Goal: Task Accomplishment & Management: Manage account settings

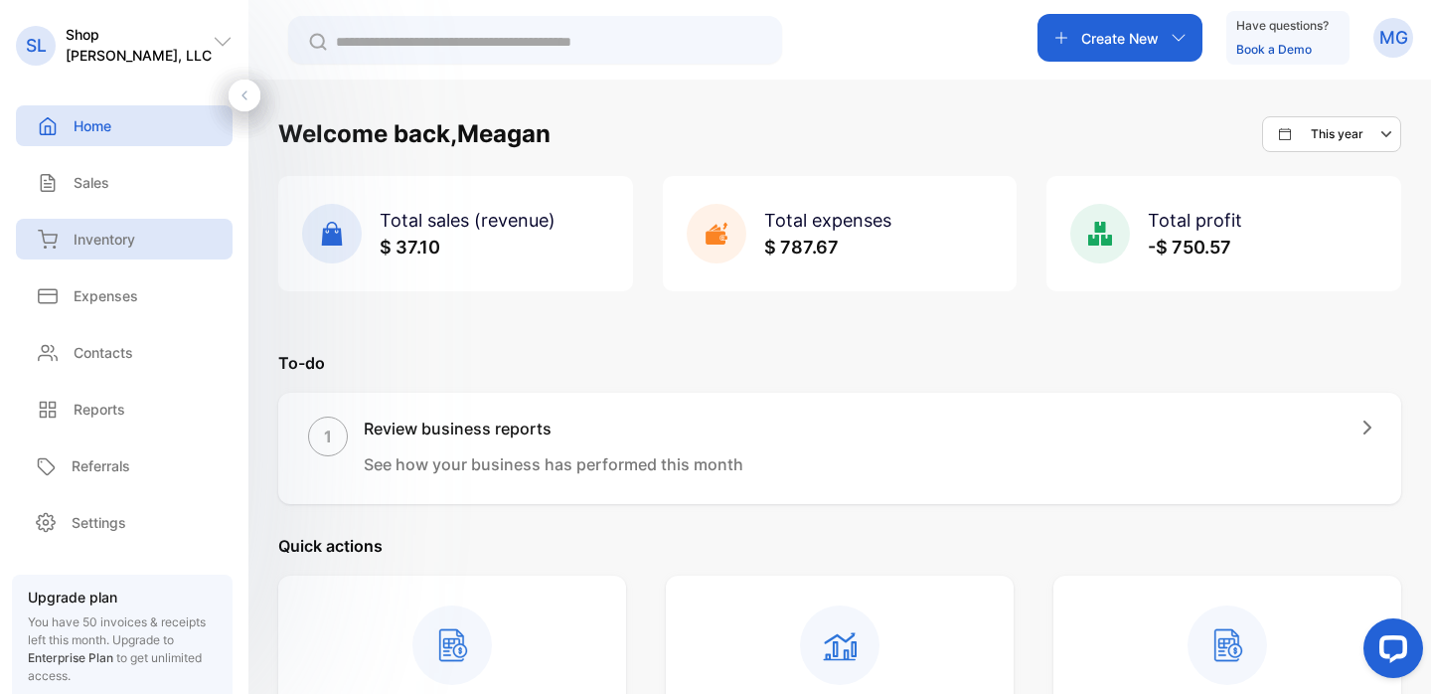
click at [101, 251] on div "Inventory" at bounding box center [124, 239] width 217 height 41
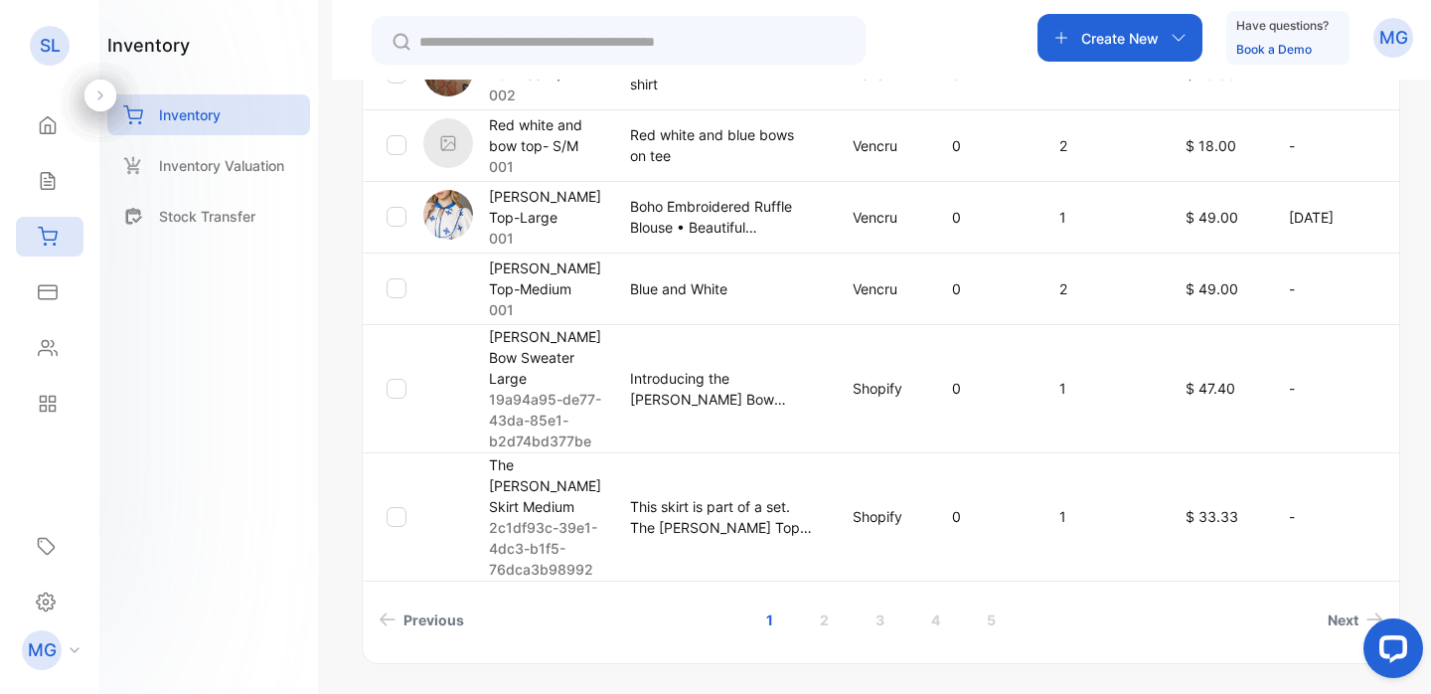
scroll to position [857, 0]
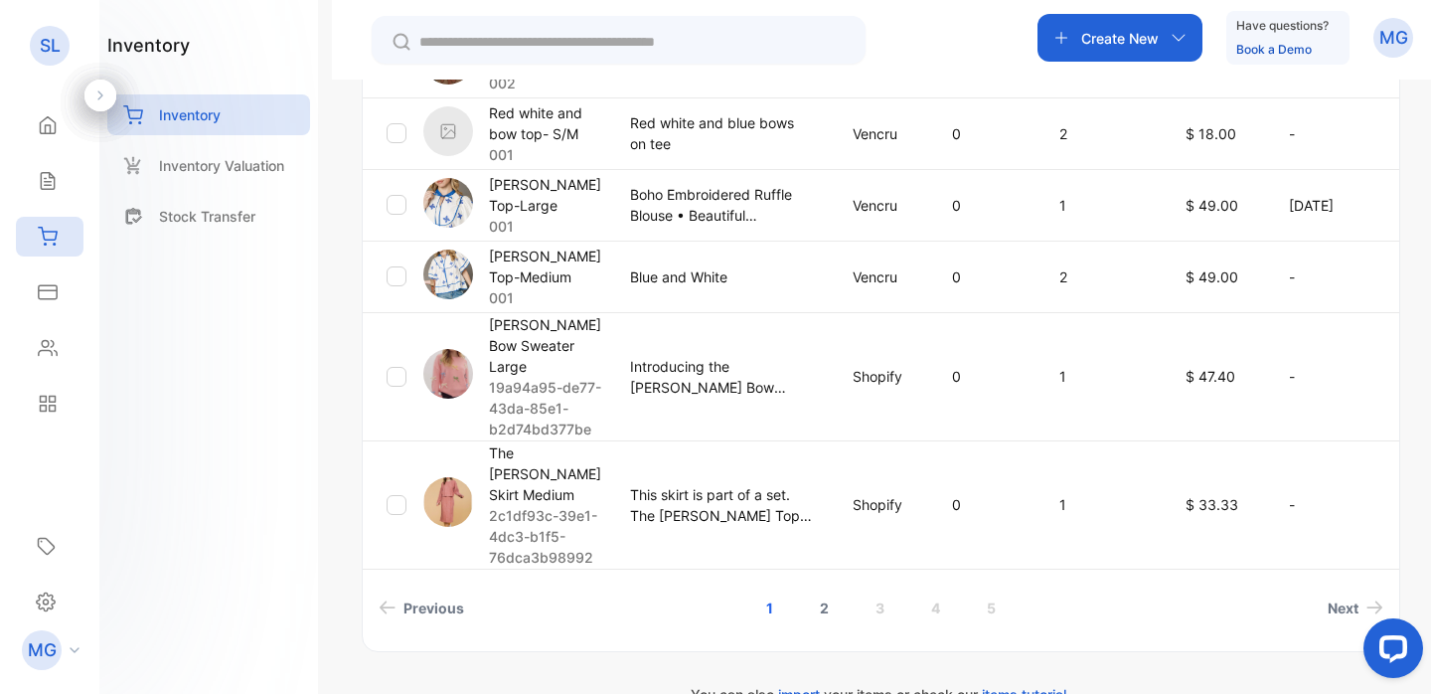
click at [826, 589] on link "2" at bounding box center [824, 607] width 57 height 37
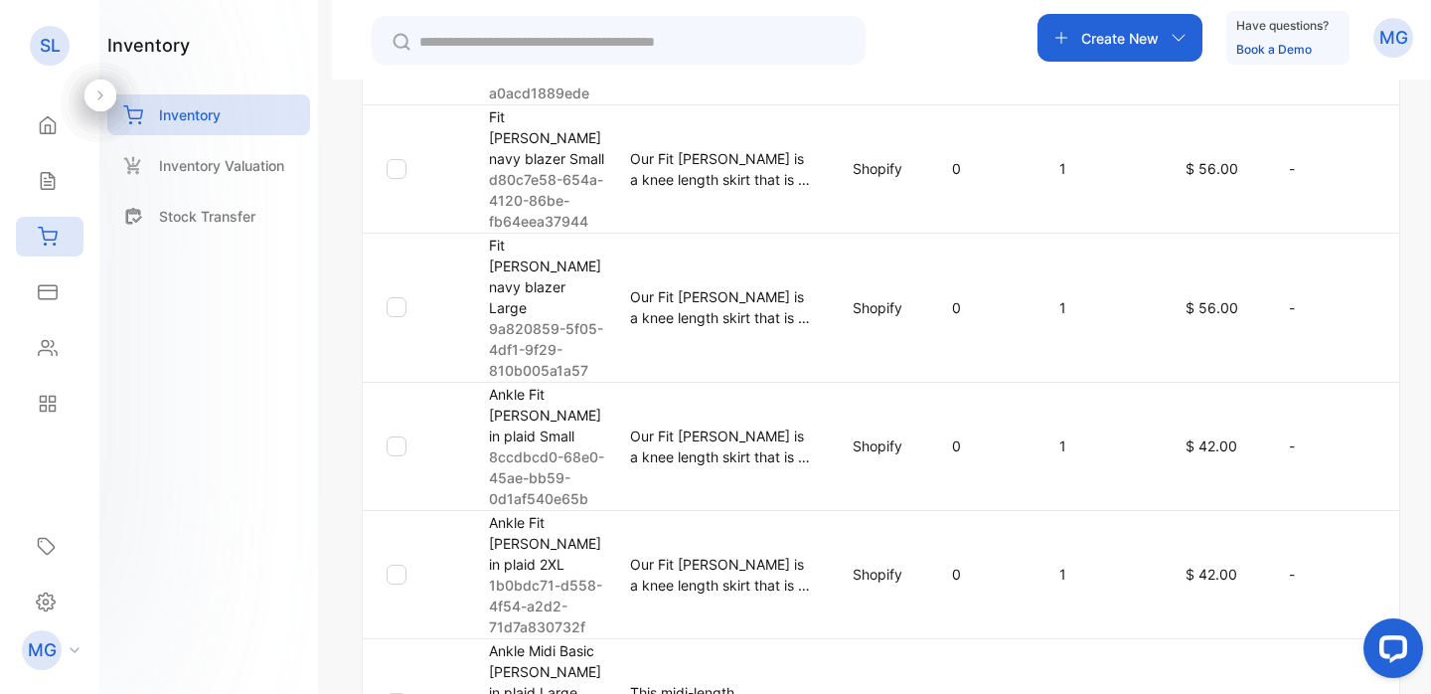
scroll to position [1185, 0]
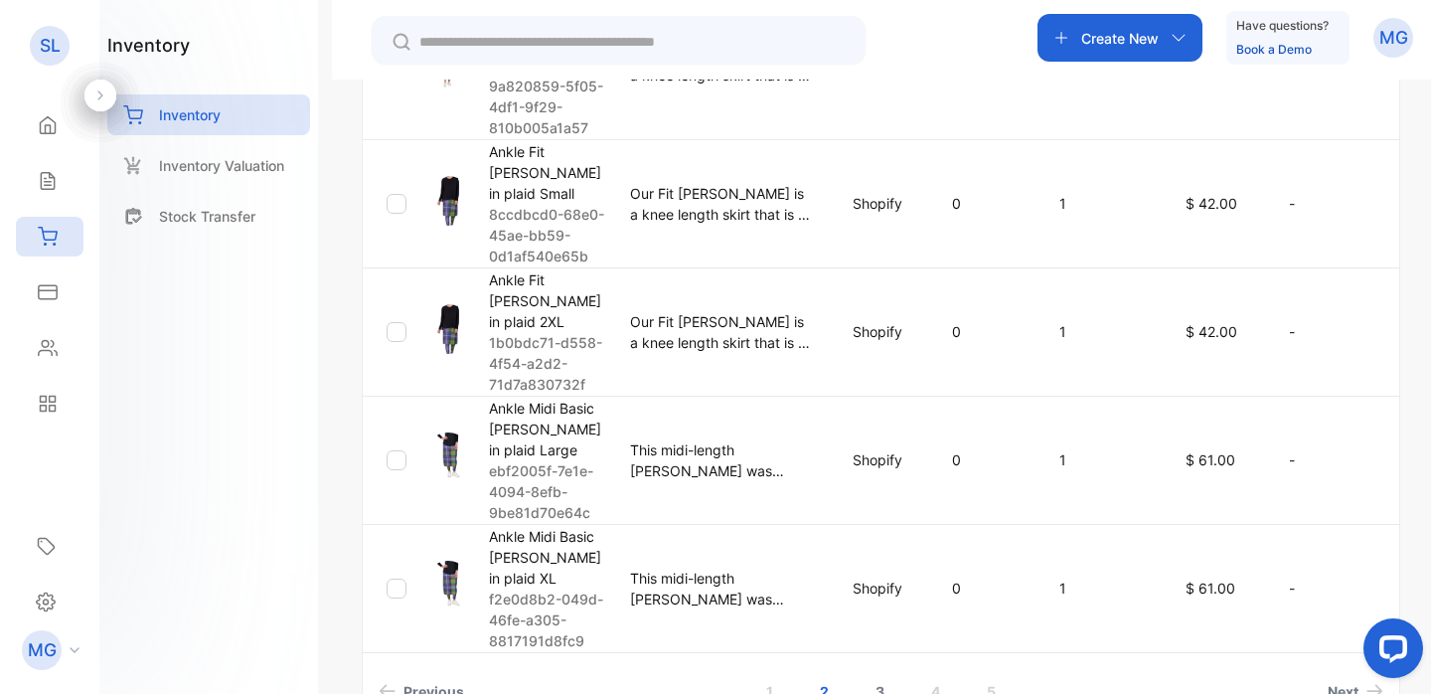
click at [874, 673] on link "3" at bounding box center [880, 691] width 57 height 37
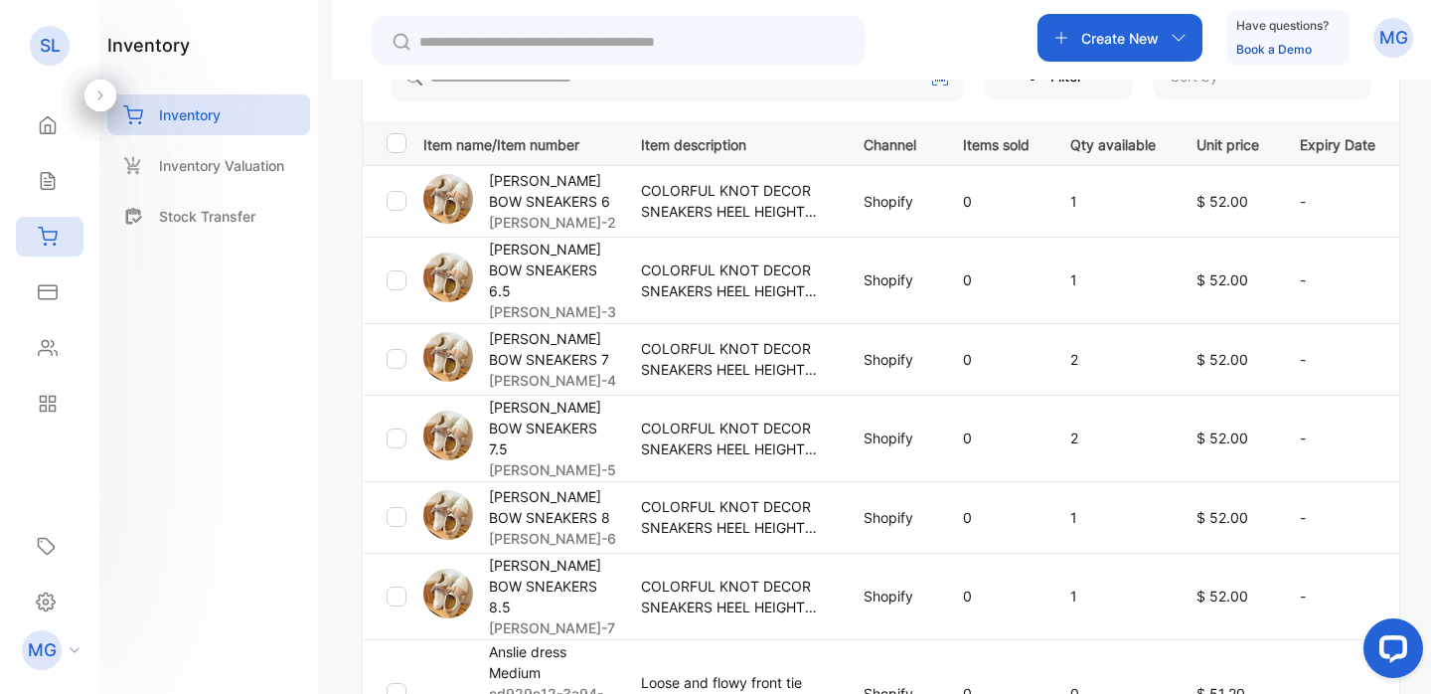
scroll to position [908, 0]
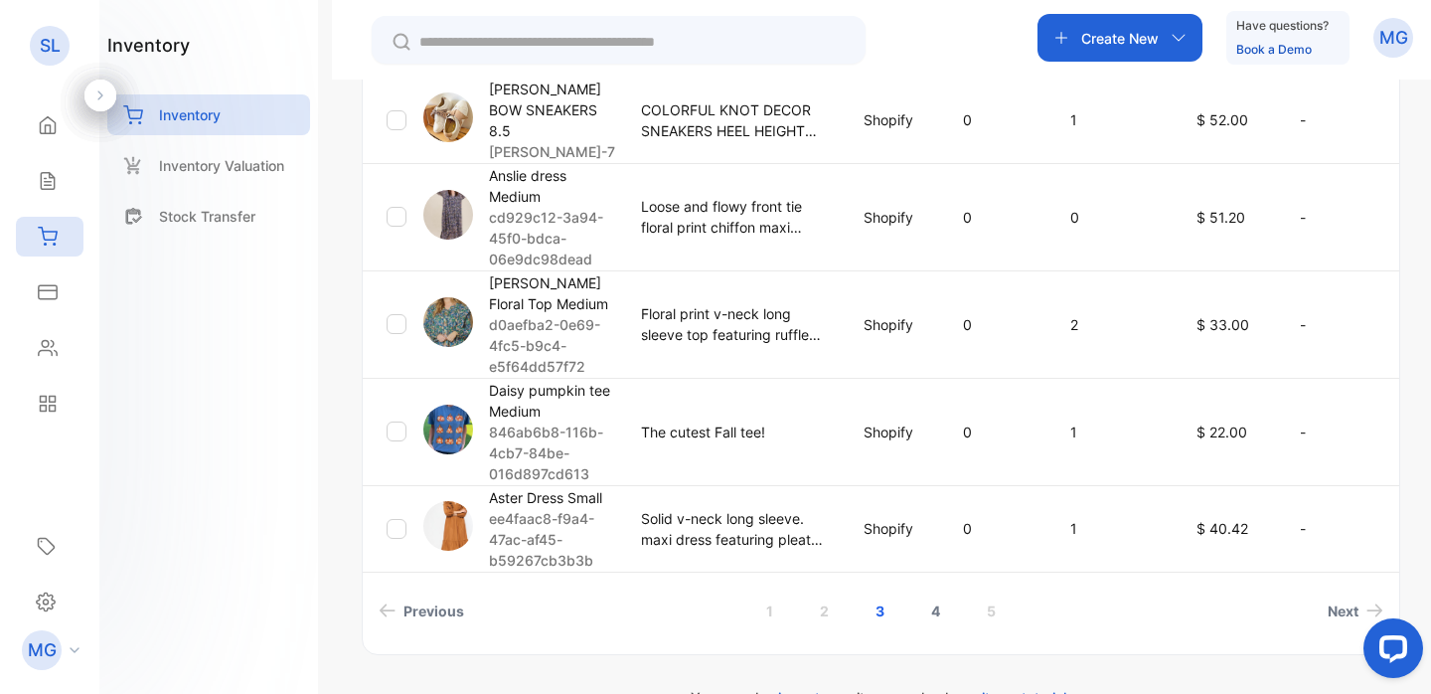
click at [928, 592] on link "4" at bounding box center [936, 610] width 57 height 37
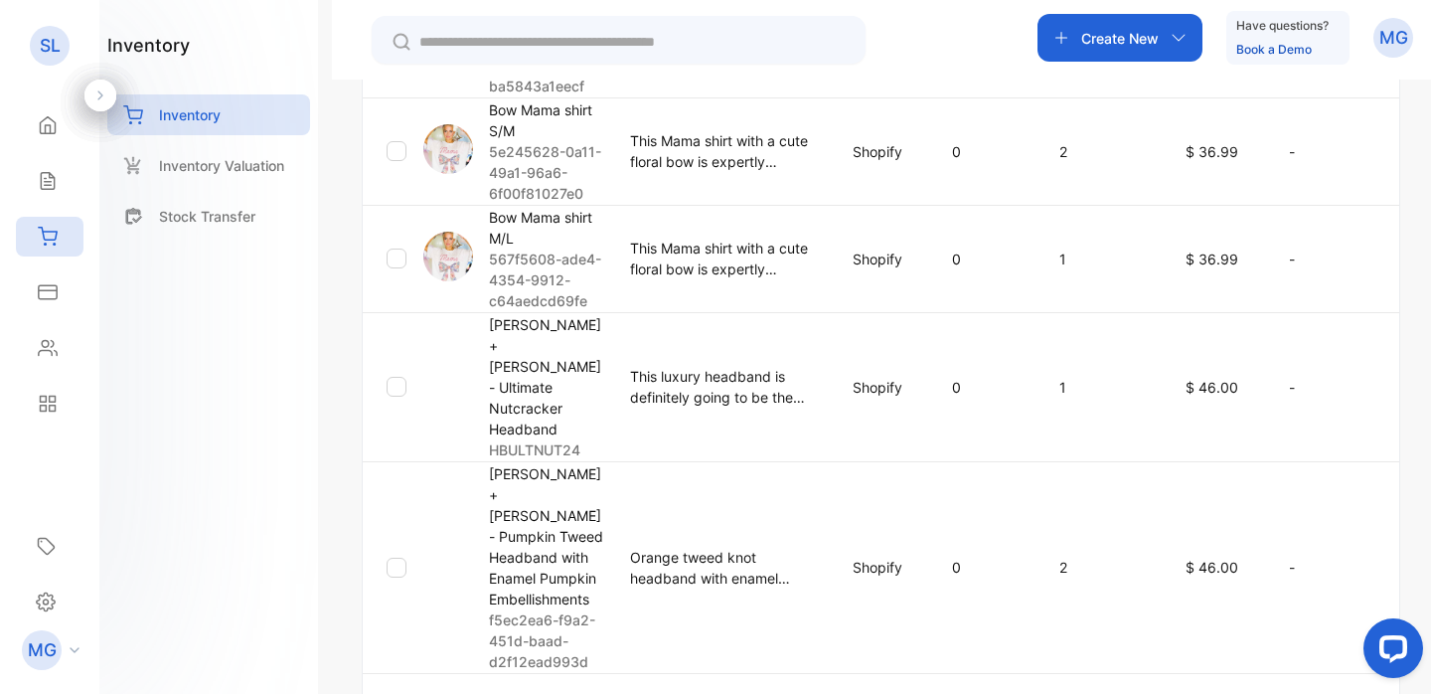
scroll to position [1206, 0]
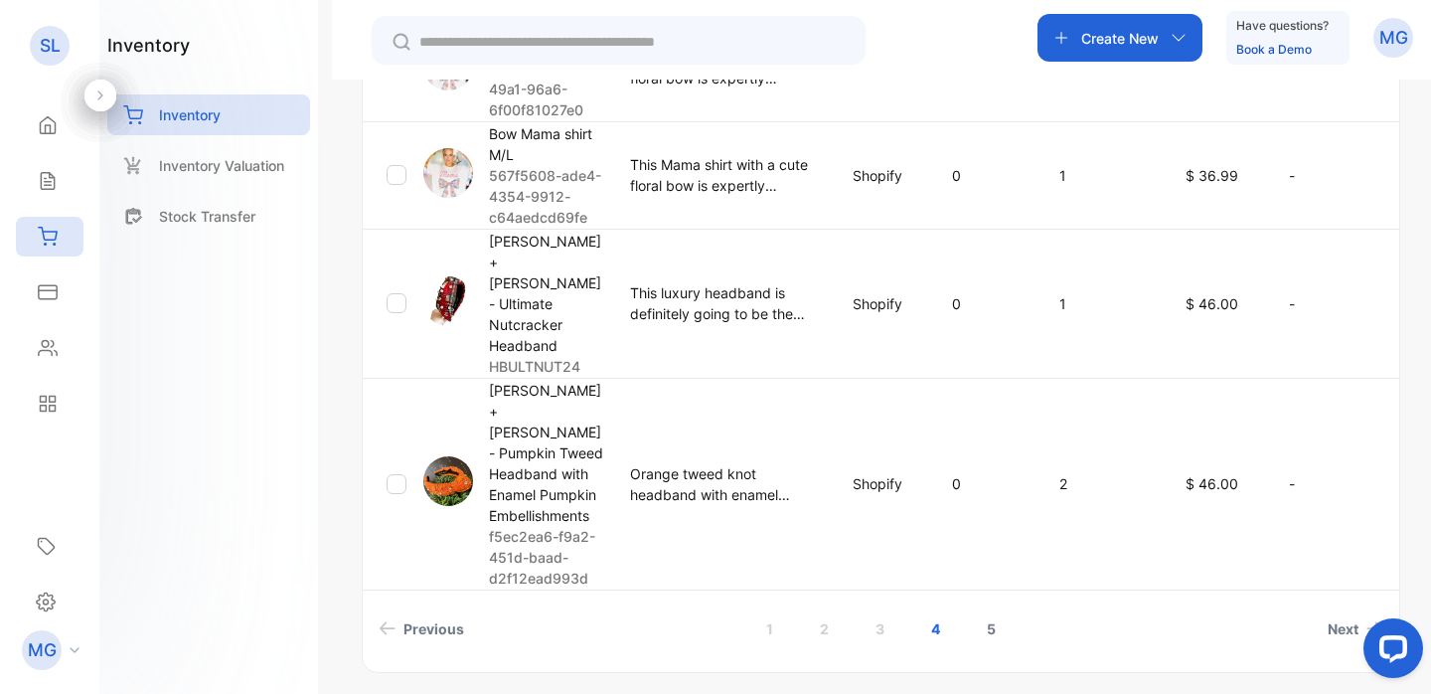
click at [988, 610] on link "5" at bounding box center [991, 628] width 57 height 37
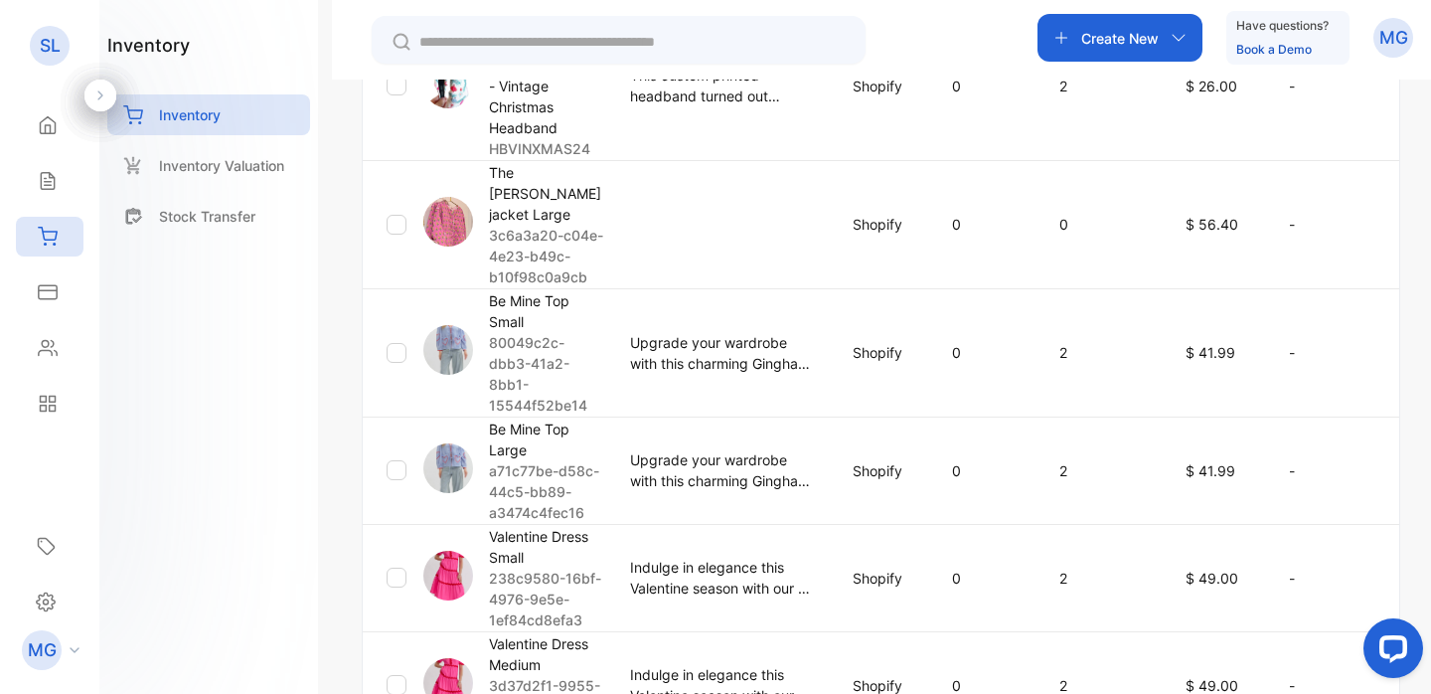
scroll to position [0, 48]
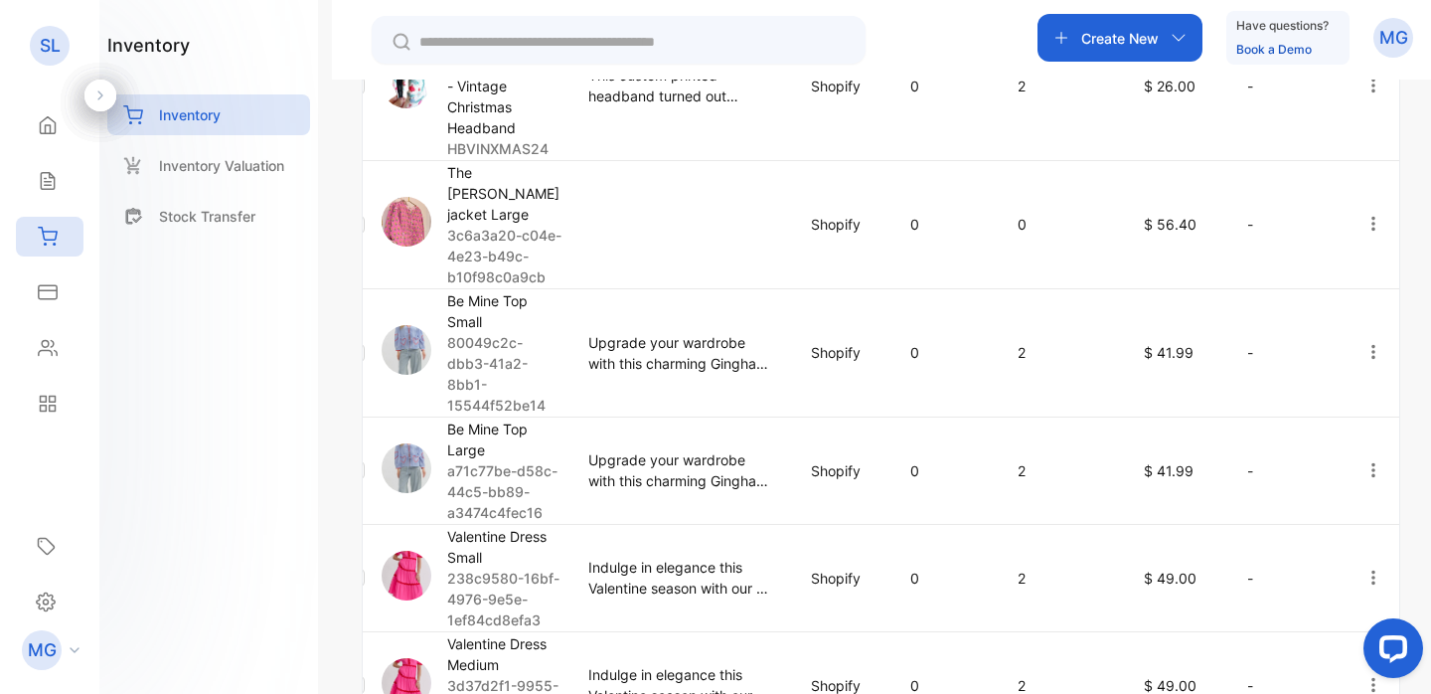
click at [1373, 461] on icon "button" at bounding box center [1374, 470] width 18 height 18
click at [1323, 572] on span "Edit" at bounding box center [1321, 584] width 30 height 24
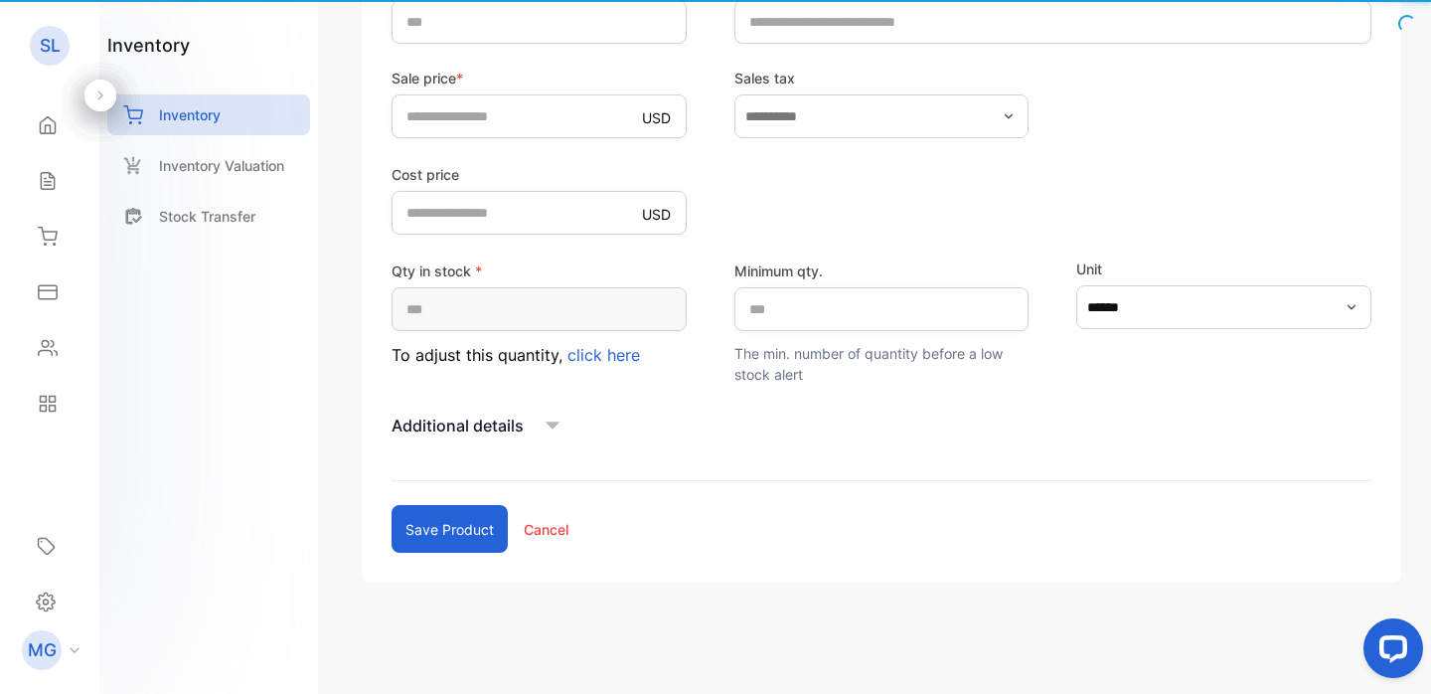
type input "**********"
type number-inputBarCodeNumber "*"
type input "**********"
type input "*****"
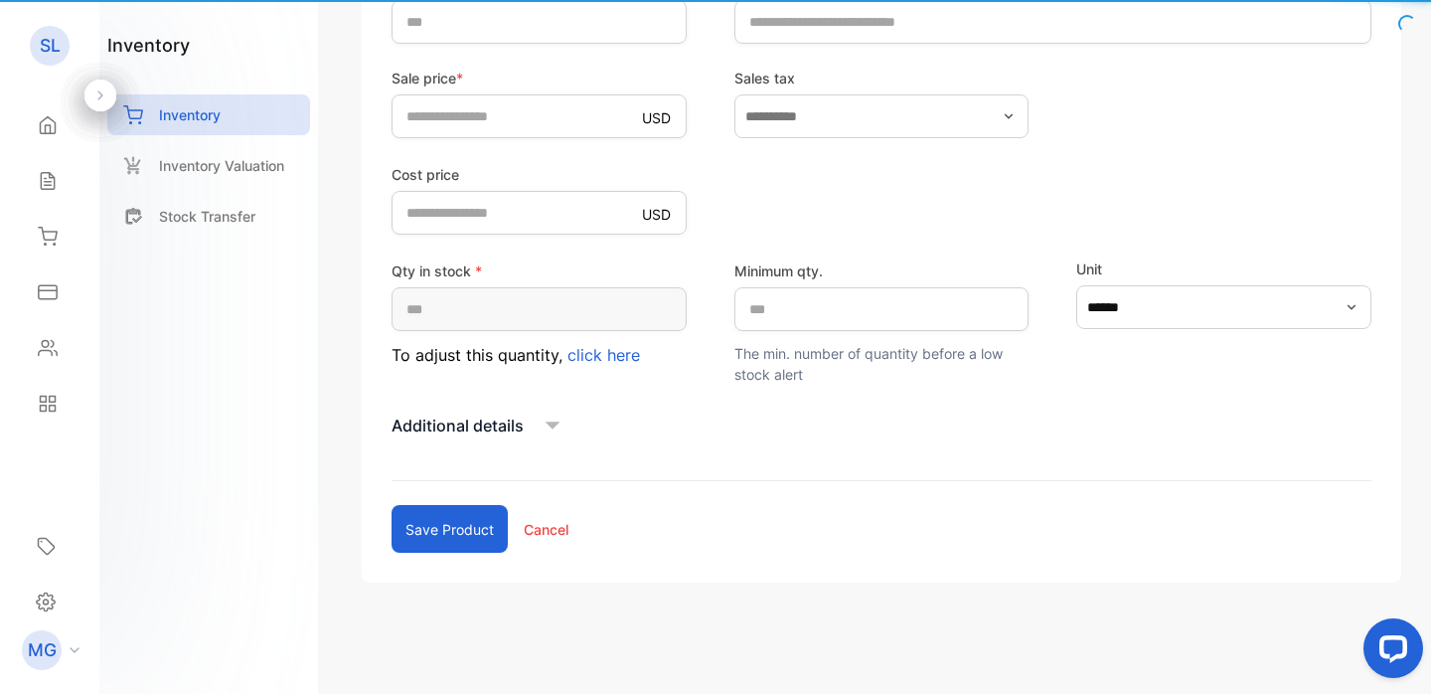
type price-inputcostofitem "****"
type input "*"
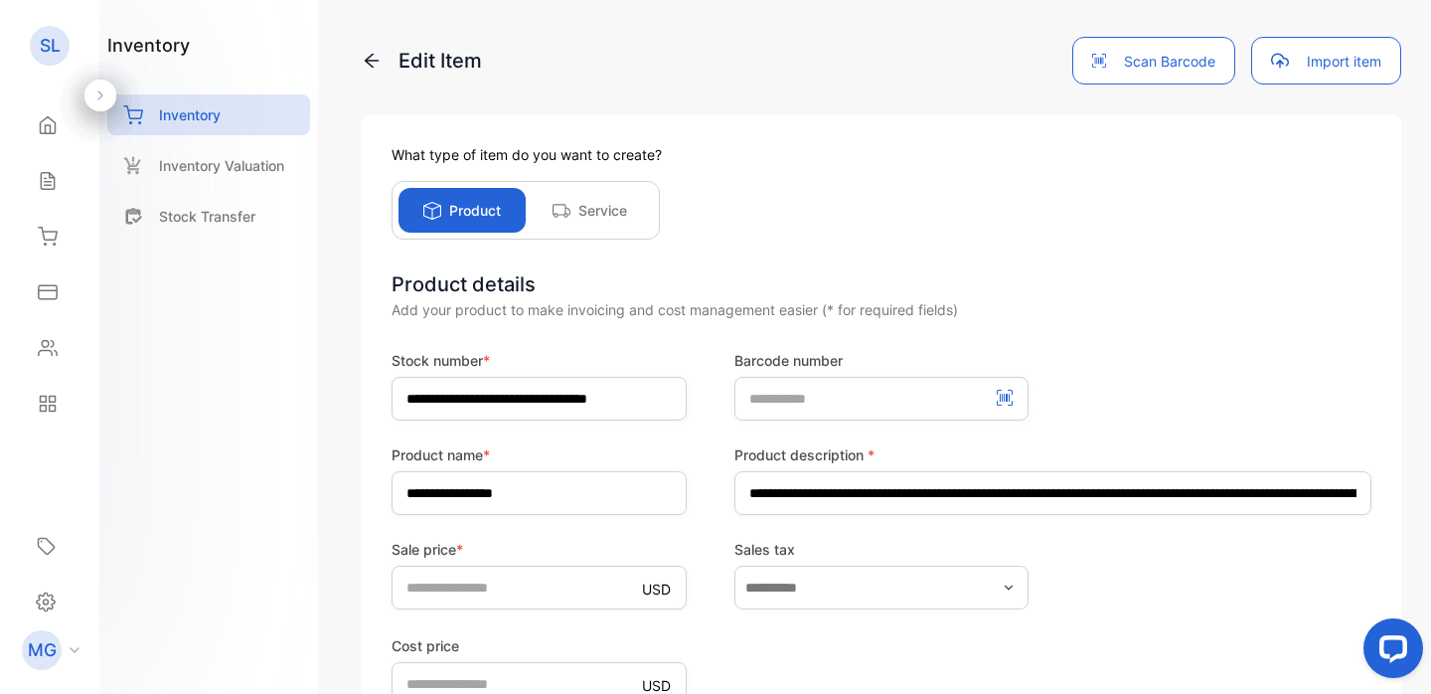
click at [360, 58] on div "**********" at bounding box center [881, 347] width 1099 height 694
click at [383, 63] on p "Edit Item" at bounding box center [422, 61] width 120 height 30
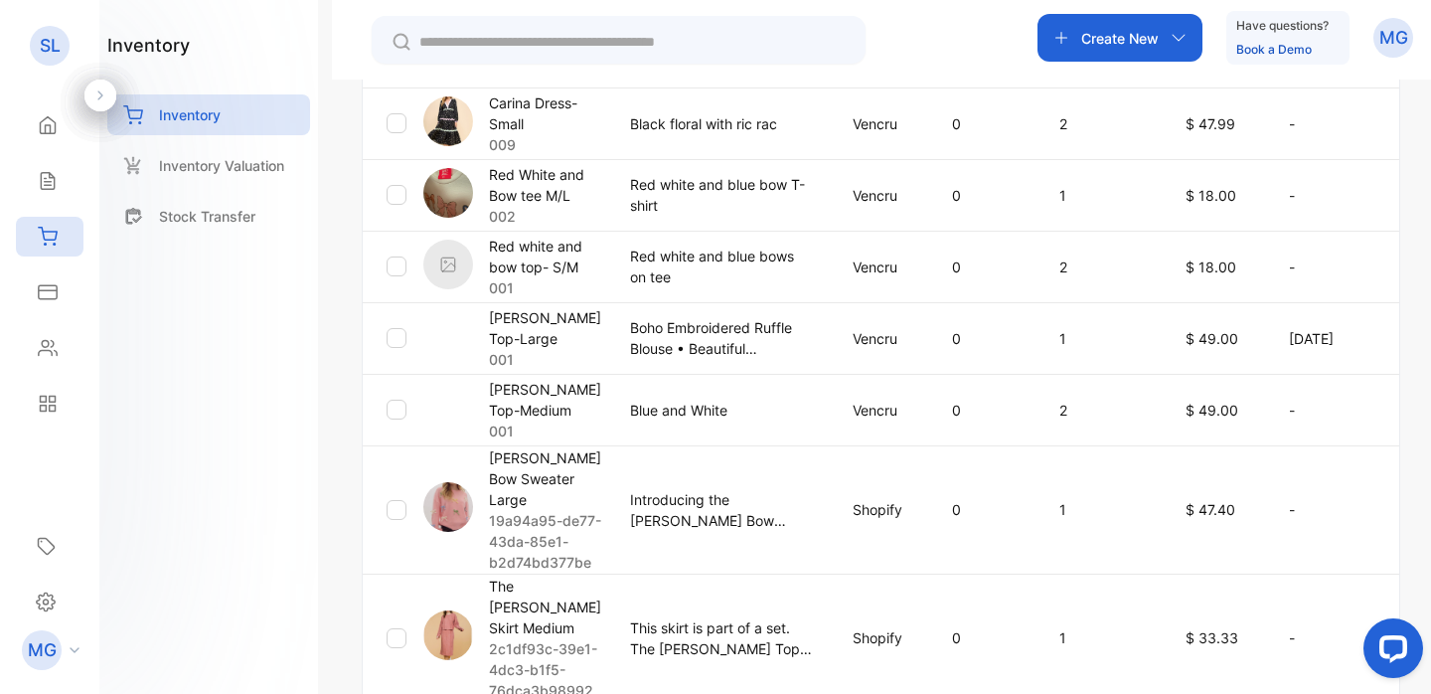
scroll to position [857, 0]
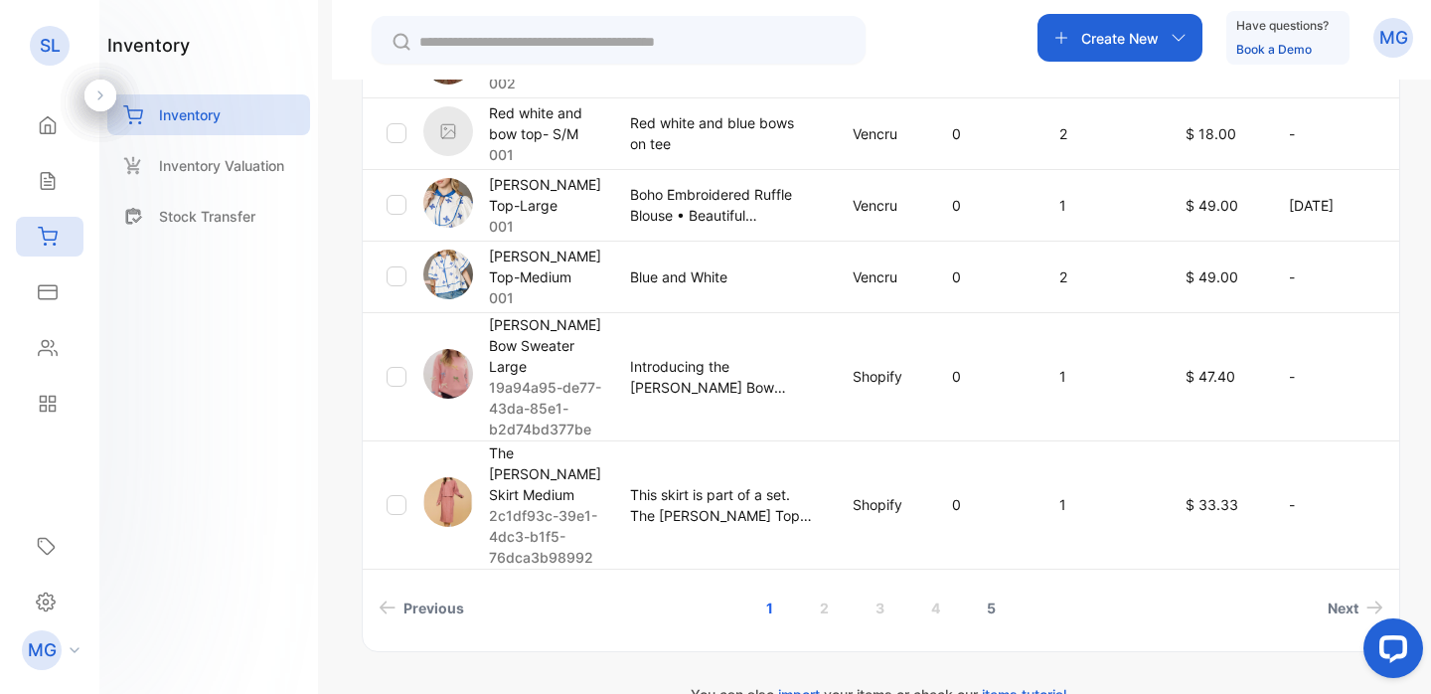
click at [994, 589] on link "5" at bounding box center [991, 607] width 57 height 37
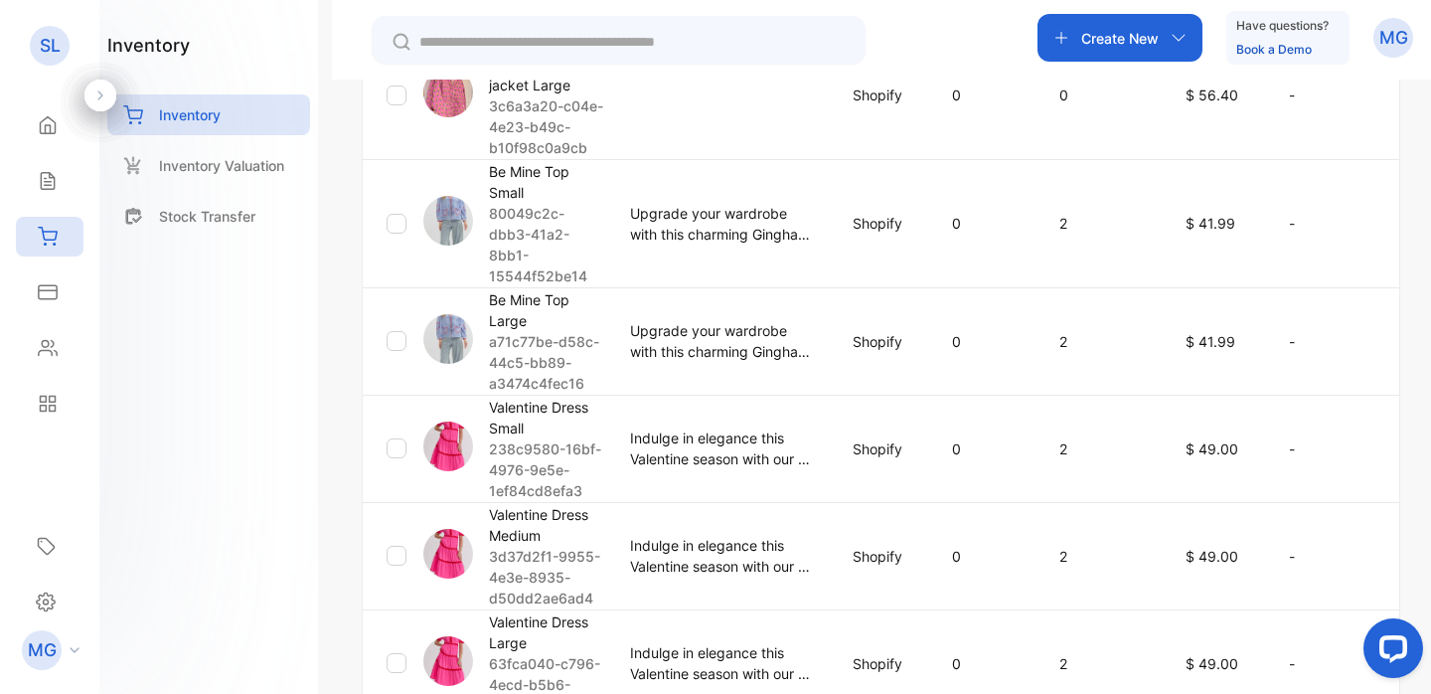
scroll to position [681, 0]
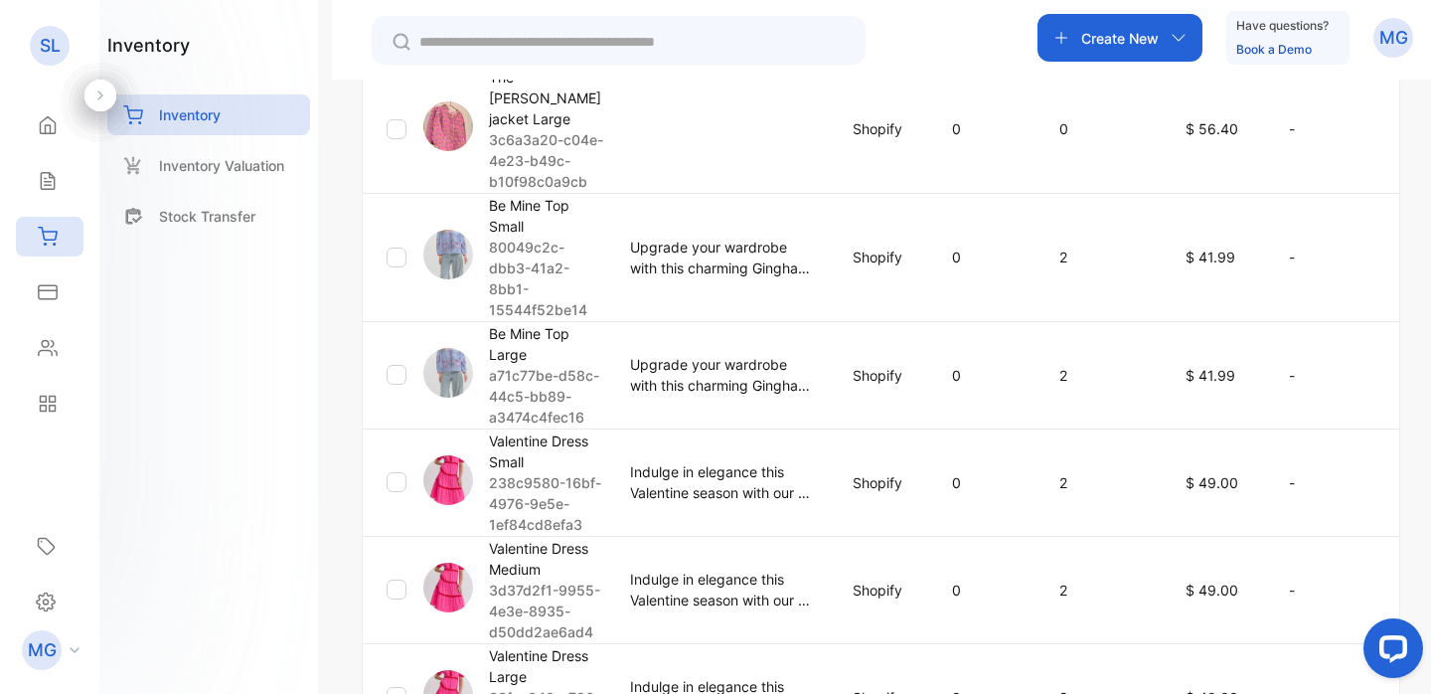
click at [525, 323] on p "Be Mine Top Large" at bounding box center [547, 344] width 116 height 42
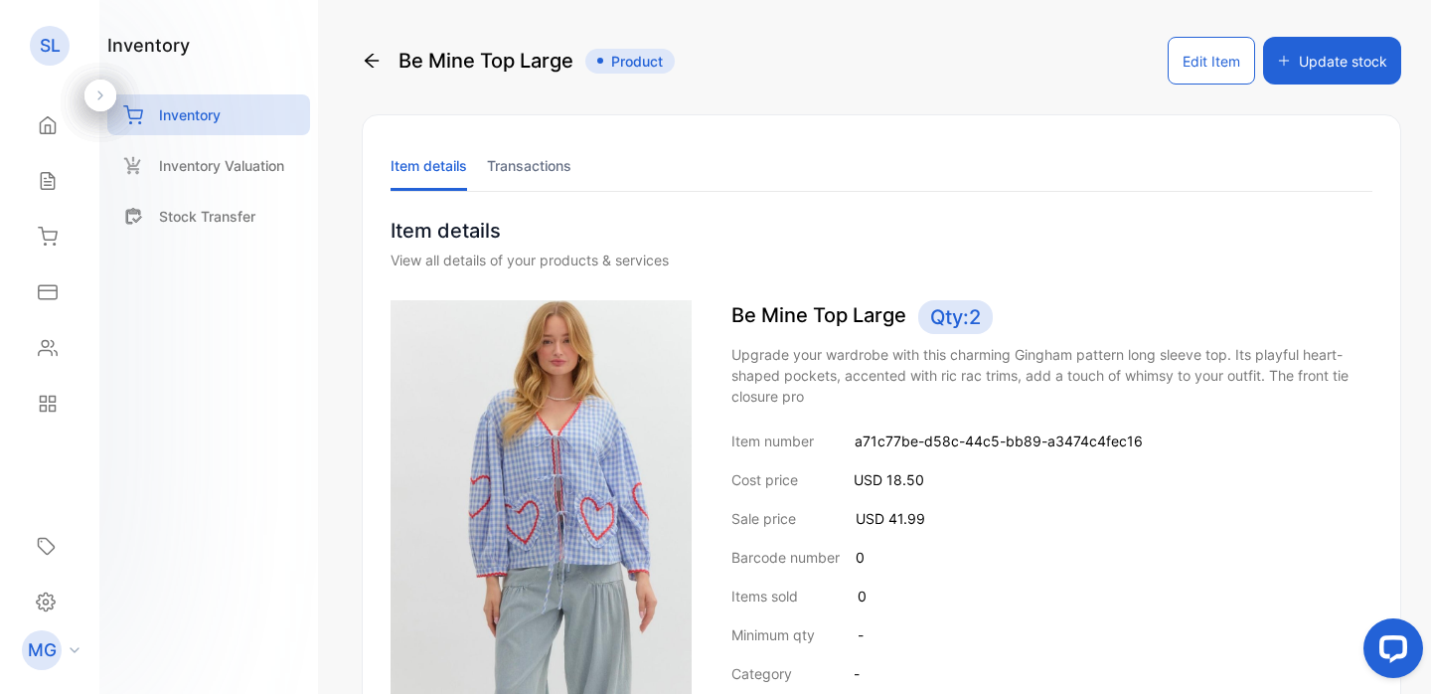
click at [1329, 75] on button "Update stock" at bounding box center [1332, 61] width 138 height 48
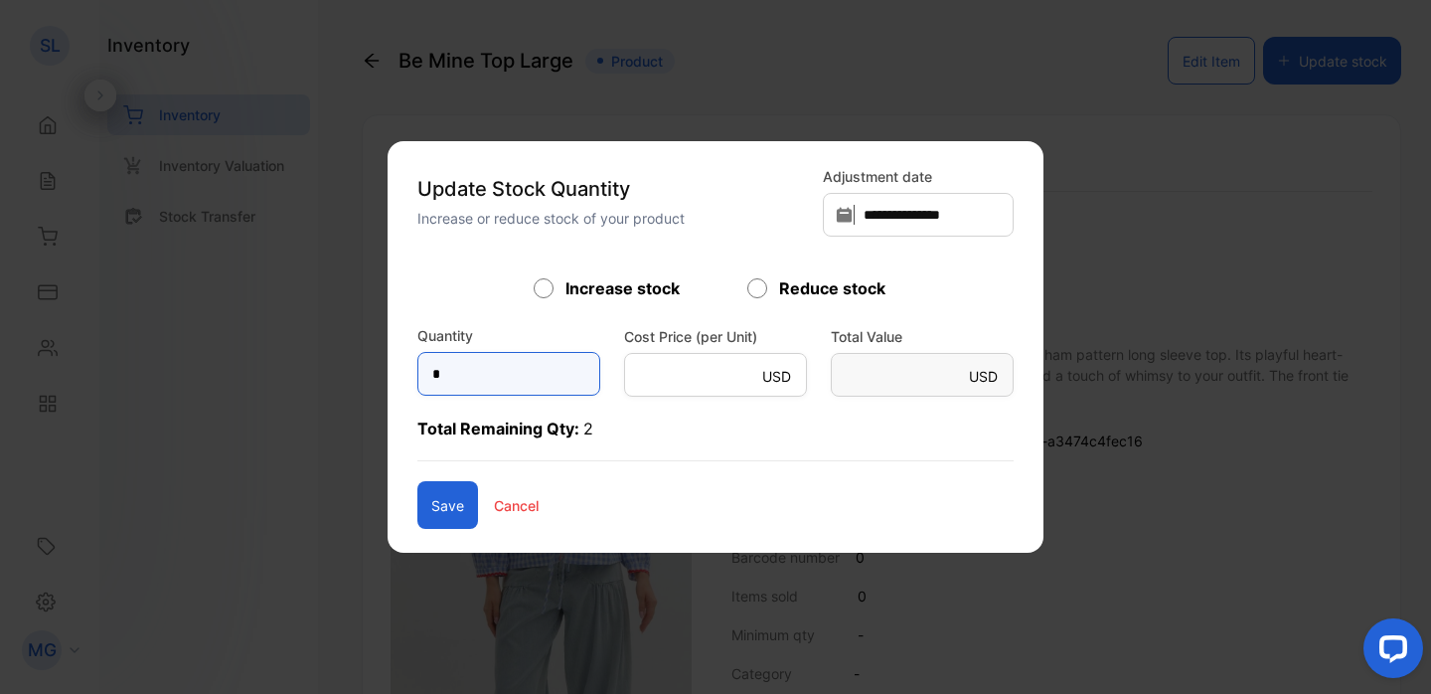
click at [466, 383] on input "*" at bounding box center [508, 374] width 183 height 44
type input "*"
type Value-inputsubject "****"
type input "*"
click at [417, 520] on button "Save" at bounding box center [447, 505] width 61 height 48
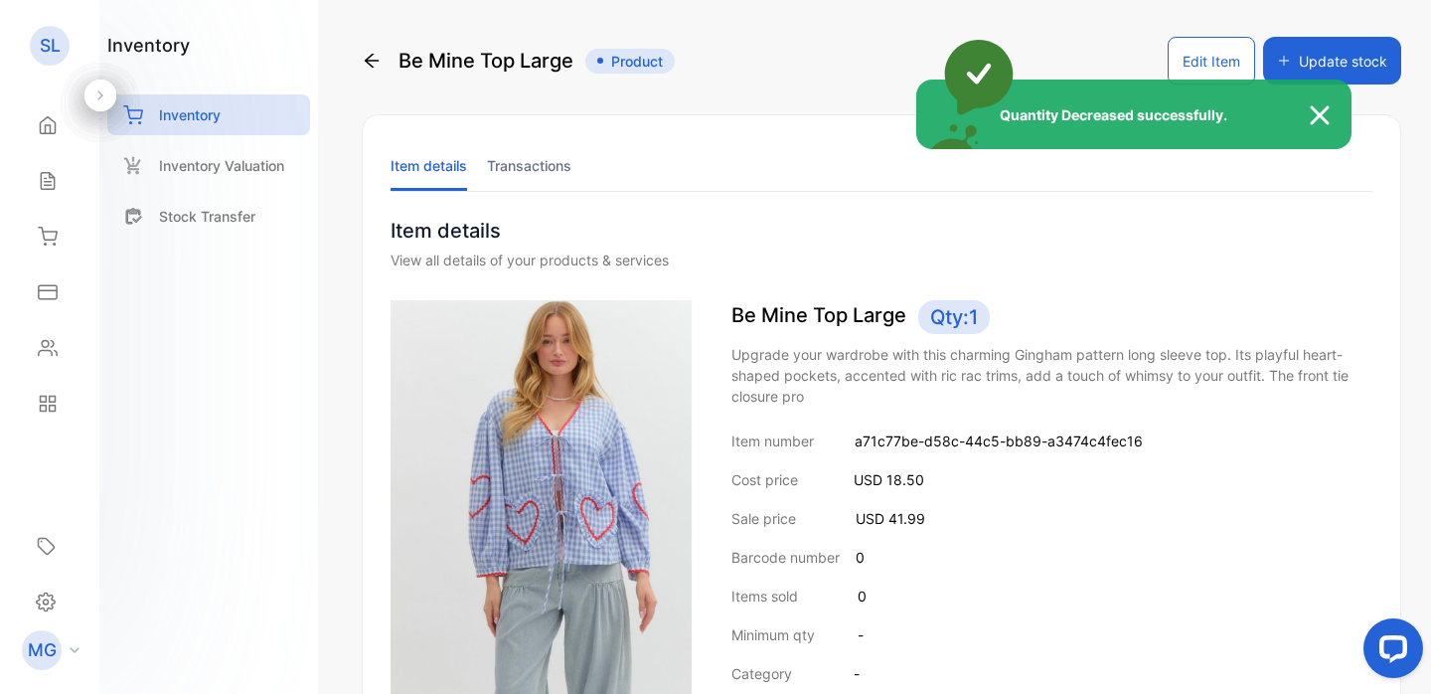
click at [376, 57] on div "Quantity Decreased successfully." at bounding box center [715, 347] width 1431 height 694
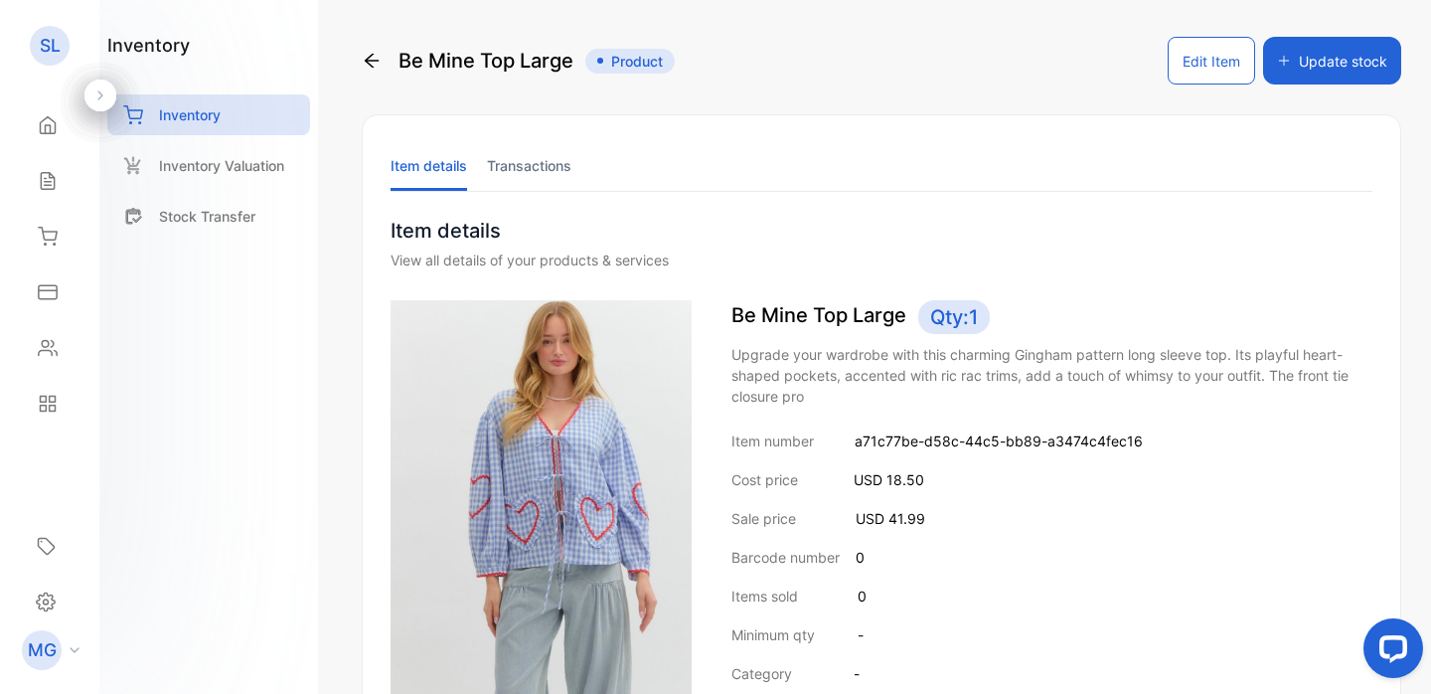
click at [376, 57] on icon at bounding box center [372, 61] width 20 height 20
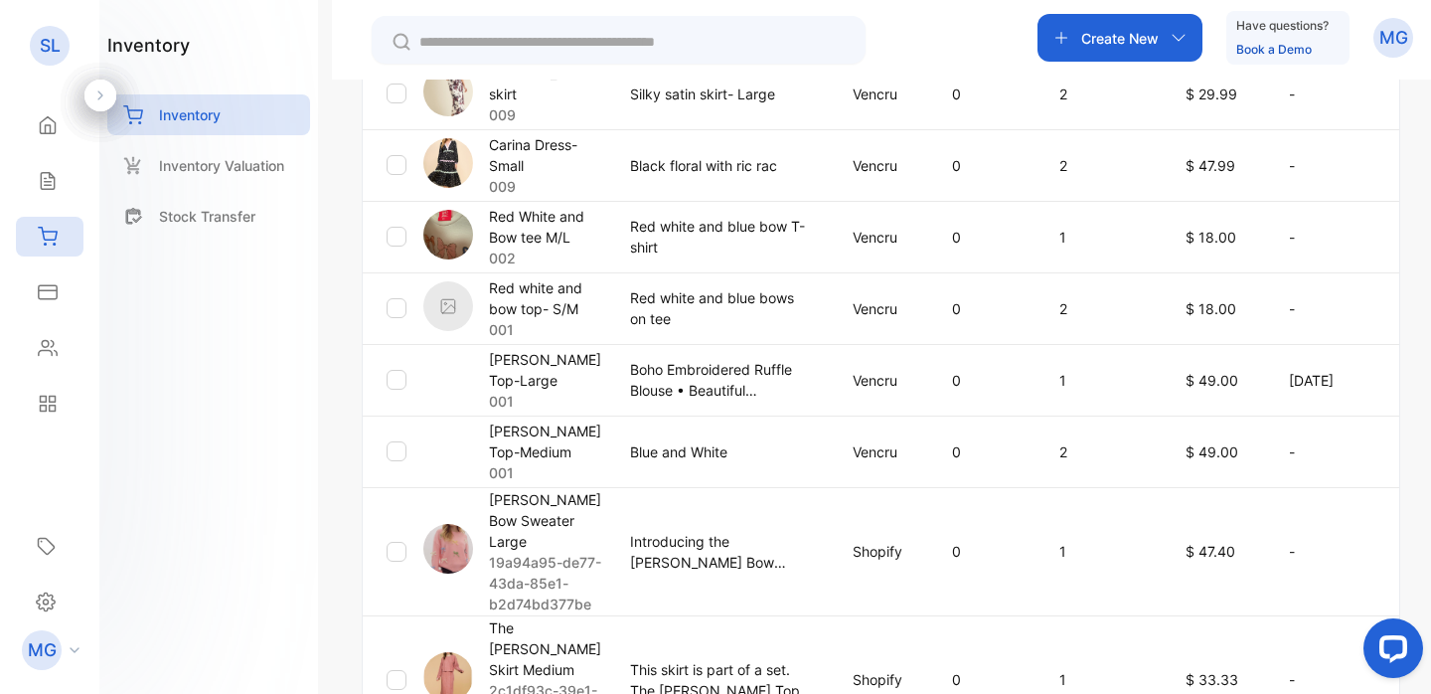
scroll to position [857, 0]
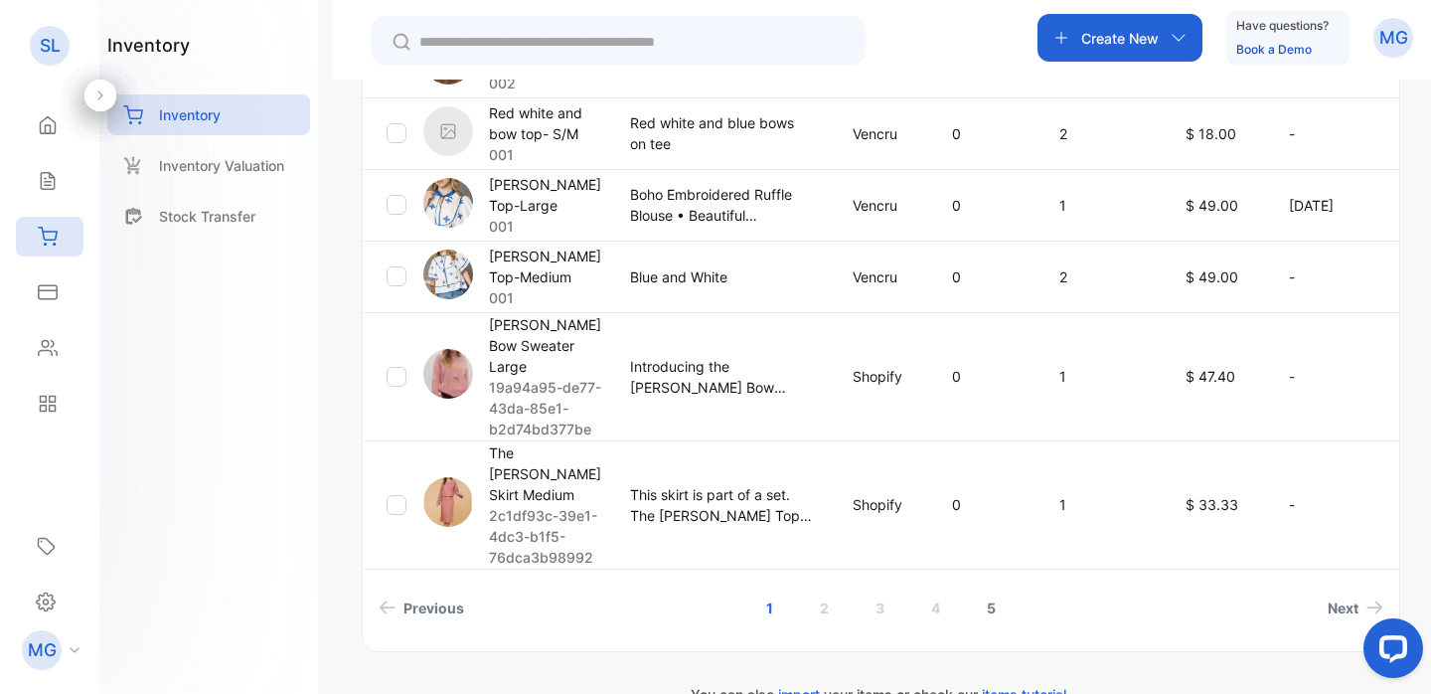
click at [993, 589] on link "5" at bounding box center [991, 607] width 57 height 37
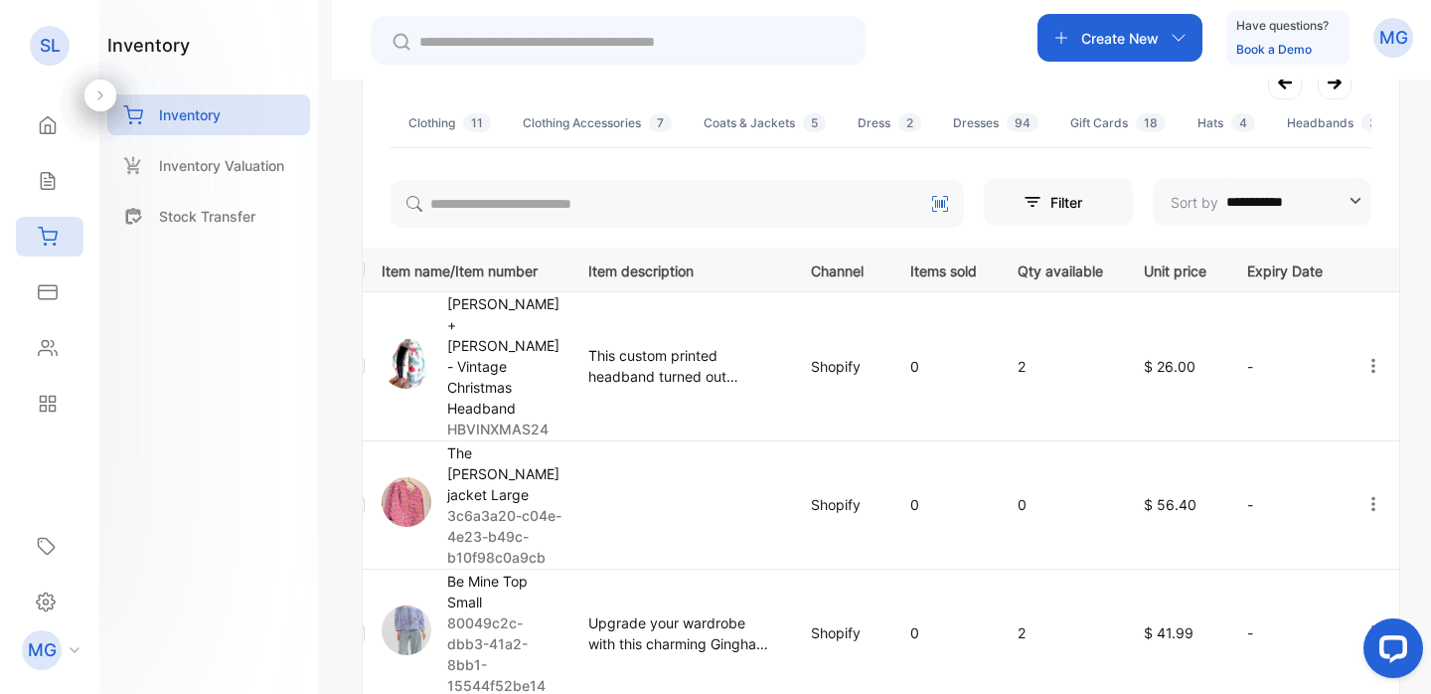
scroll to position [0, 277]
click at [1365, 495] on icon "button" at bounding box center [1374, 504] width 18 height 18
click at [1327, 662] on span "Delete" at bounding box center [1330, 674] width 49 height 24
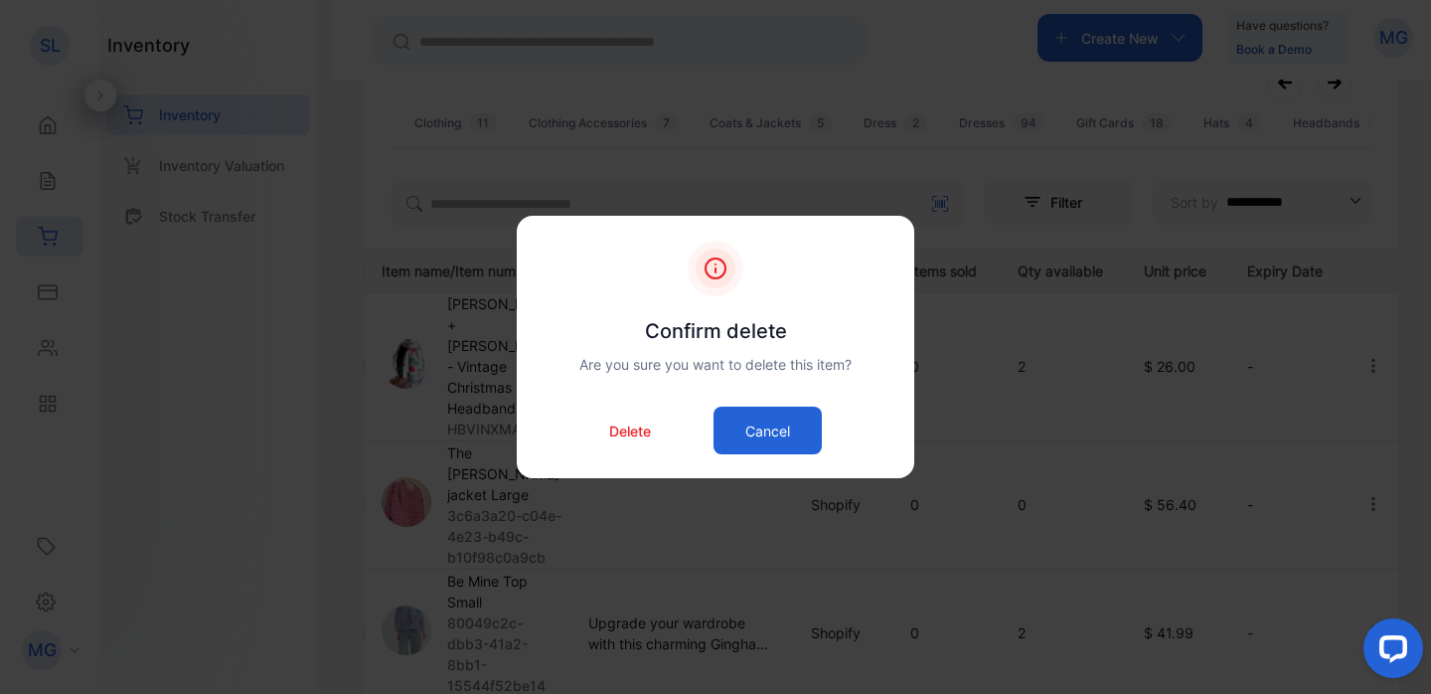
click at [646, 433] on p "Delete" at bounding box center [630, 430] width 42 height 21
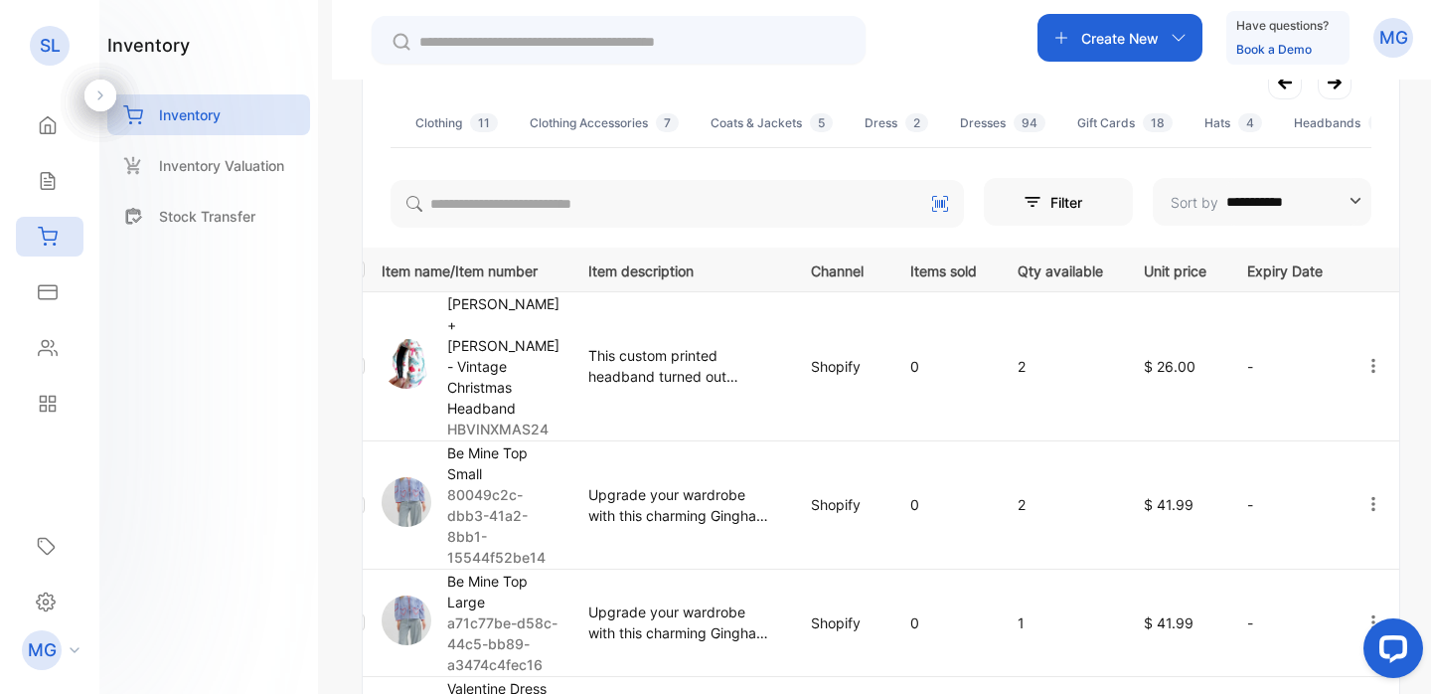
scroll to position [735, 0]
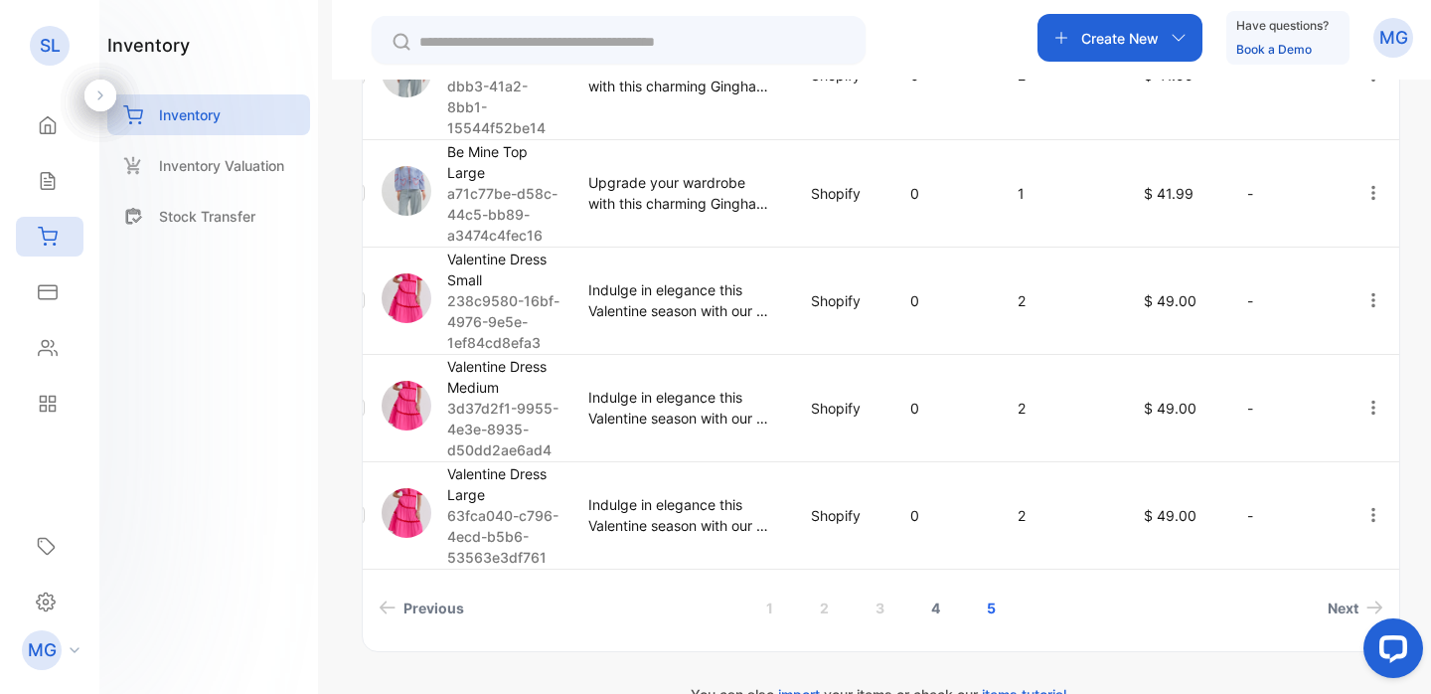
click at [930, 589] on link "4" at bounding box center [936, 607] width 57 height 37
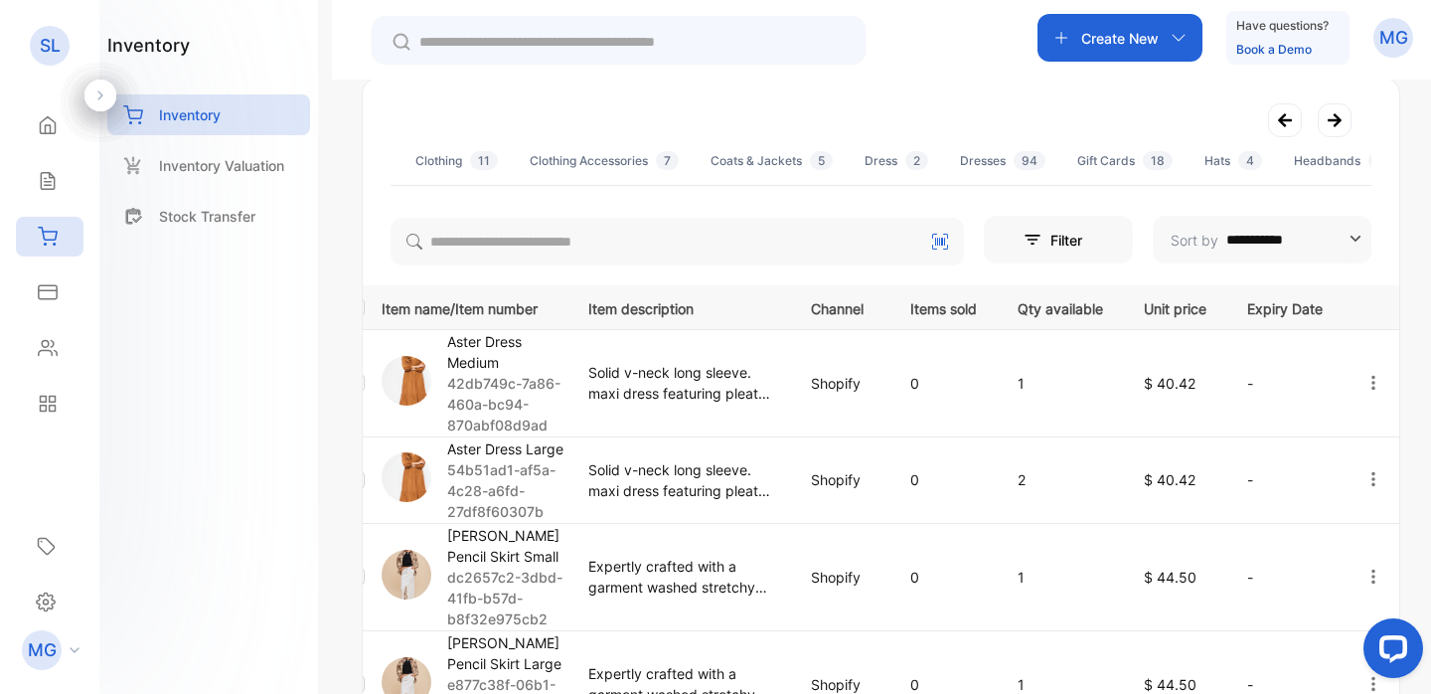
scroll to position [0, 0]
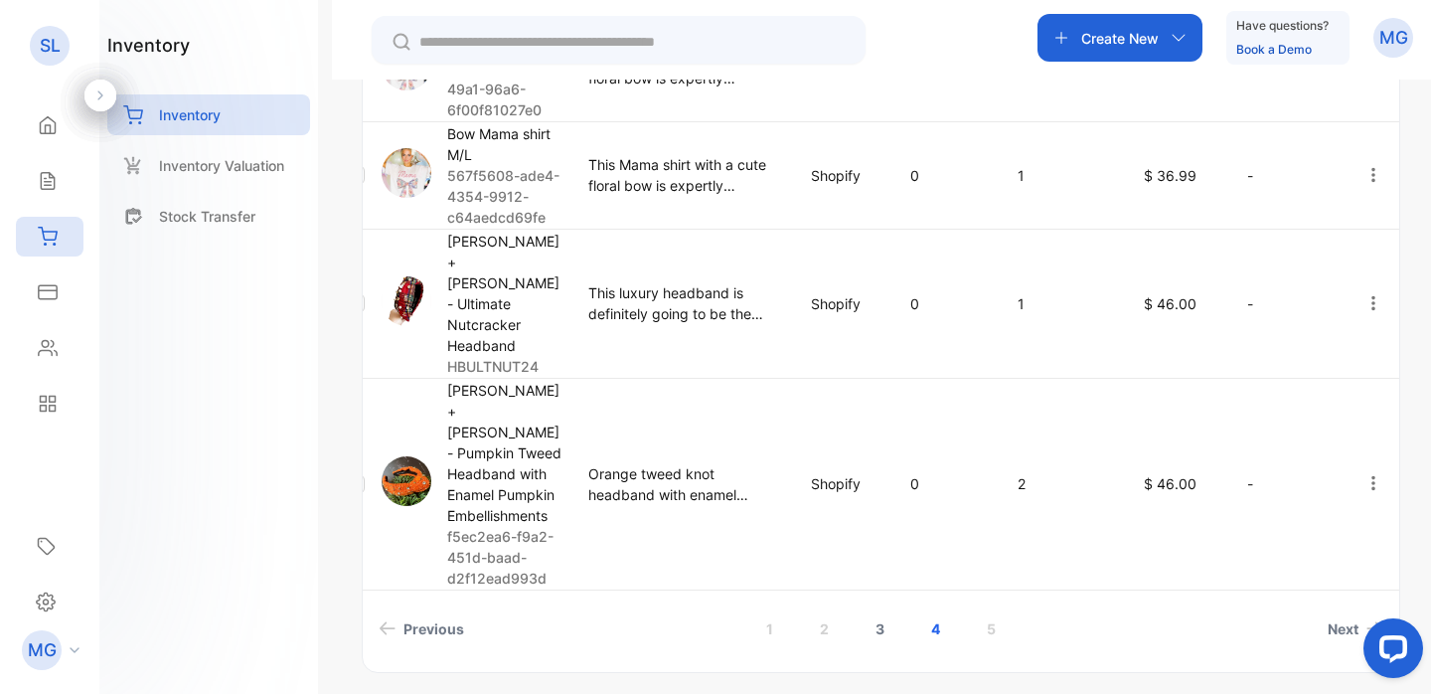
click at [877, 610] on link "3" at bounding box center [880, 628] width 57 height 37
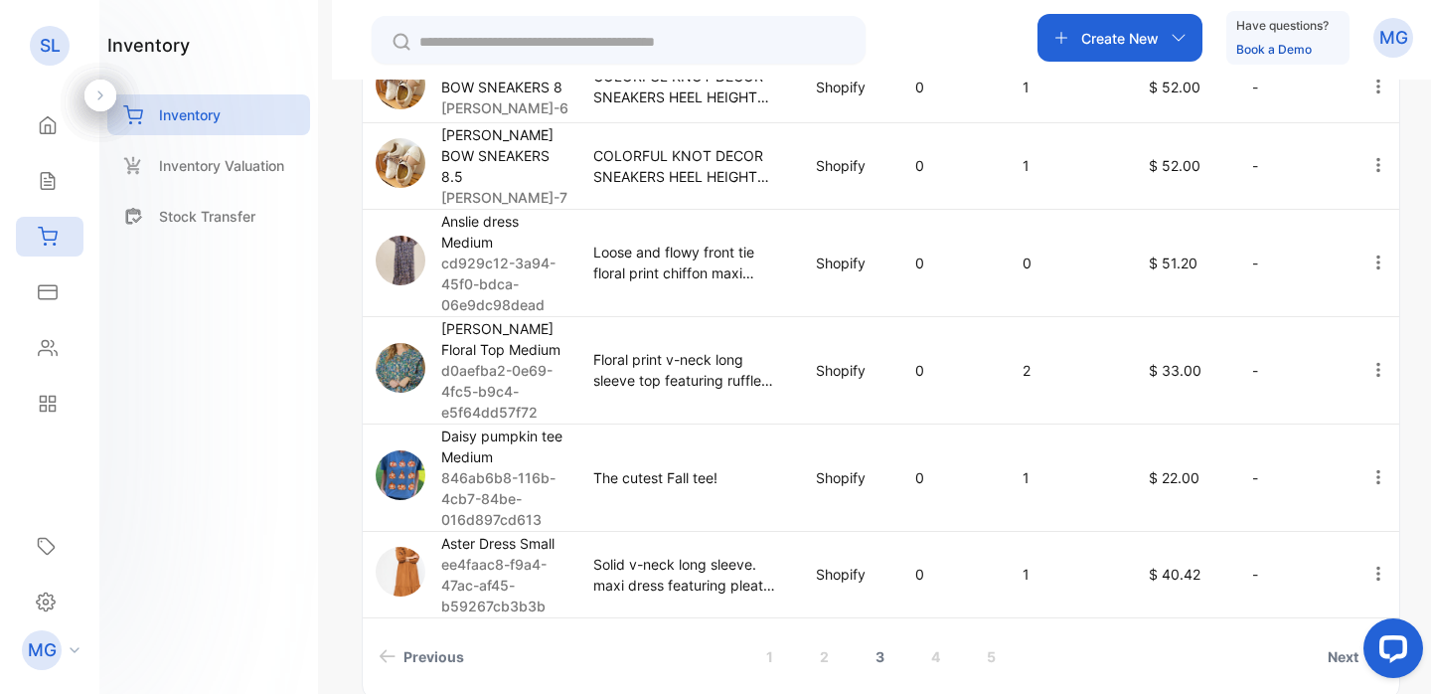
scroll to position [865, 0]
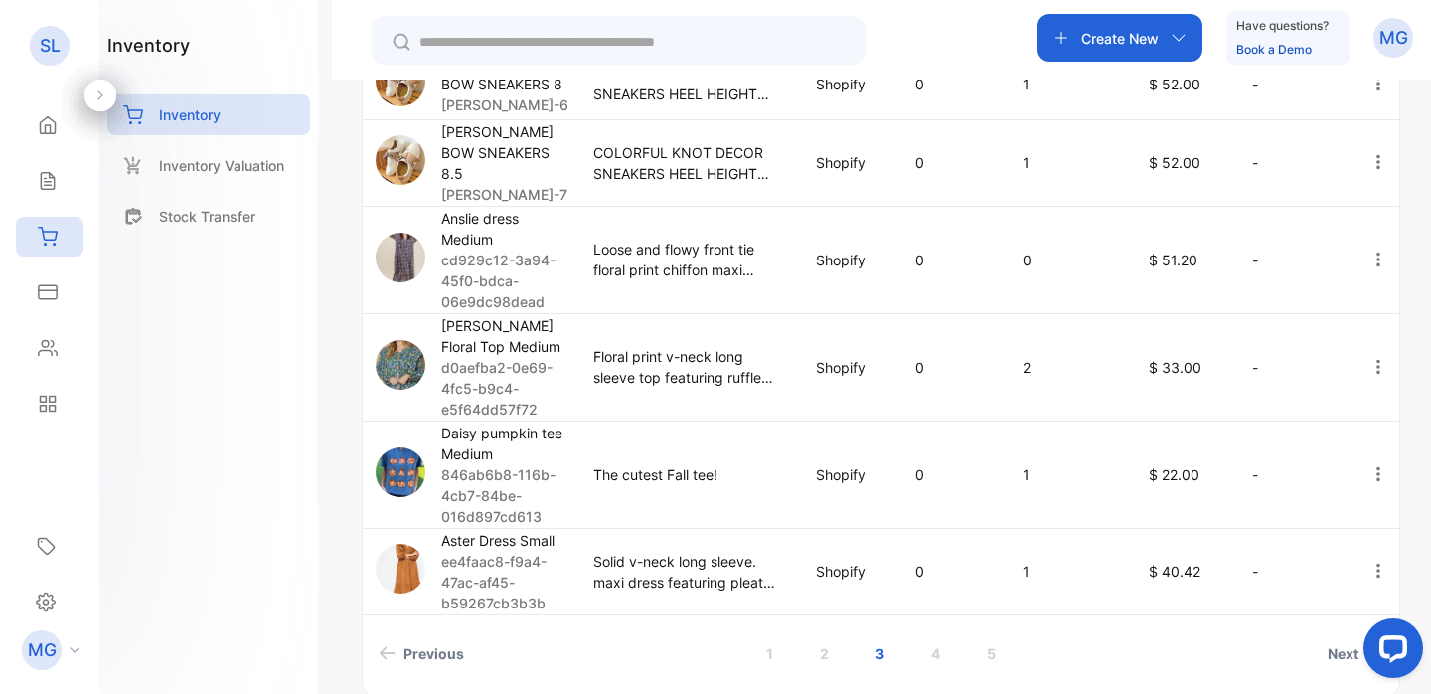
click at [1370, 250] on icon "button" at bounding box center [1379, 259] width 18 height 18
click at [1295, 410] on div "Delete" at bounding box center [1331, 430] width 159 height 40
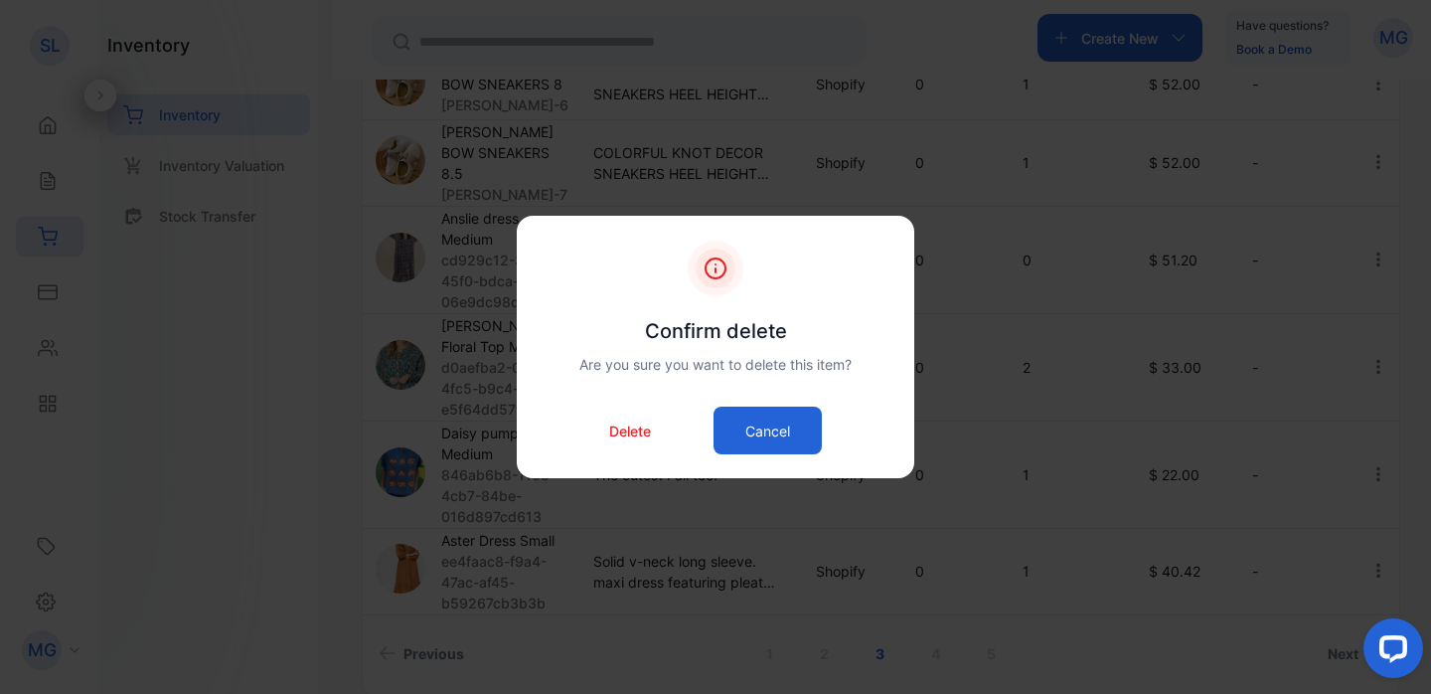
click at [642, 436] on p "Delete" at bounding box center [630, 430] width 42 height 21
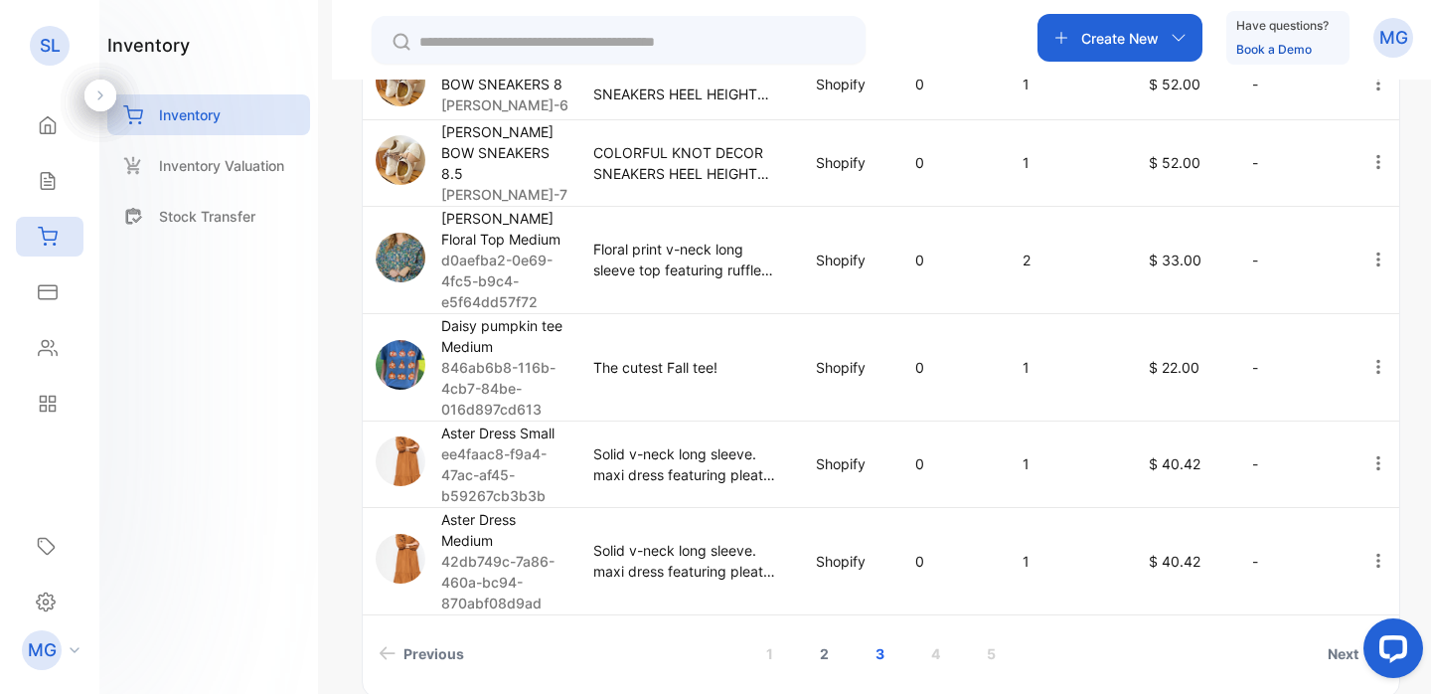
click at [828, 635] on link "2" at bounding box center [824, 653] width 57 height 37
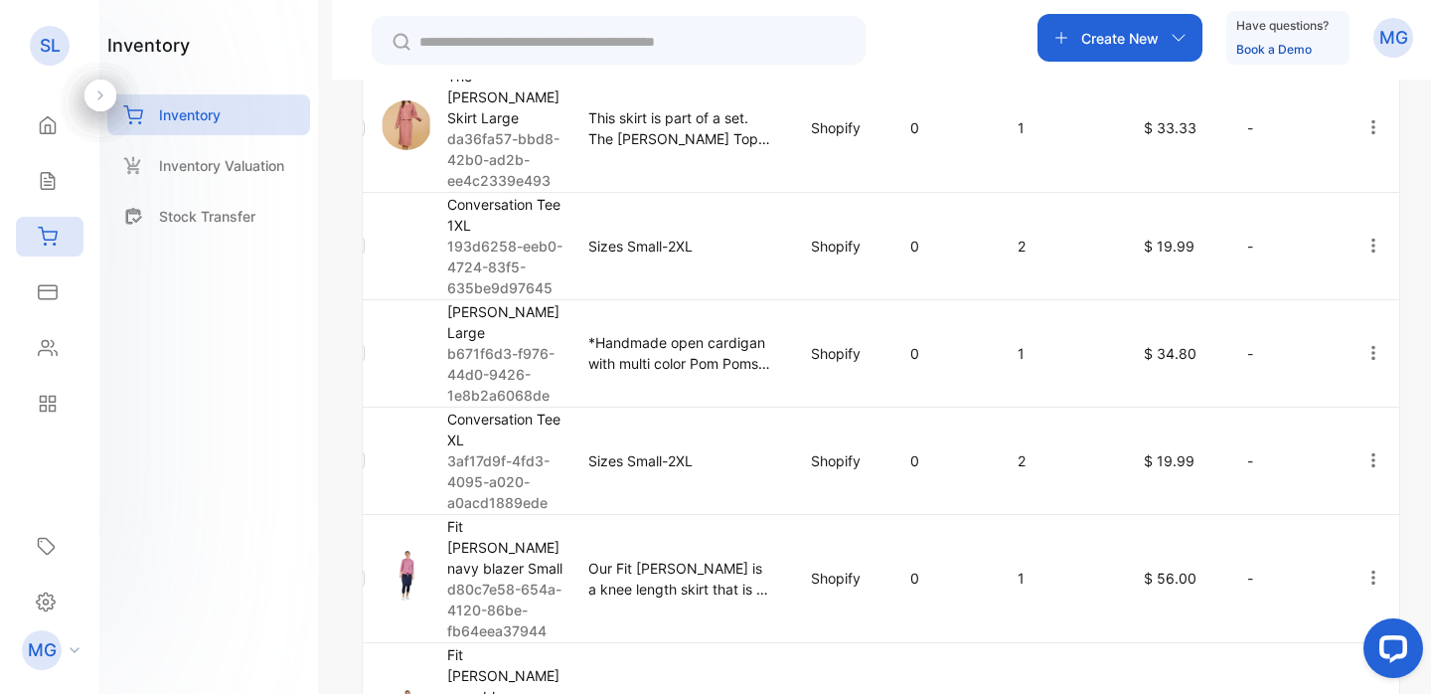
scroll to position [1185, 0]
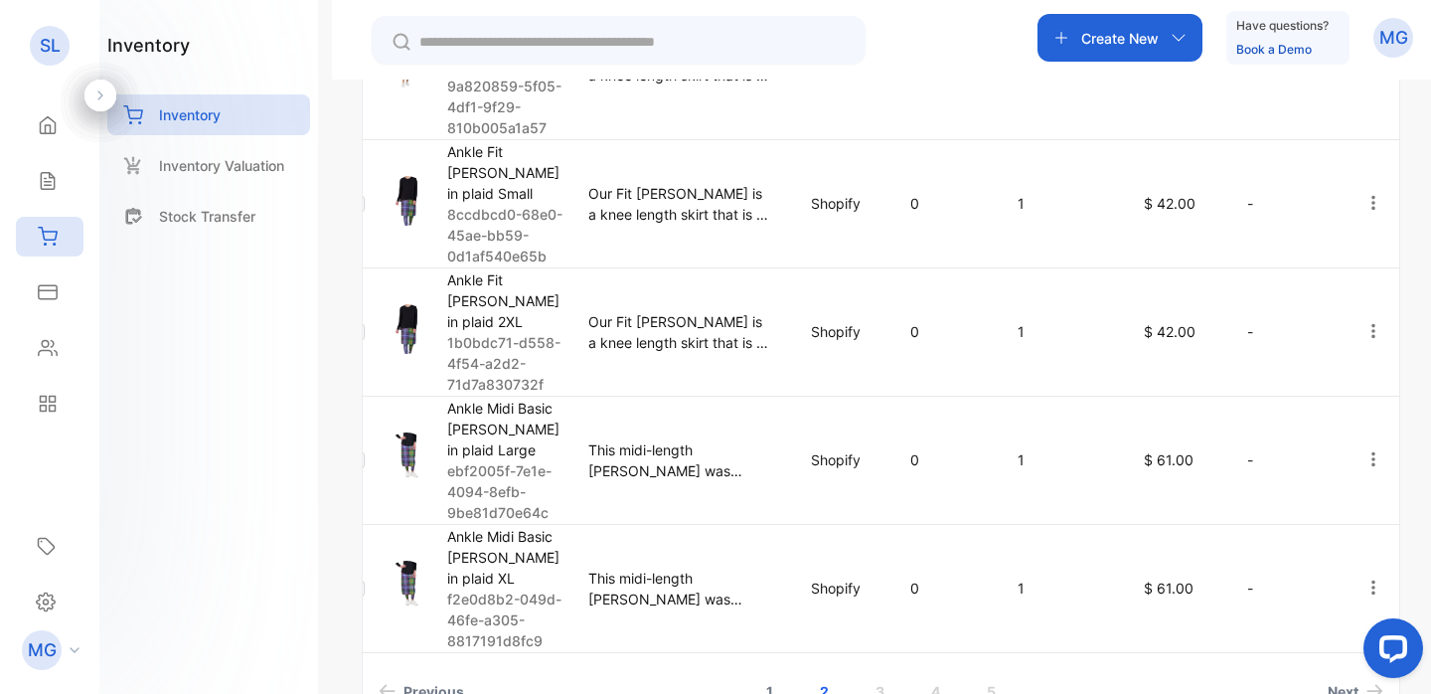
click at [765, 673] on link "1" at bounding box center [770, 691] width 55 height 37
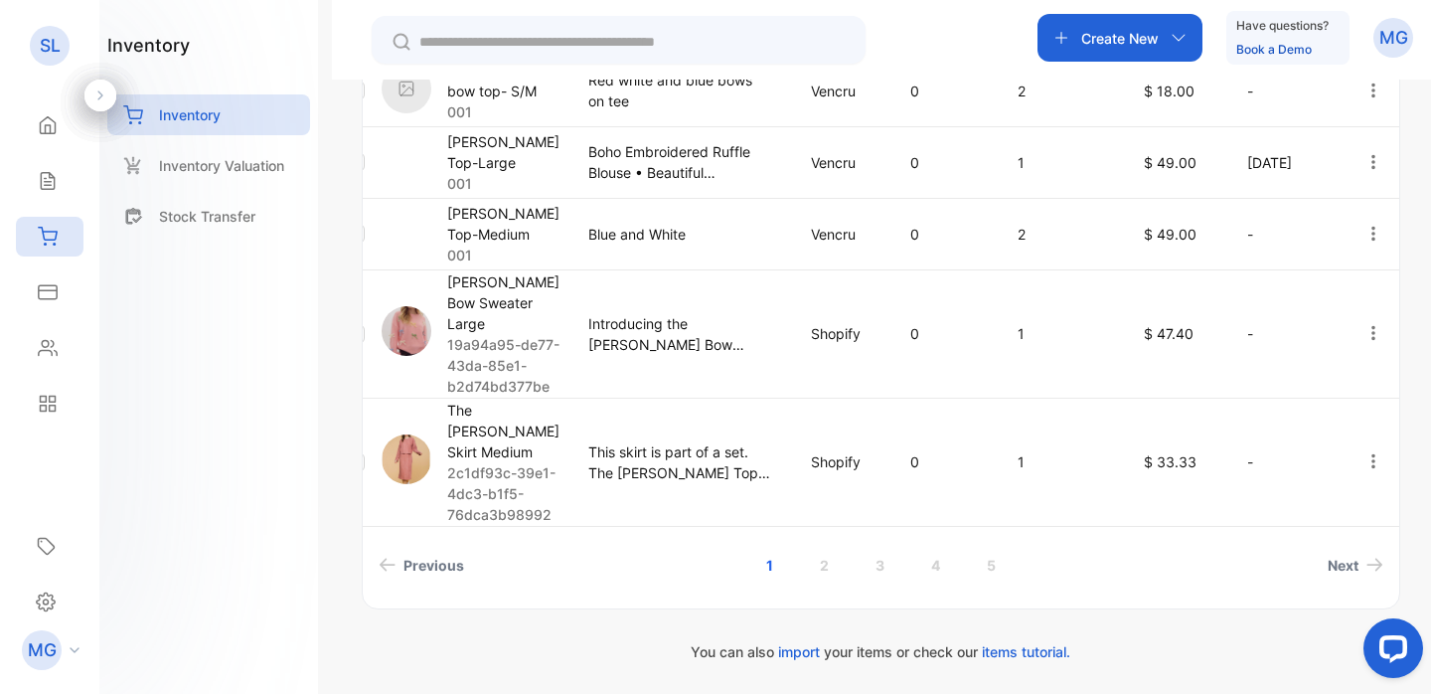
scroll to position [857, 0]
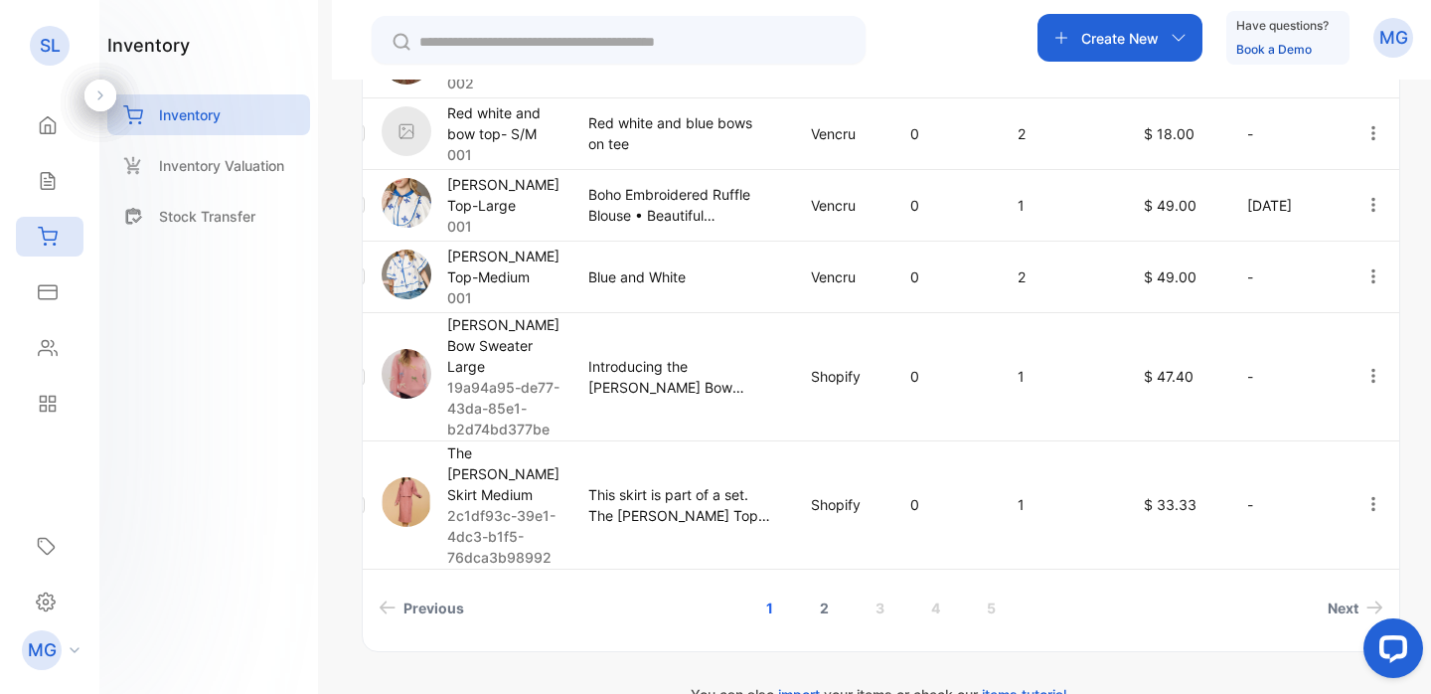
click at [819, 589] on link "2" at bounding box center [824, 607] width 57 height 37
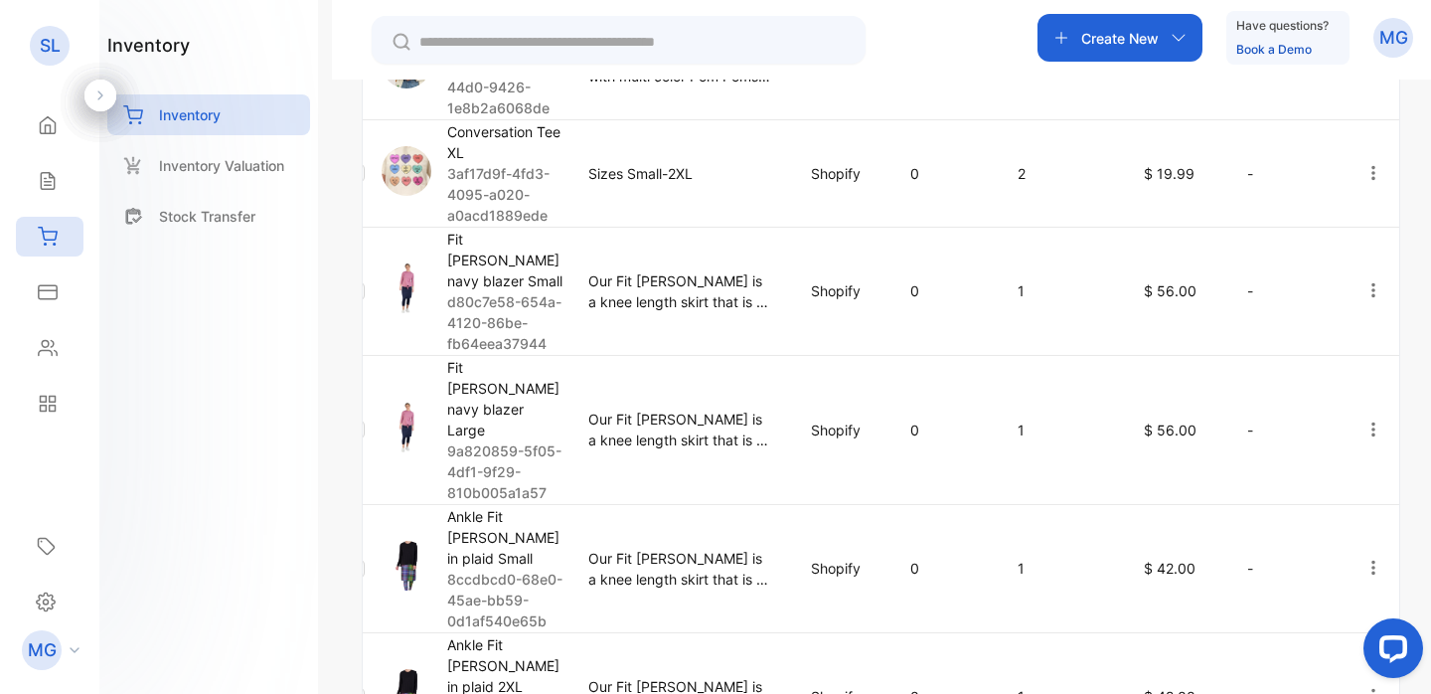
click at [494, 230] on p "Fit [PERSON_NAME] navy blazer Small" at bounding box center [505, 260] width 116 height 63
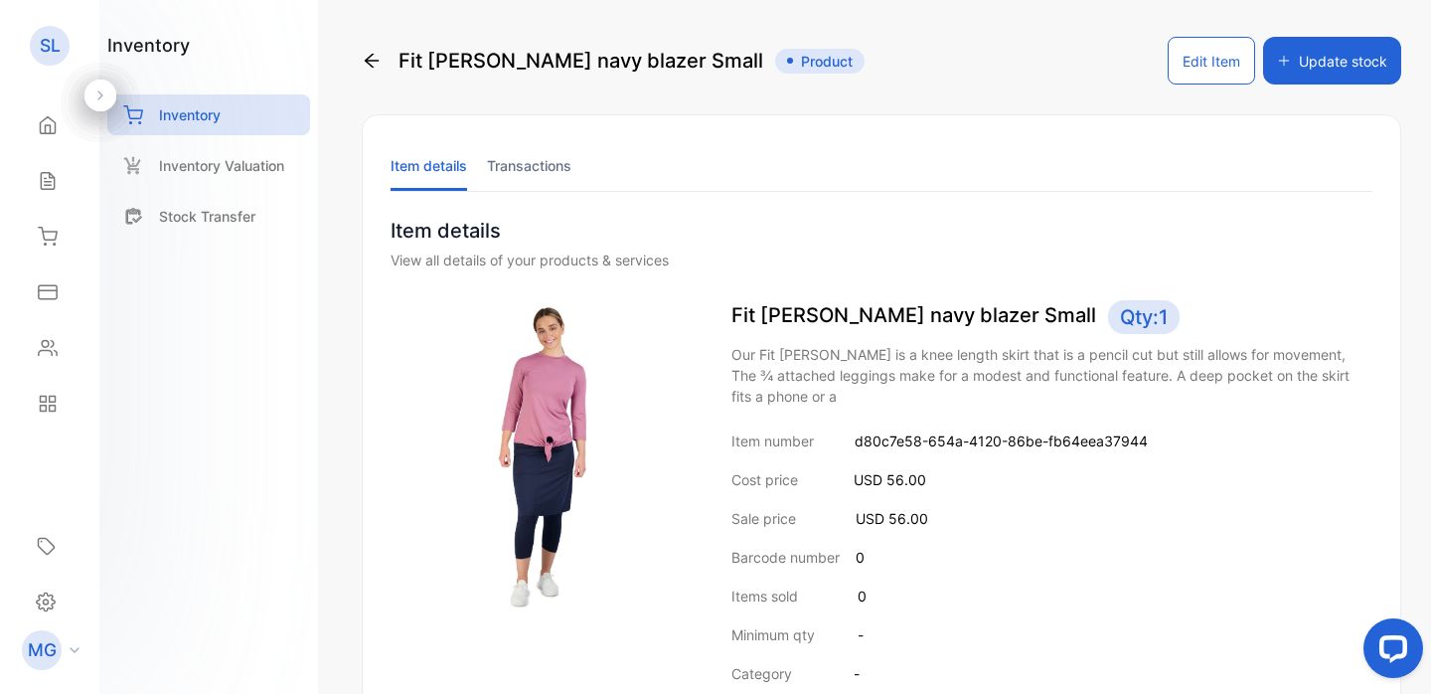
click at [1351, 60] on button "Update stock" at bounding box center [1332, 61] width 138 height 48
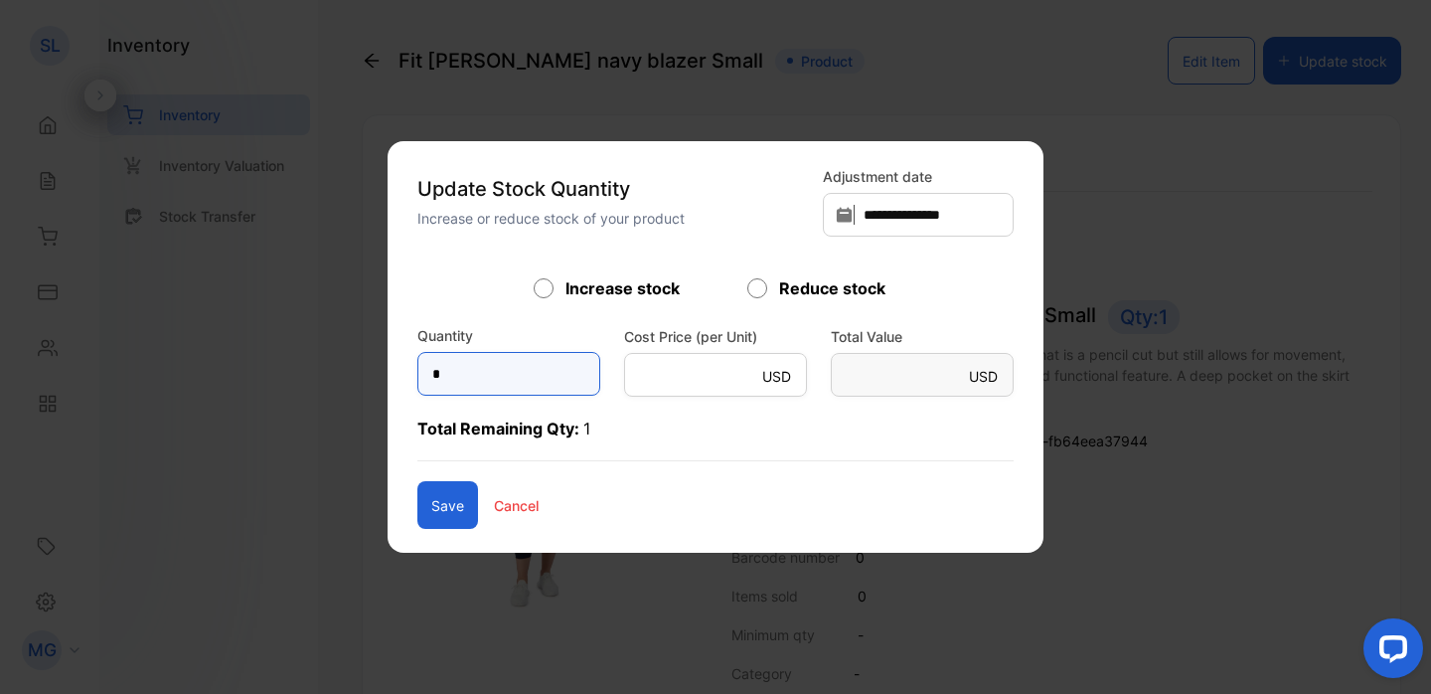
click at [450, 374] on input "*" at bounding box center [508, 374] width 183 height 44
type input "*"
type Value-inputsubject "**"
type input "*"
click at [438, 500] on button "Save" at bounding box center [447, 505] width 61 height 48
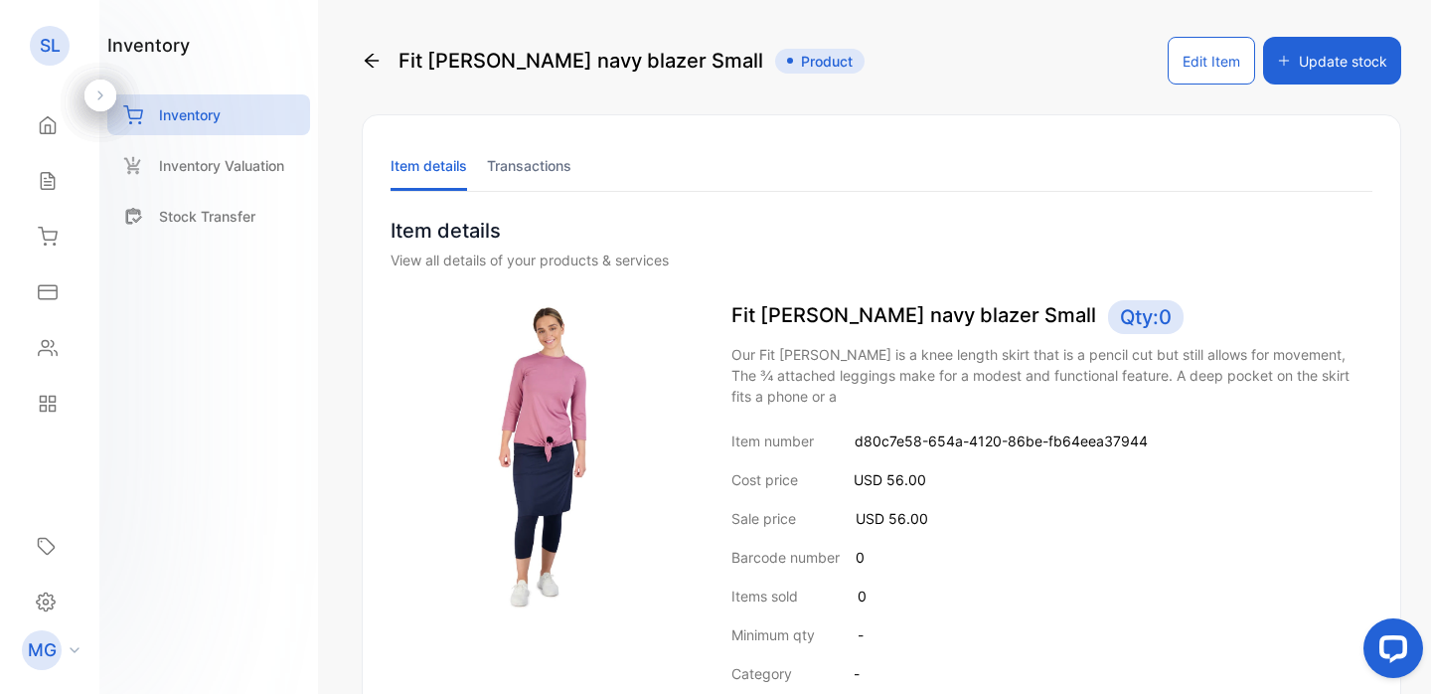
click at [373, 62] on icon at bounding box center [372, 61] width 20 height 20
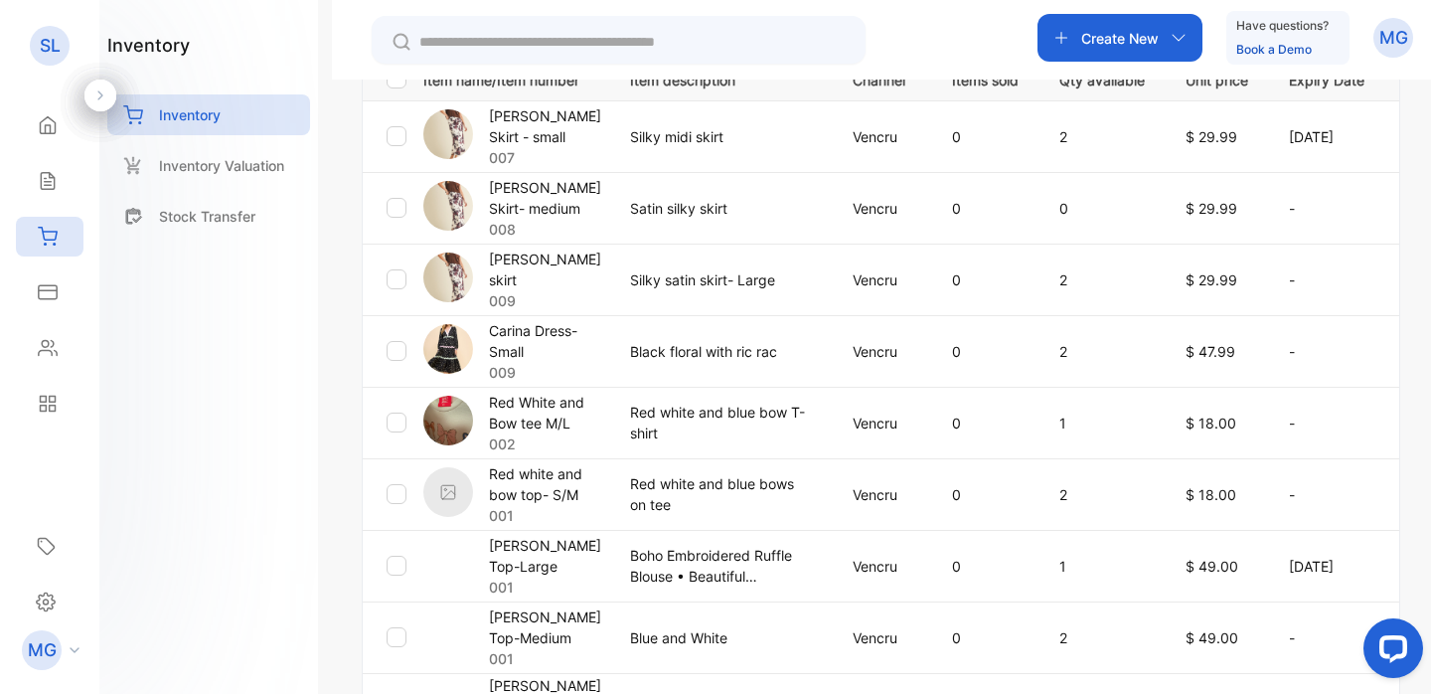
scroll to position [497, 0]
click at [1128, 48] on p "Create New" at bounding box center [1121, 38] width 78 height 21
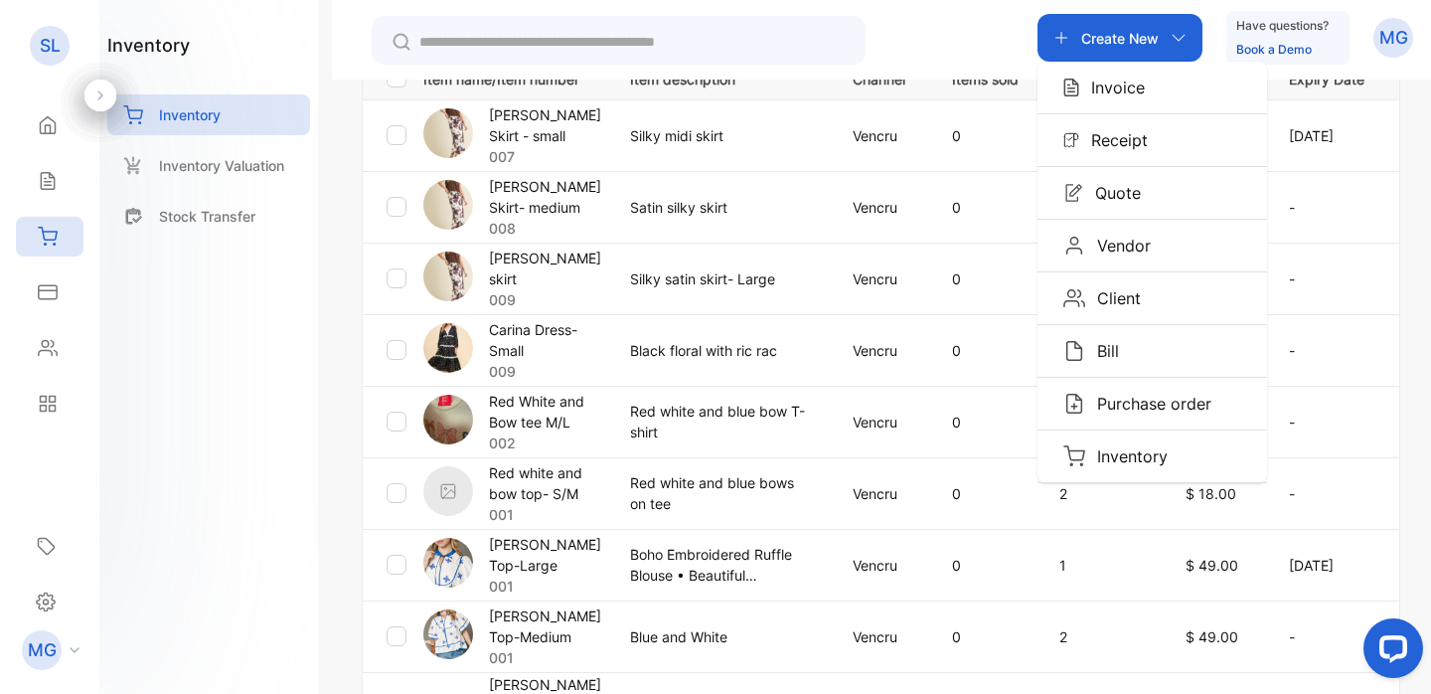
click at [943, 18] on div "Create New Invoice Receipt Quote Vendor Client Bill Purchase order Inventory Ha…" at bounding box center [881, 40] width 1099 height 80
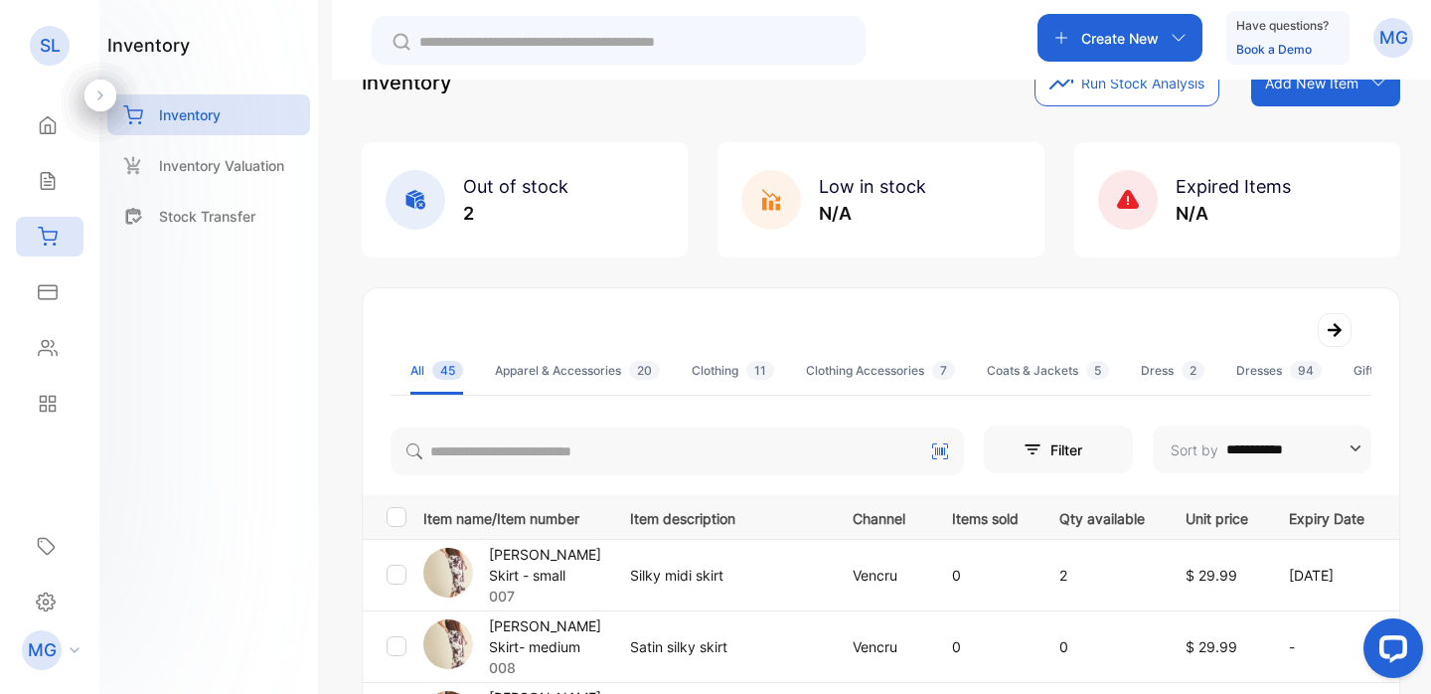
scroll to position [0, 0]
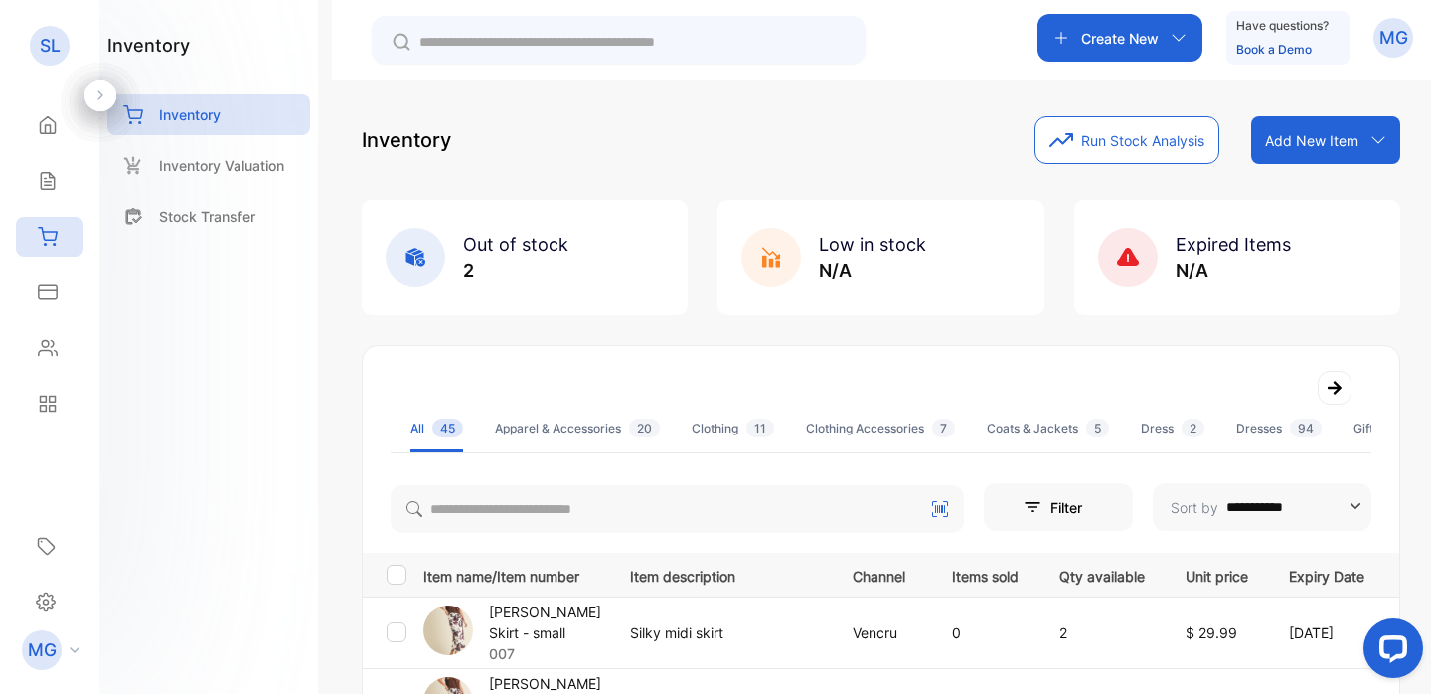
click at [1338, 143] on p "Add New Item" at bounding box center [1311, 140] width 93 height 21
click at [1330, 194] on div "Add item manually" at bounding box center [1328, 184] width 143 height 40
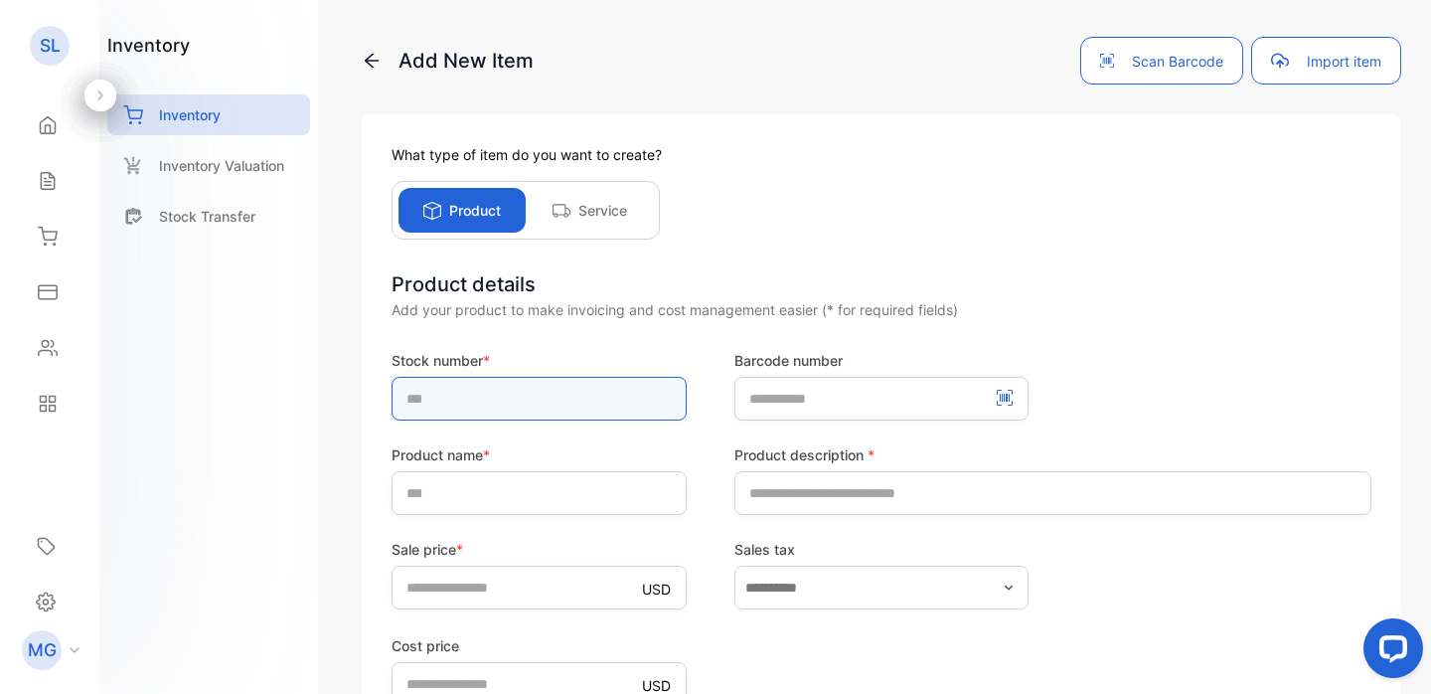
click at [640, 418] on input "text" at bounding box center [539, 399] width 295 height 44
type input "***"
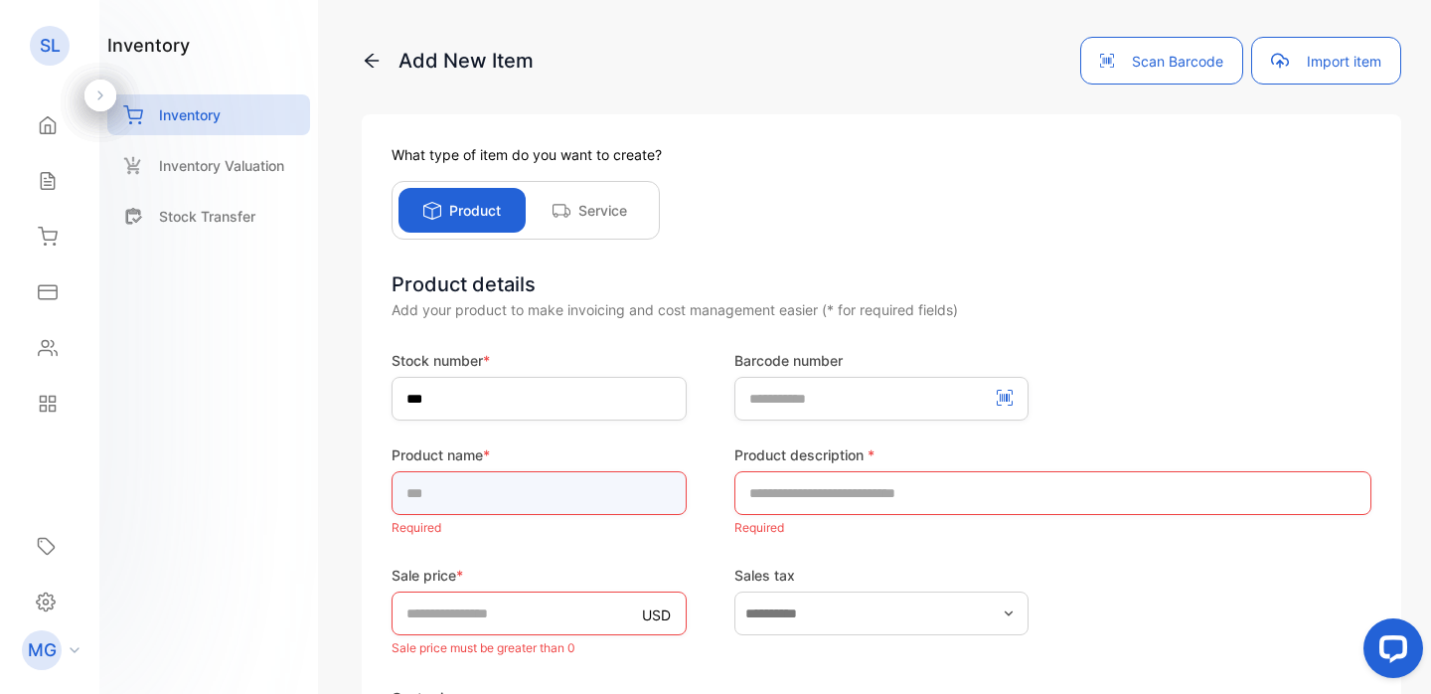
click at [627, 496] on input "text" at bounding box center [539, 493] width 295 height 44
type input "**********"
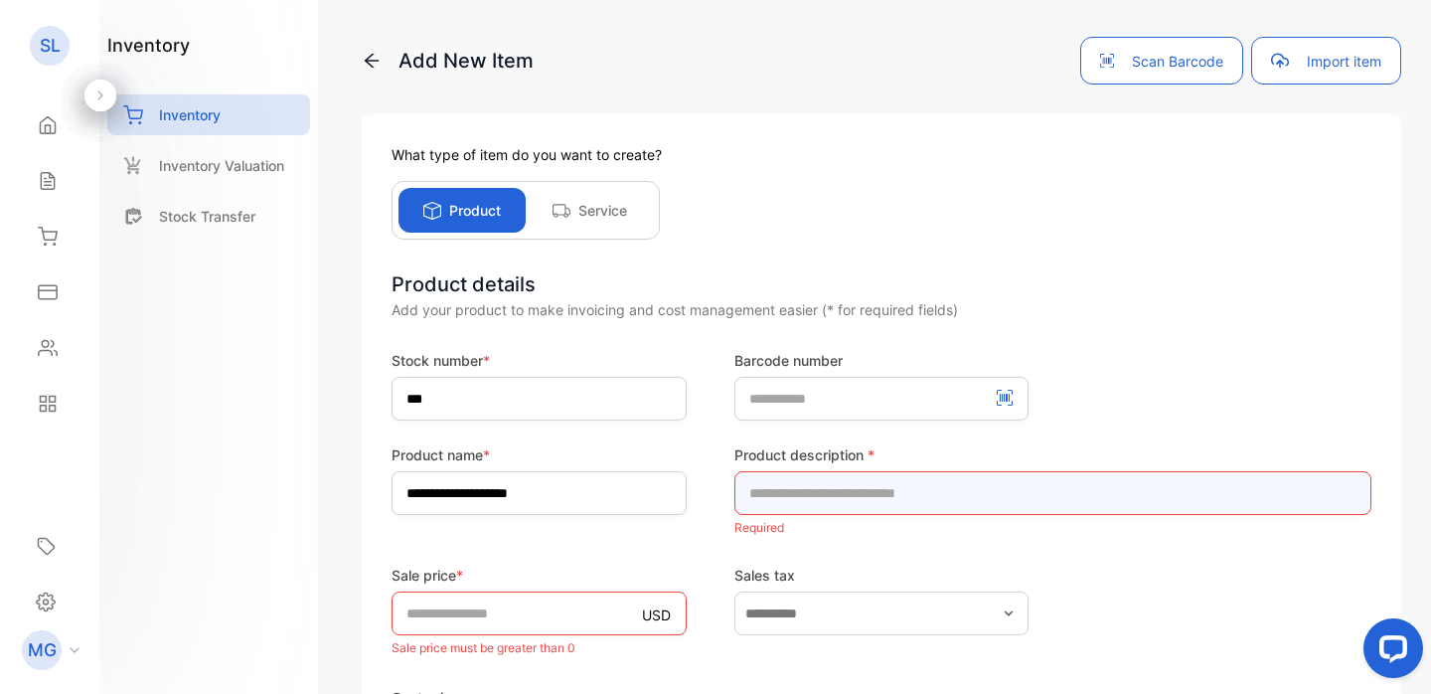
click at [882, 485] on input "text" at bounding box center [1053, 493] width 637 height 44
type input "*******"
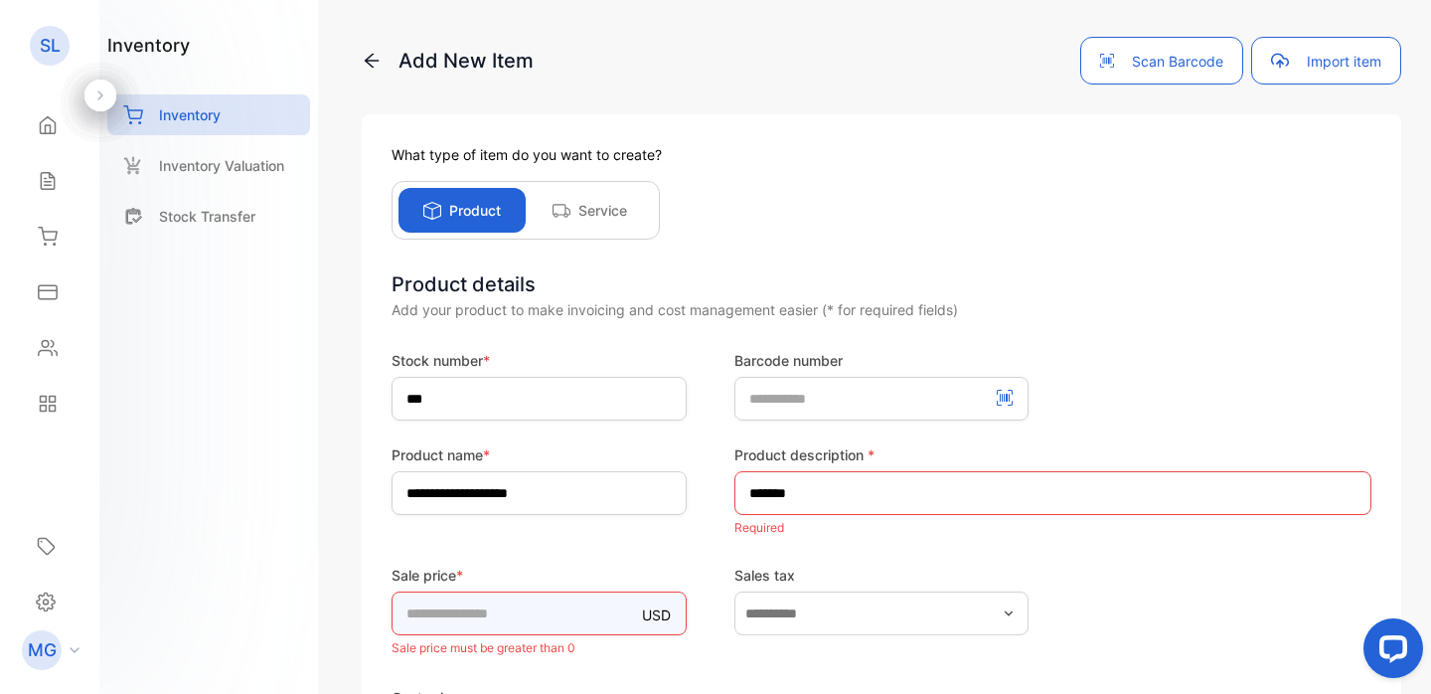
click at [581, 615] on div "Sale price * USD * Sale price must be greater than 0" at bounding box center [539, 613] width 295 height 96
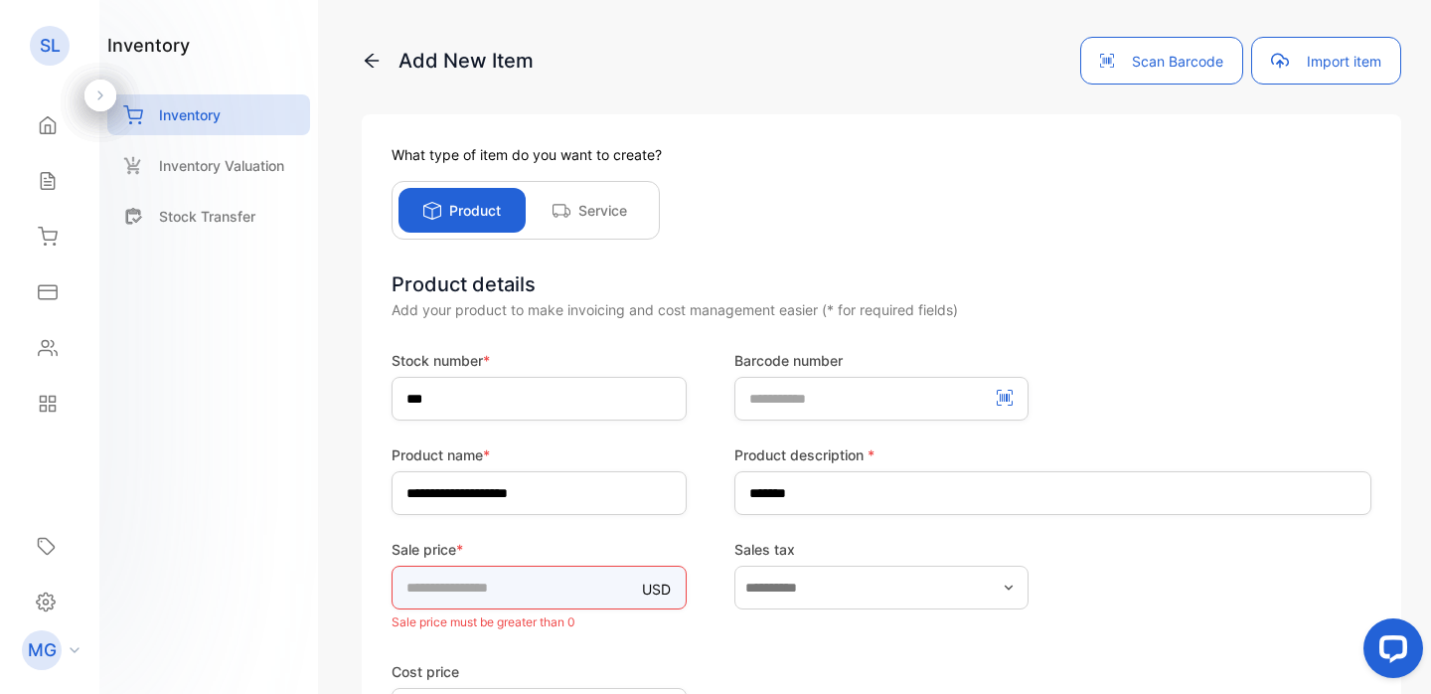
type input "*****"
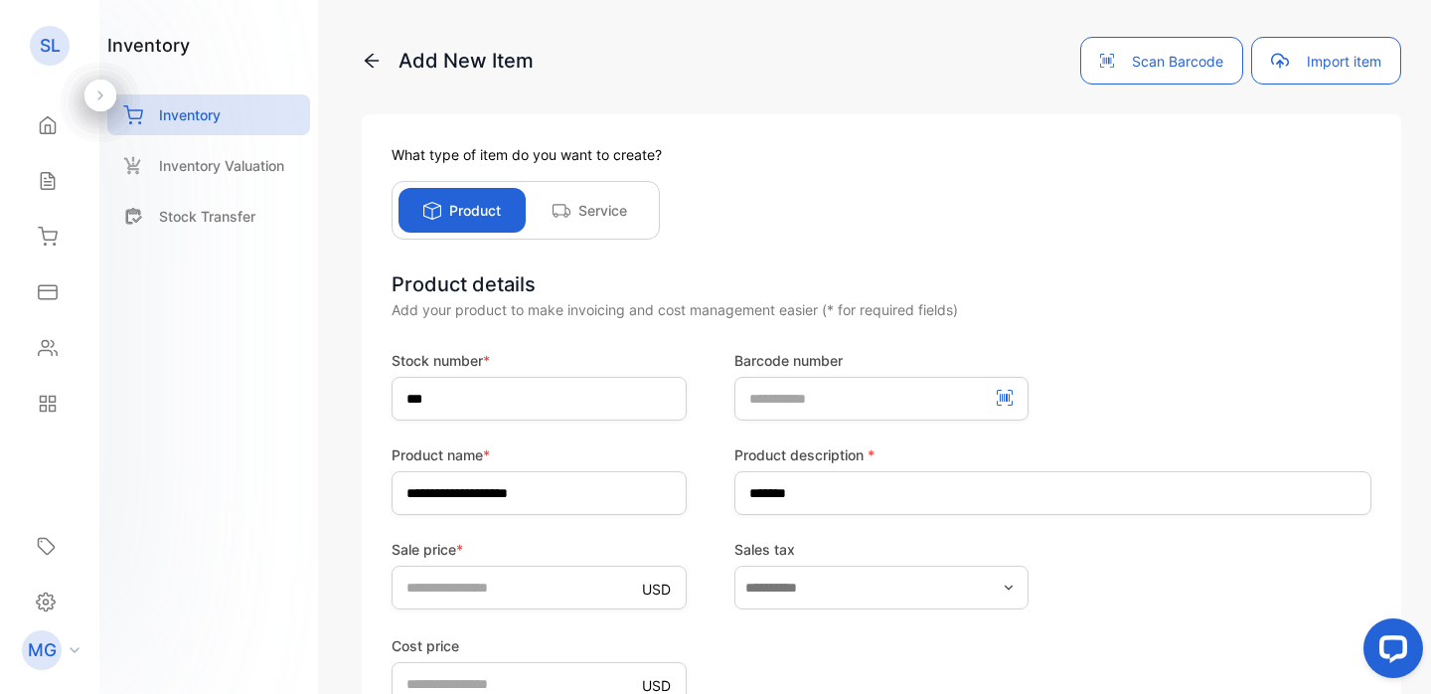
click at [1078, 556] on div "Sale price * USD ***** Sales tax" at bounding box center [882, 574] width 980 height 71
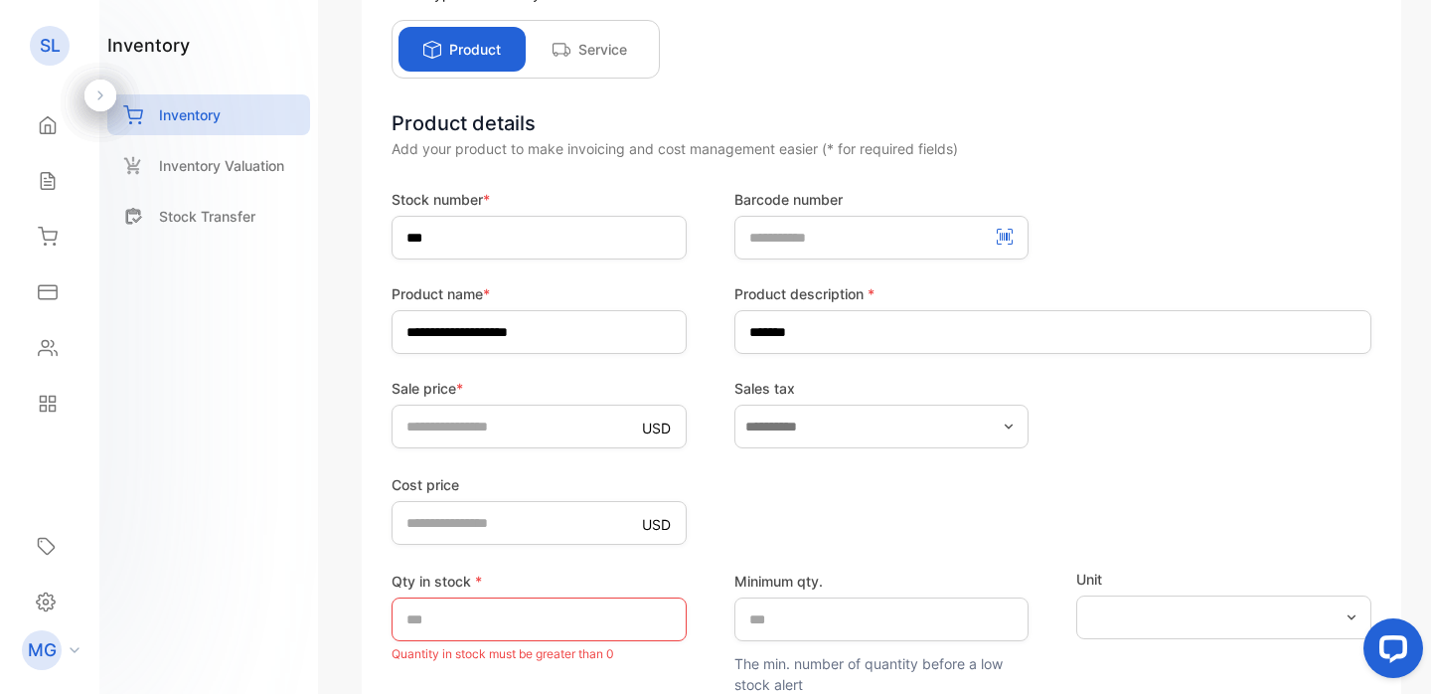
scroll to position [311, 0]
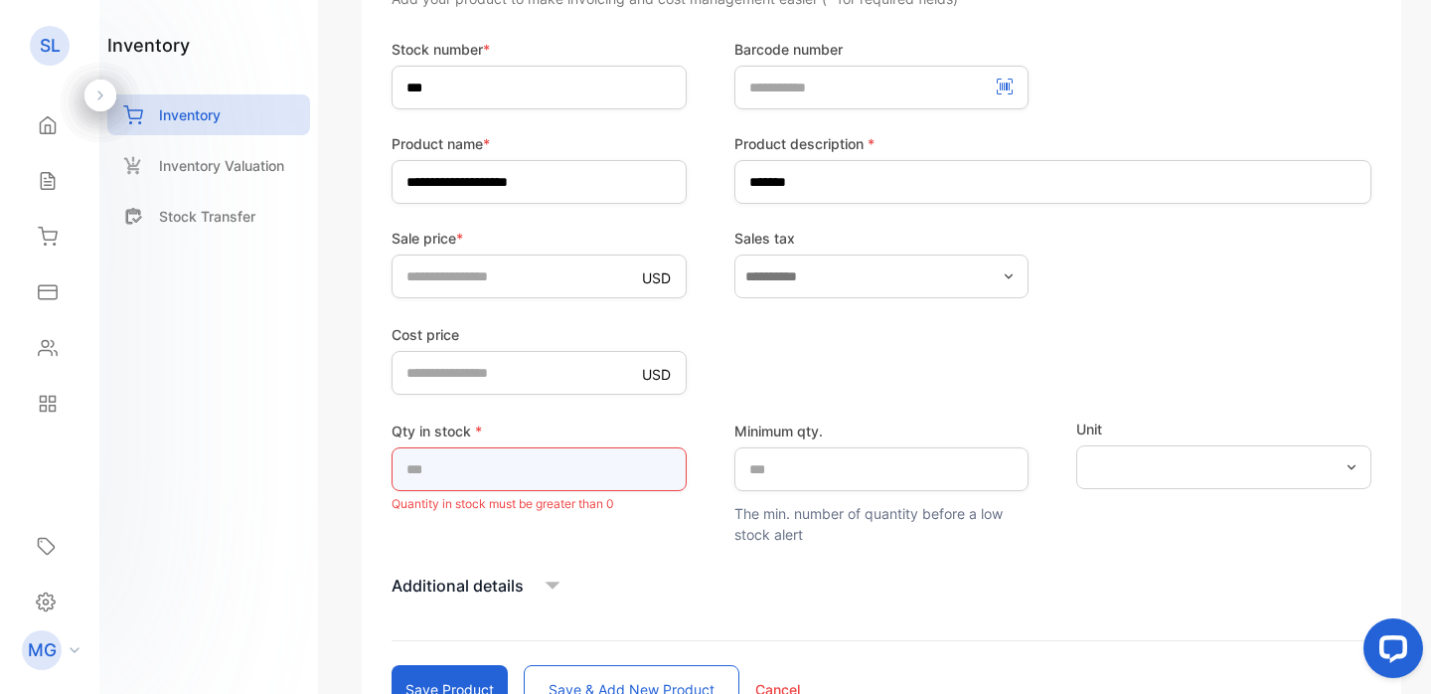
click at [491, 464] on input "*" at bounding box center [539, 469] width 295 height 44
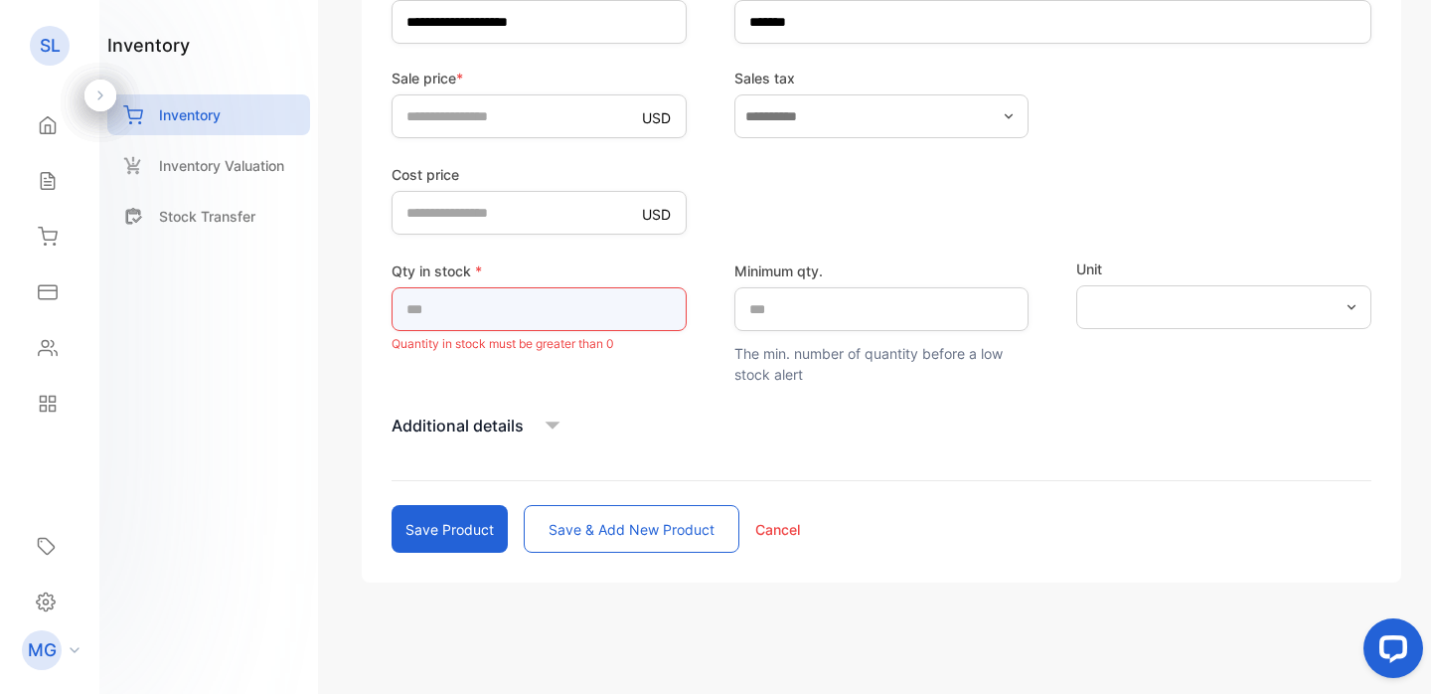
type input "*"
click at [462, 530] on button "Save product" at bounding box center [450, 529] width 116 height 48
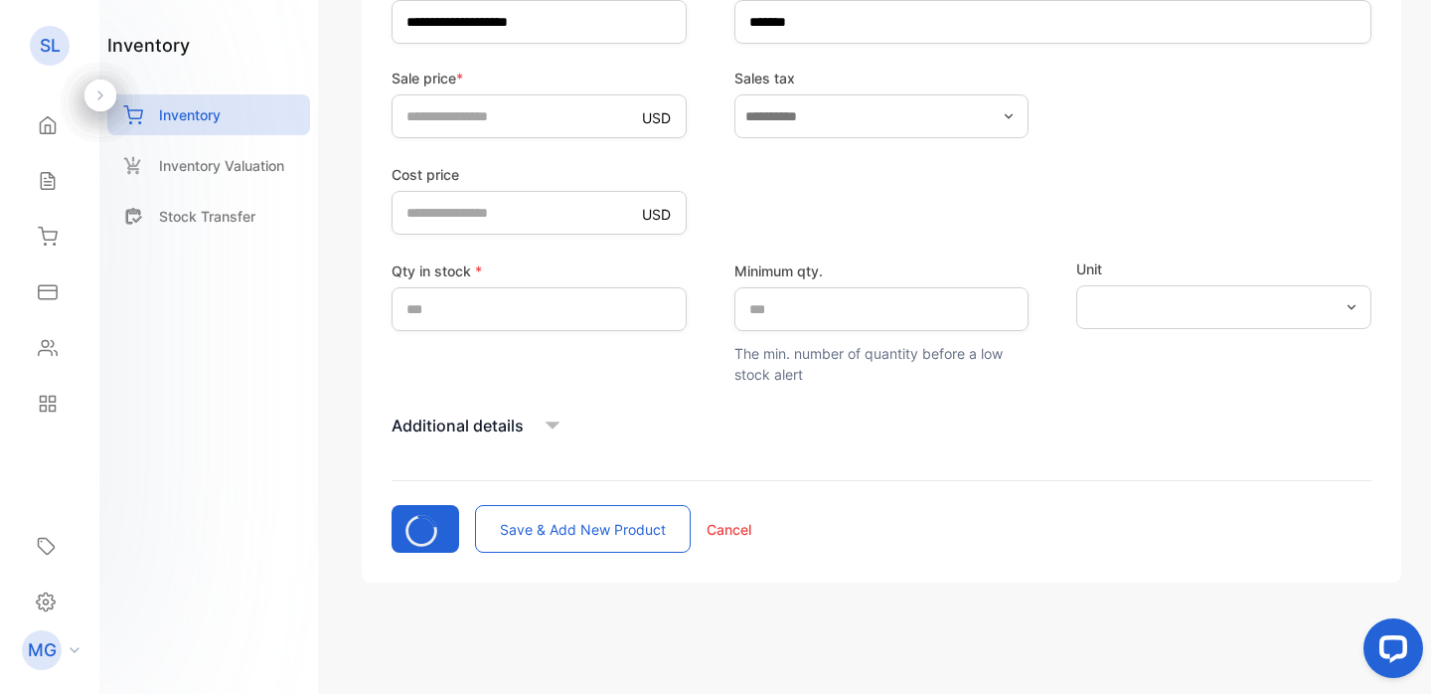
type input "*"
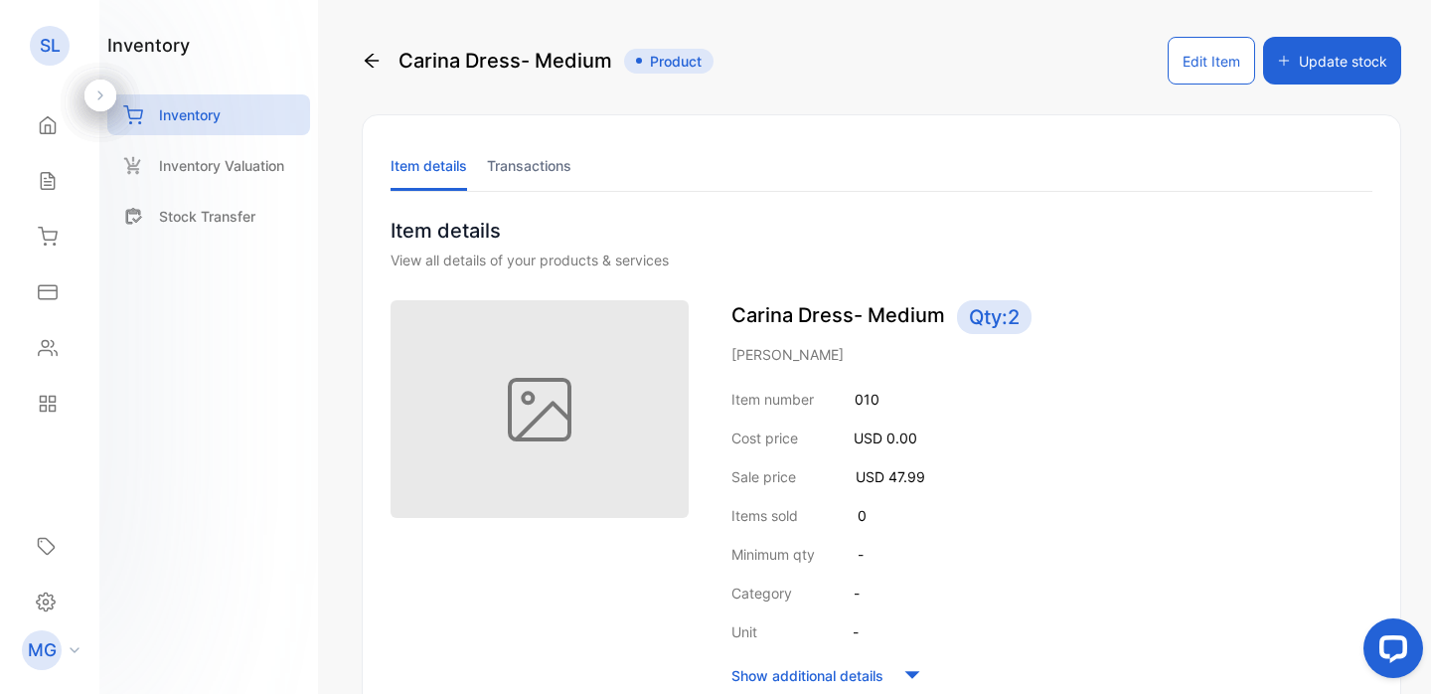
click at [1228, 56] on button "Edit Item" at bounding box center [1211, 61] width 87 height 48
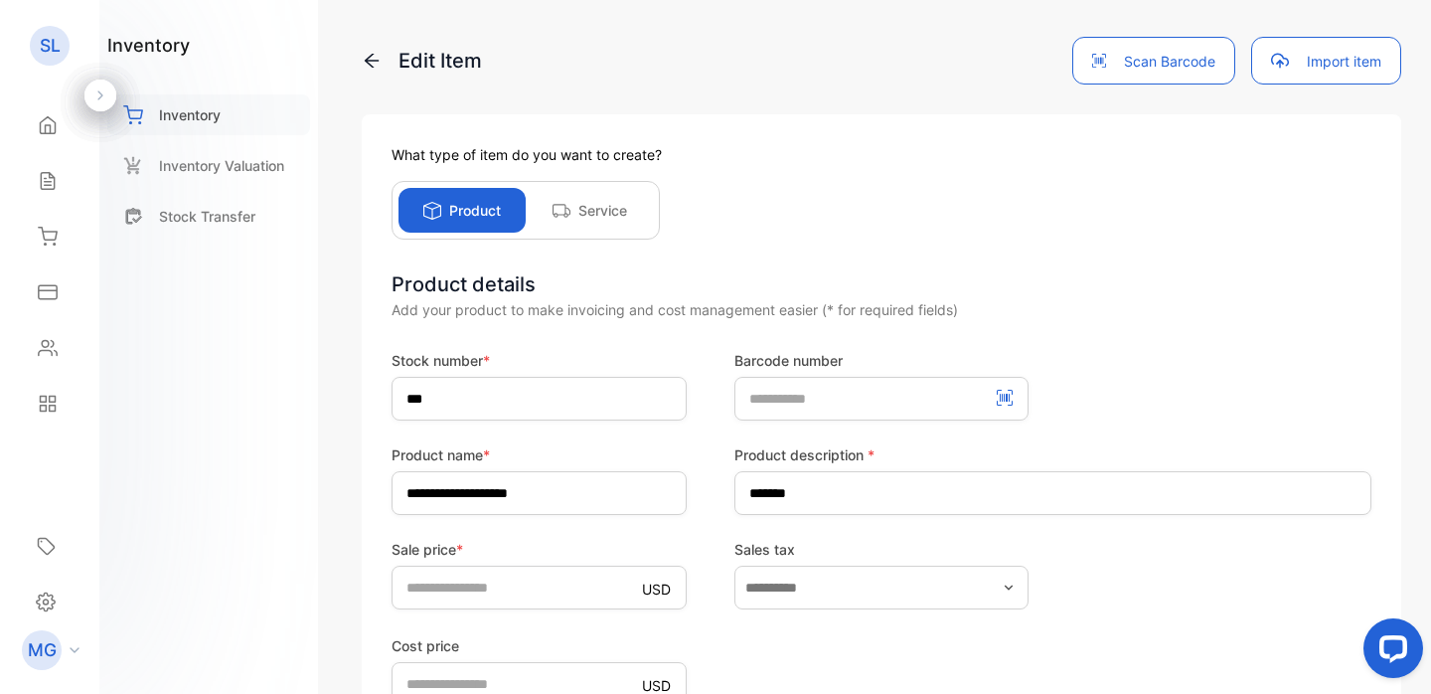
click at [188, 109] on p "Inventory" at bounding box center [190, 114] width 62 height 21
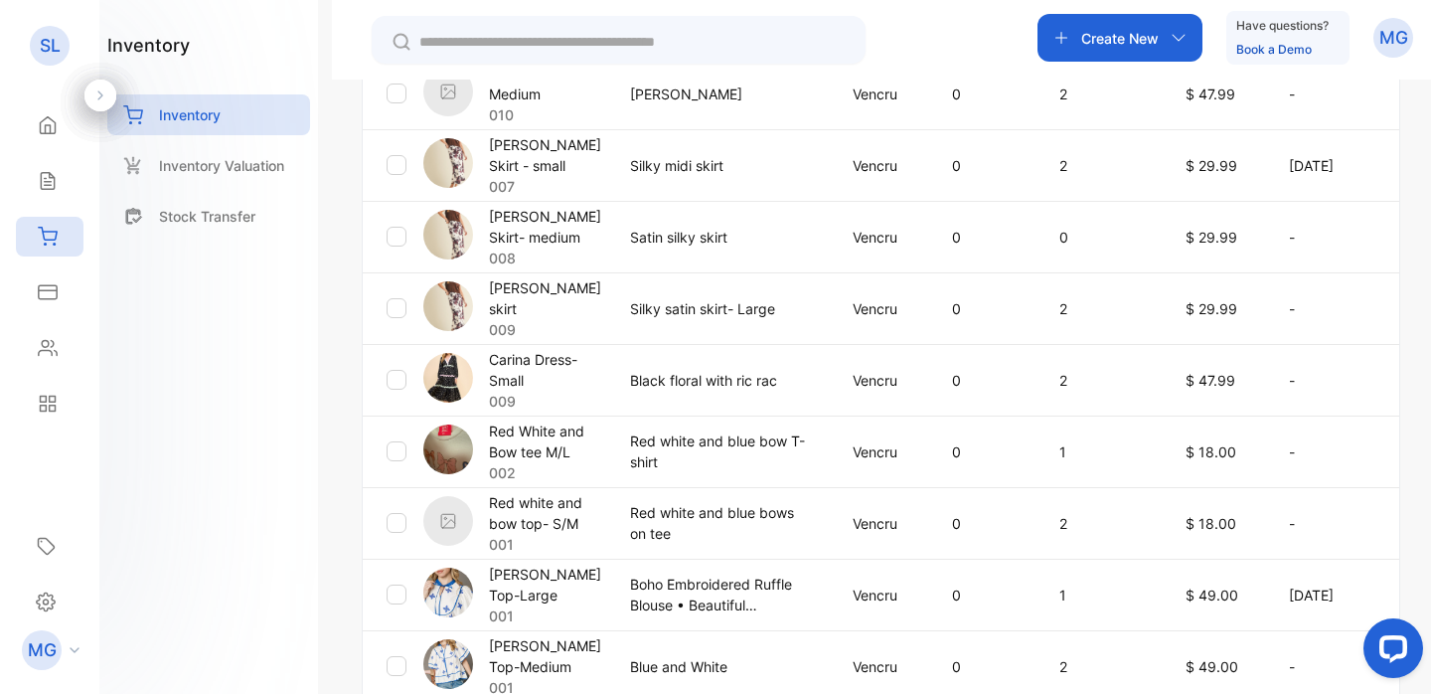
scroll to position [534, 0]
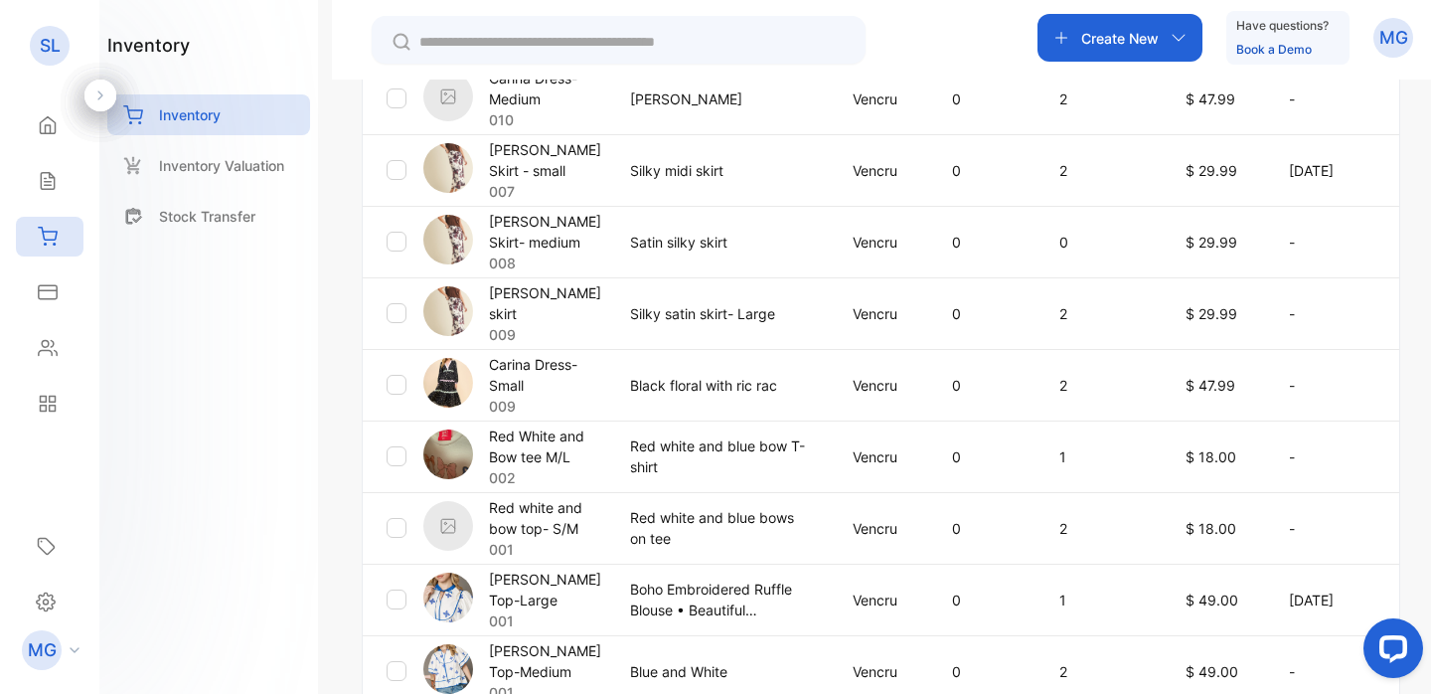
click at [658, 386] on p "Black floral with ric rac" at bounding box center [721, 385] width 182 height 21
click at [535, 359] on p "Carina Dress- Small" at bounding box center [547, 375] width 116 height 42
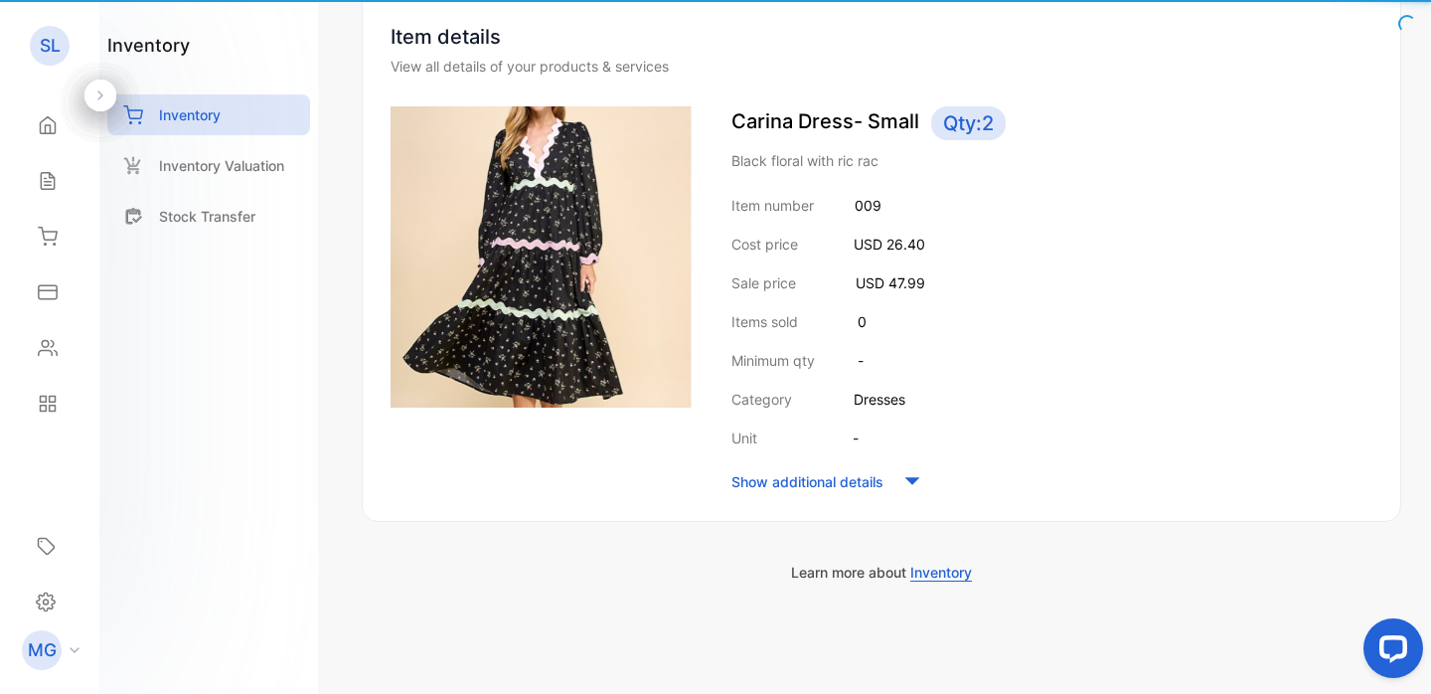
scroll to position [194, 0]
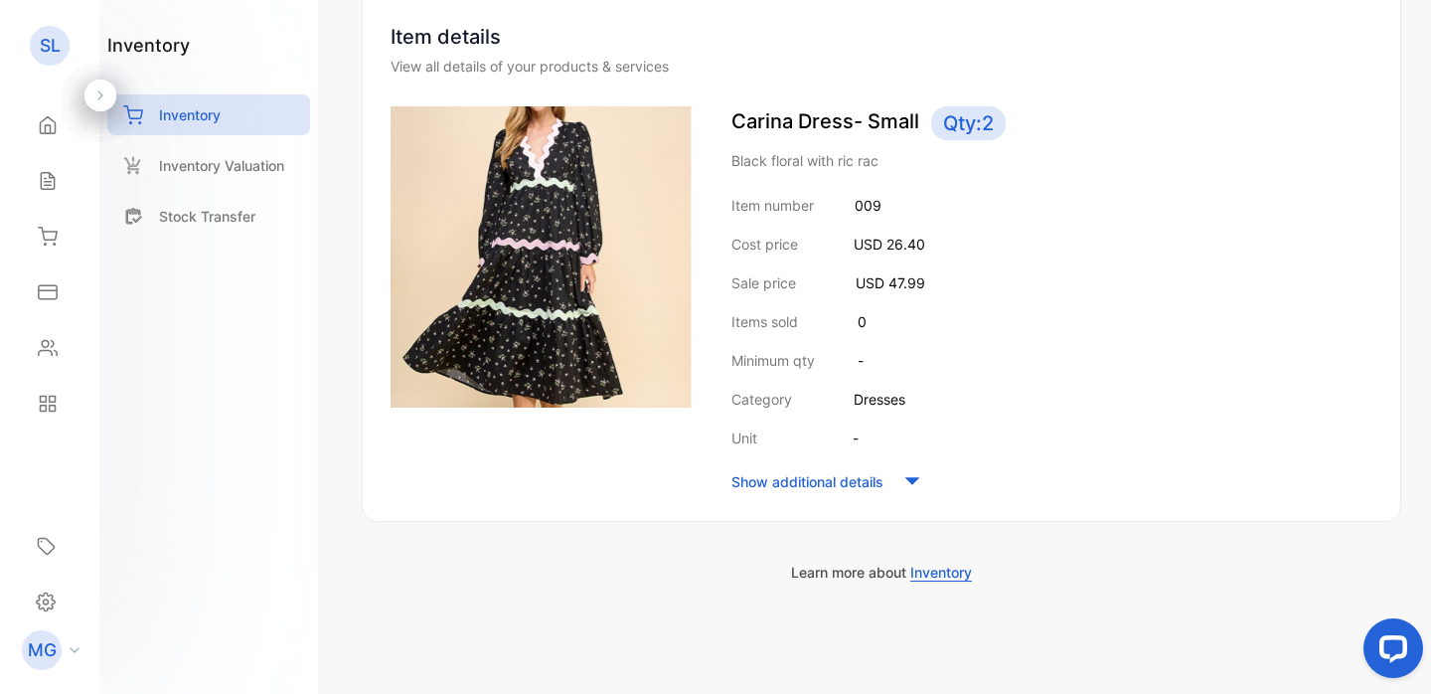
click at [871, 479] on p "Show additional details" at bounding box center [808, 481] width 152 height 21
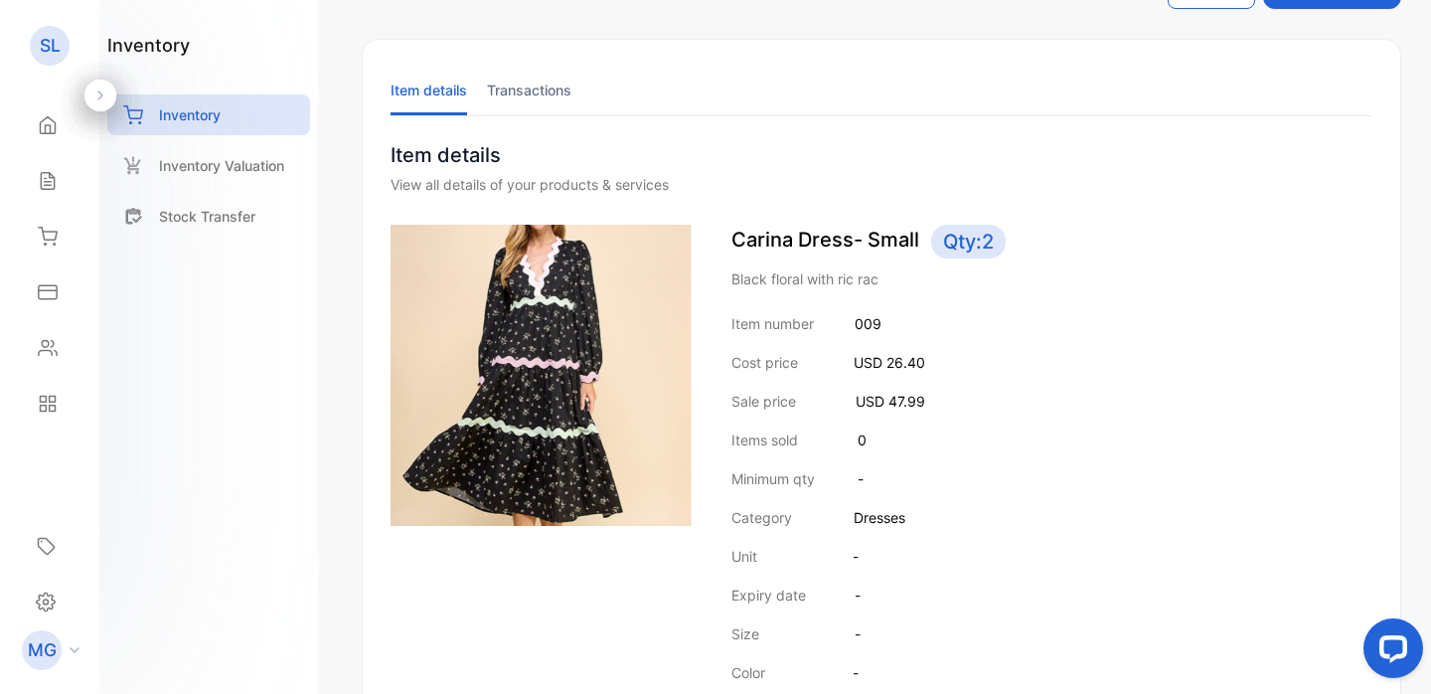
scroll to position [0, 0]
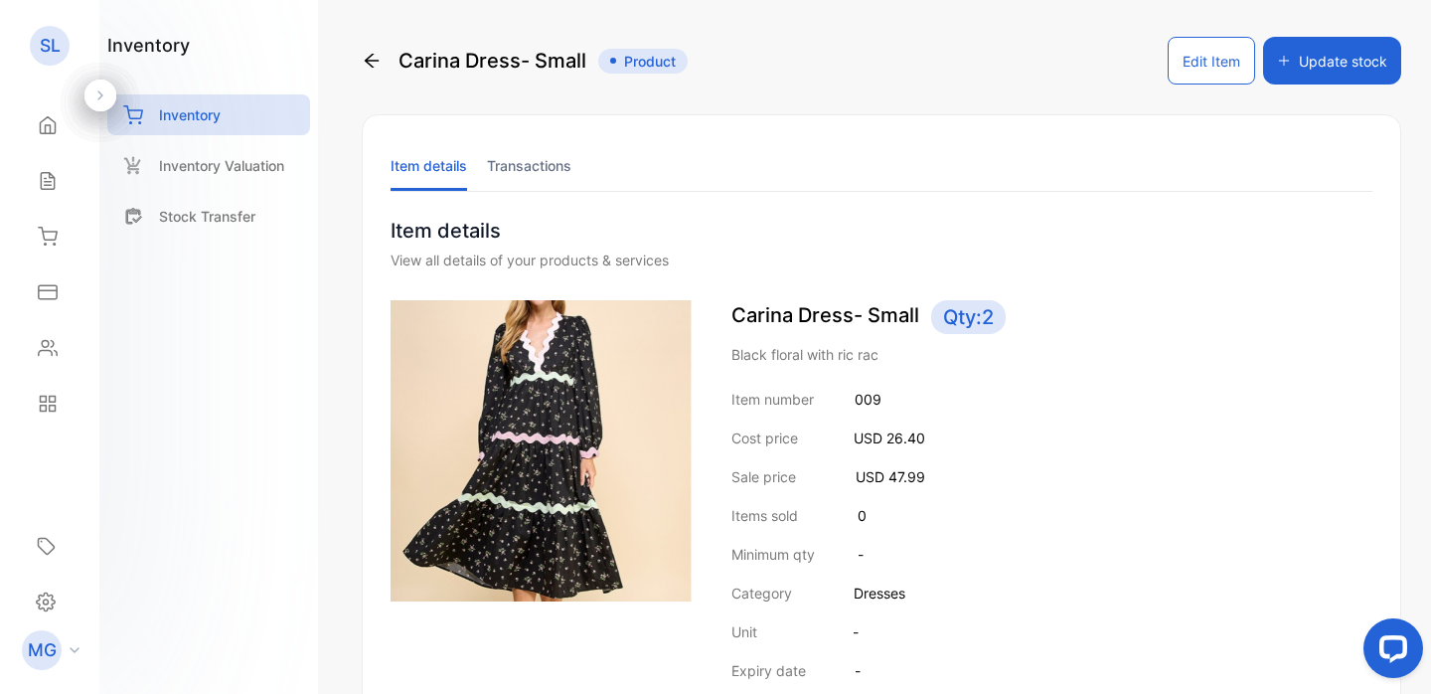
click at [1198, 53] on button "Edit Item" at bounding box center [1211, 61] width 87 height 48
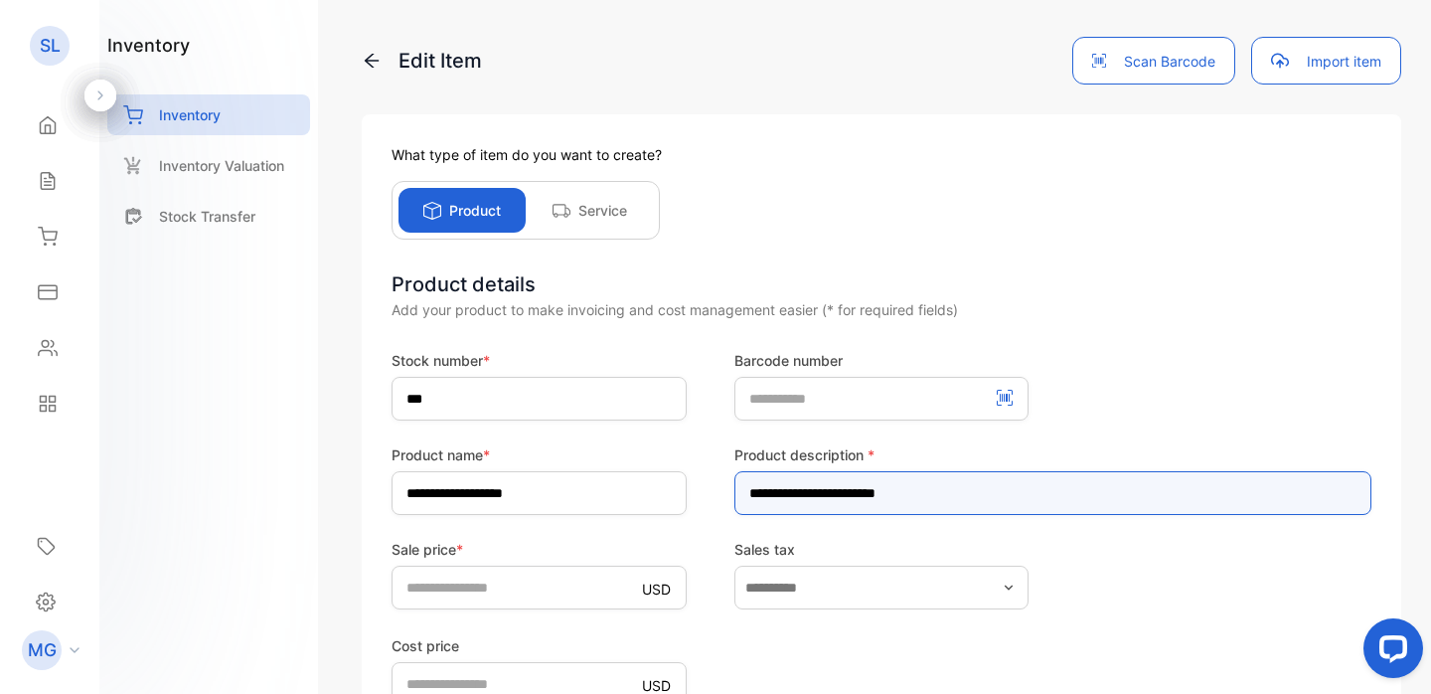
drag, startPoint x: 912, startPoint y: 492, endPoint x: 708, endPoint y: 462, distance: 205.9
click at [708, 462] on div "**********" at bounding box center [882, 479] width 980 height 71
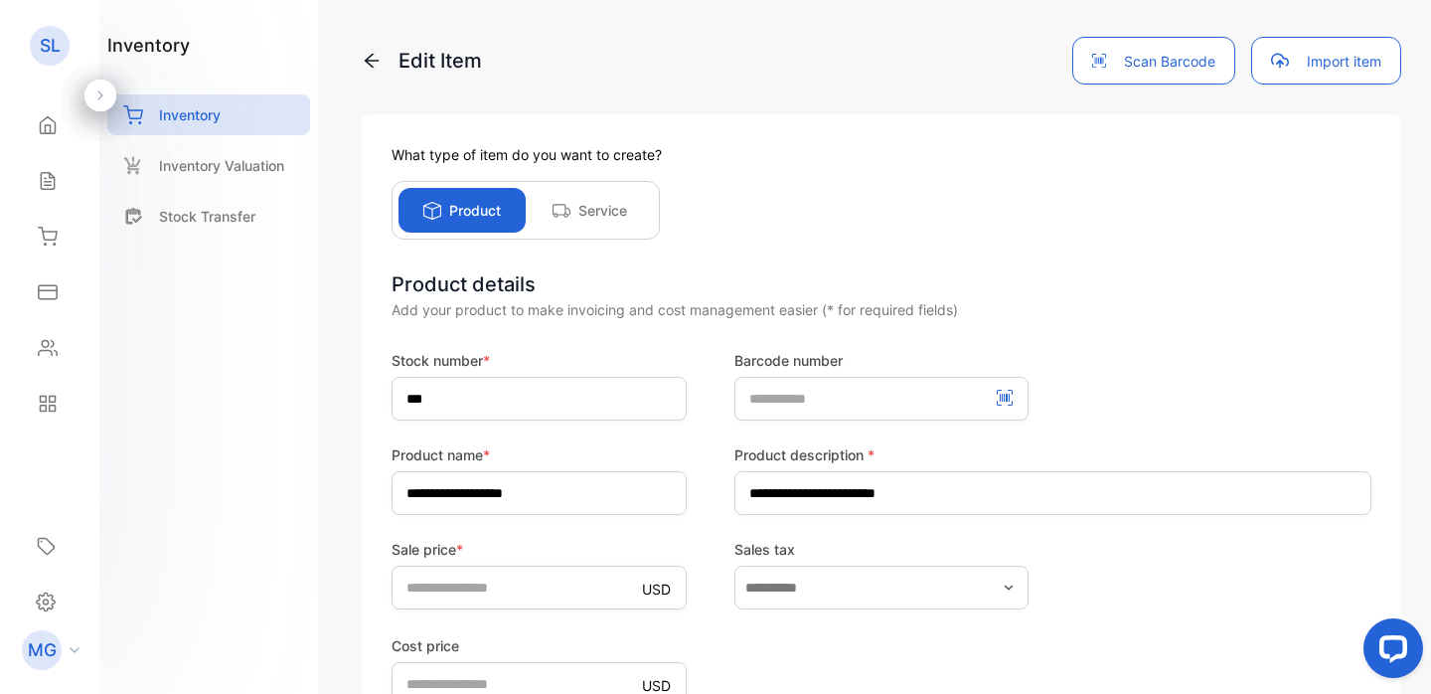
click at [887, 281] on div "Product details" at bounding box center [882, 284] width 980 height 30
click at [366, 57] on icon at bounding box center [372, 61] width 20 height 20
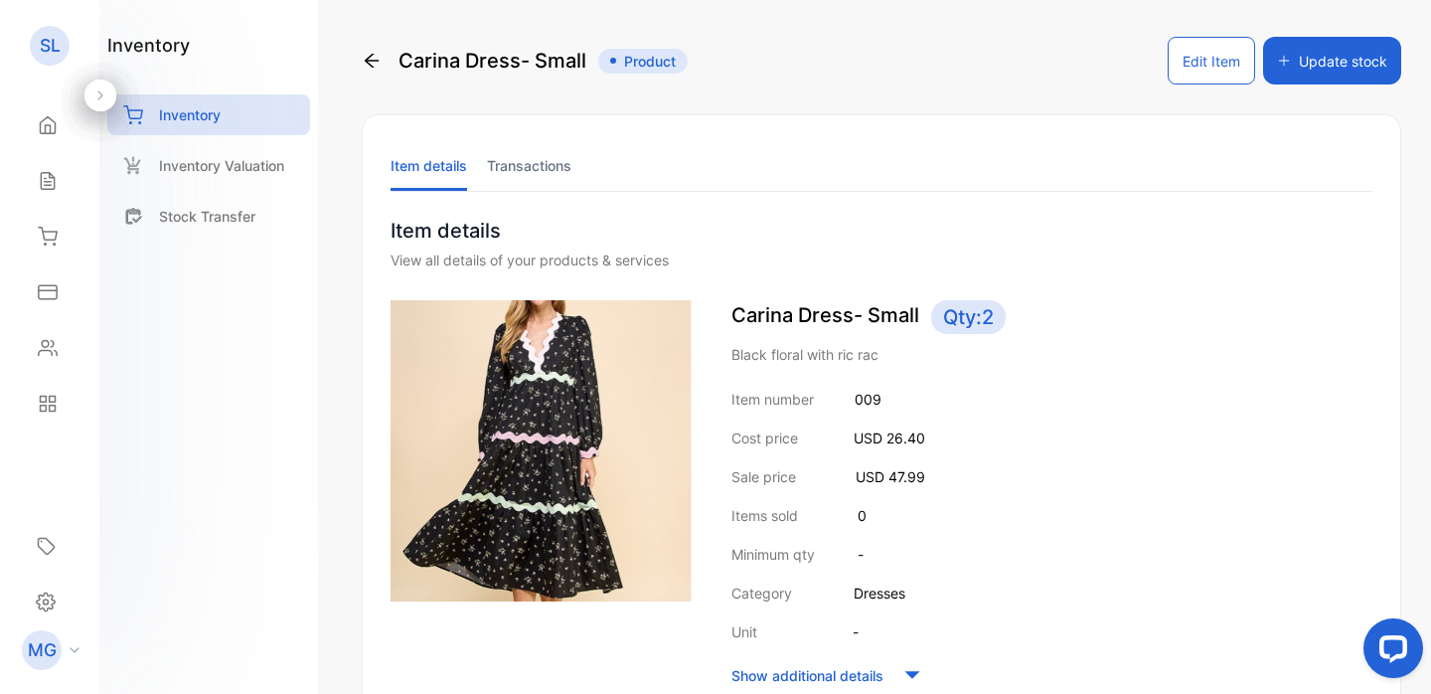
click at [366, 57] on icon at bounding box center [372, 61] width 20 height 20
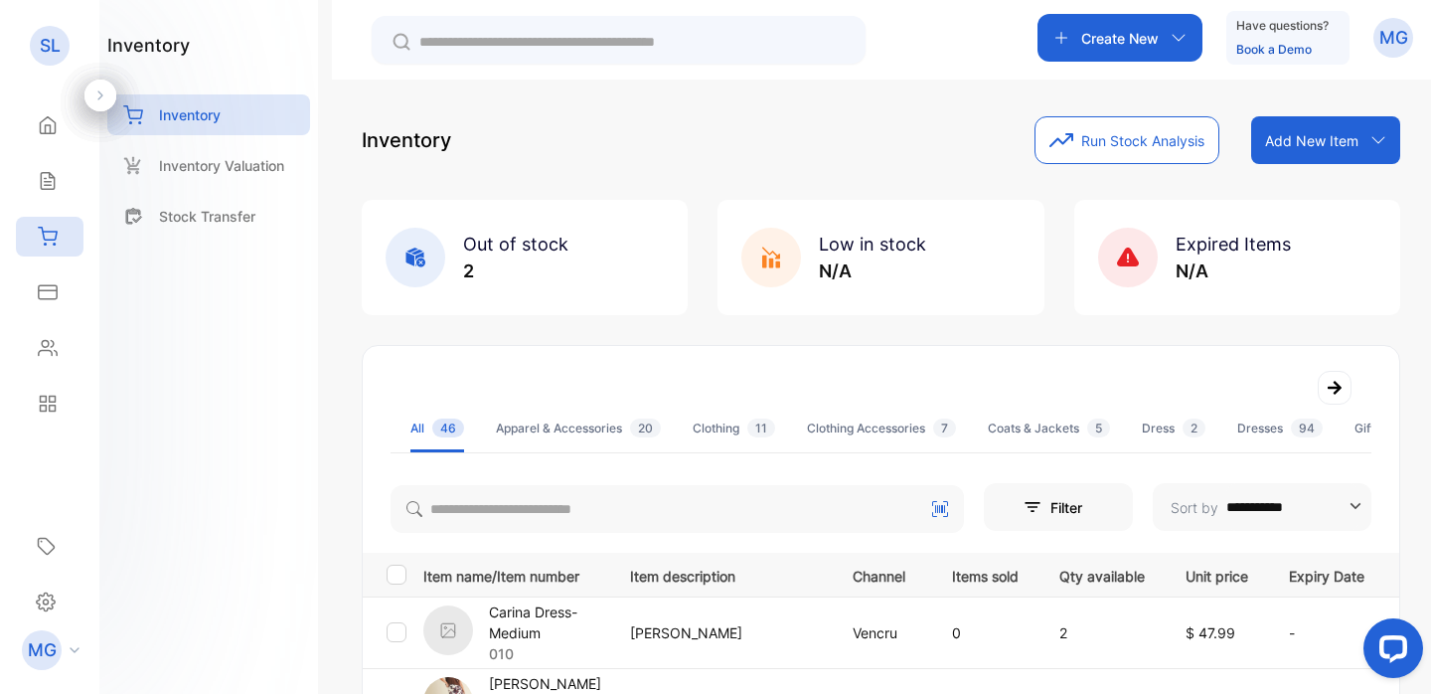
click at [529, 611] on p "Carina Dress- Medium" at bounding box center [547, 622] width 116 height 42
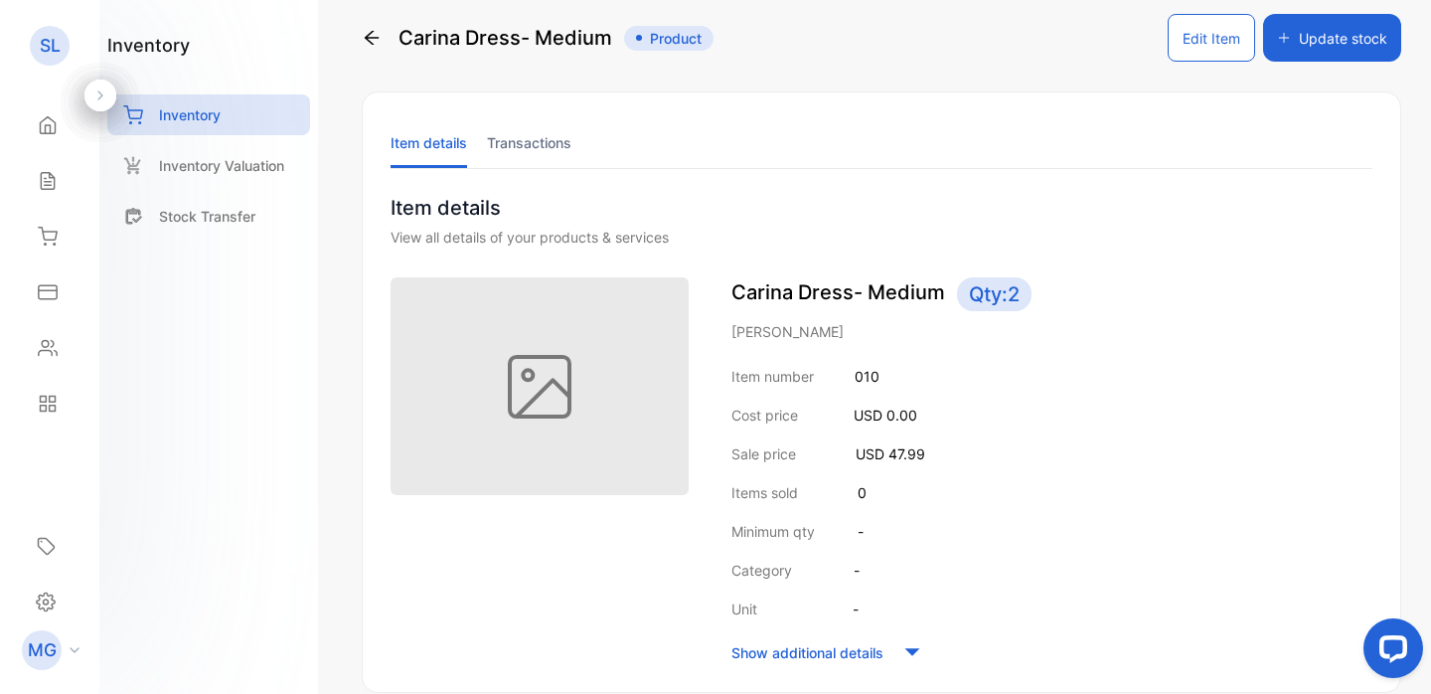
scroll to position [27, 0]
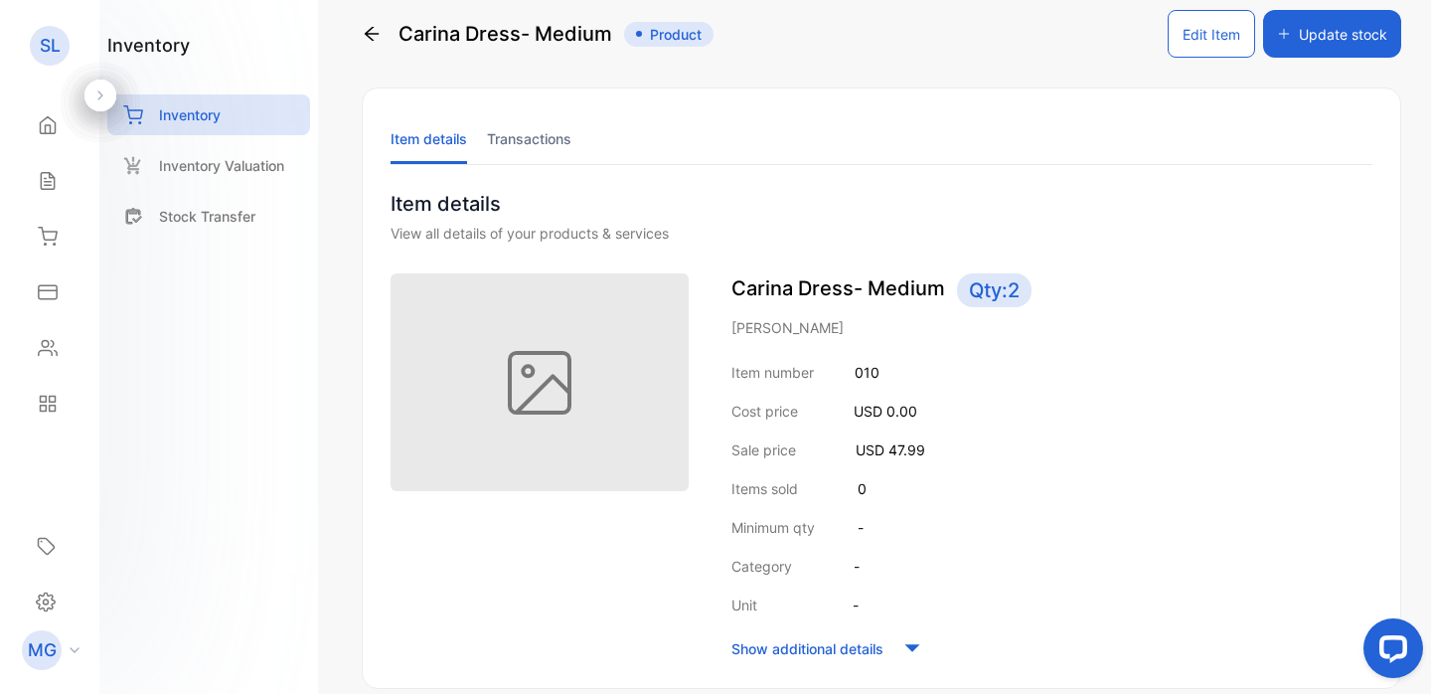
click at [1193, 36] on button "Edit Item" at bounding box center [1211, 34] width 87 height 48
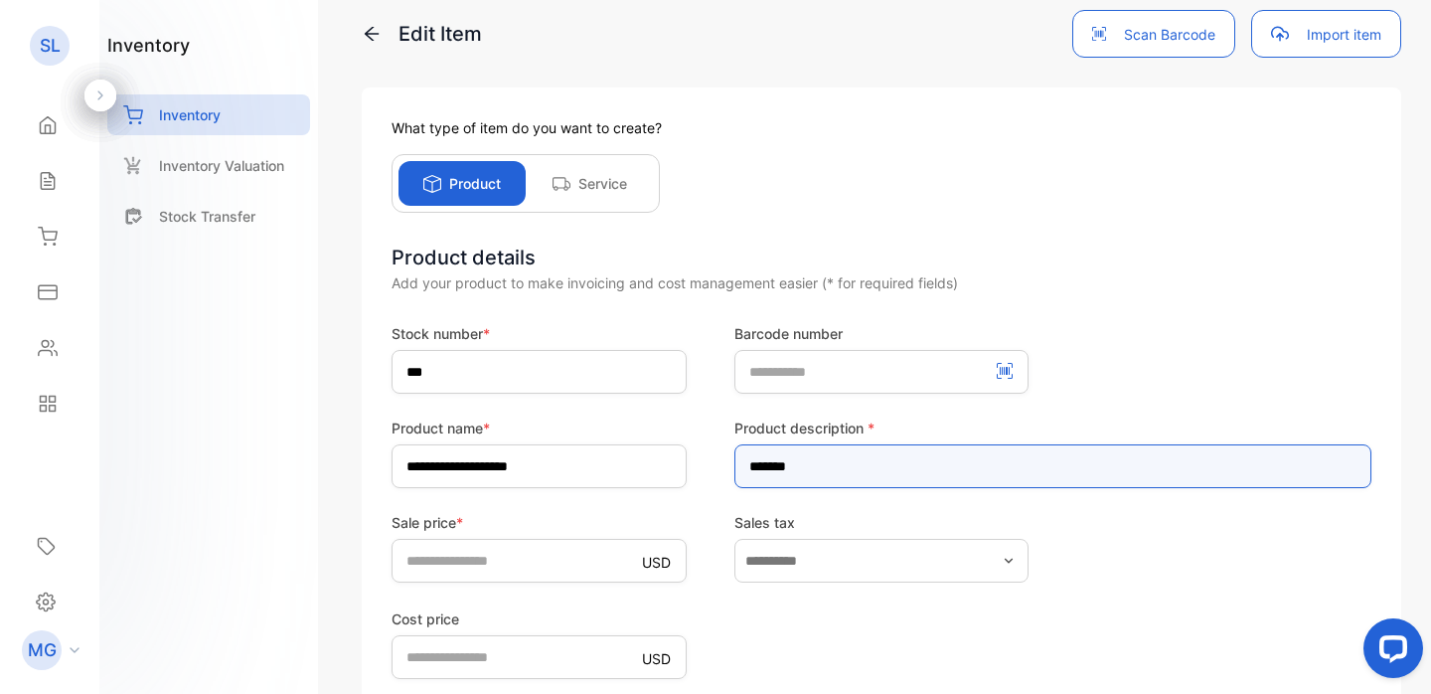
drag, startPoint x: 833, startPoint y: 464, endPoint x: 698, endPoint y: 443, distance: 136.8
click at [698, 443] on div "**********" at bounding box center [882, 452] width 980 height 71
paste input "**********"
type input "**********"
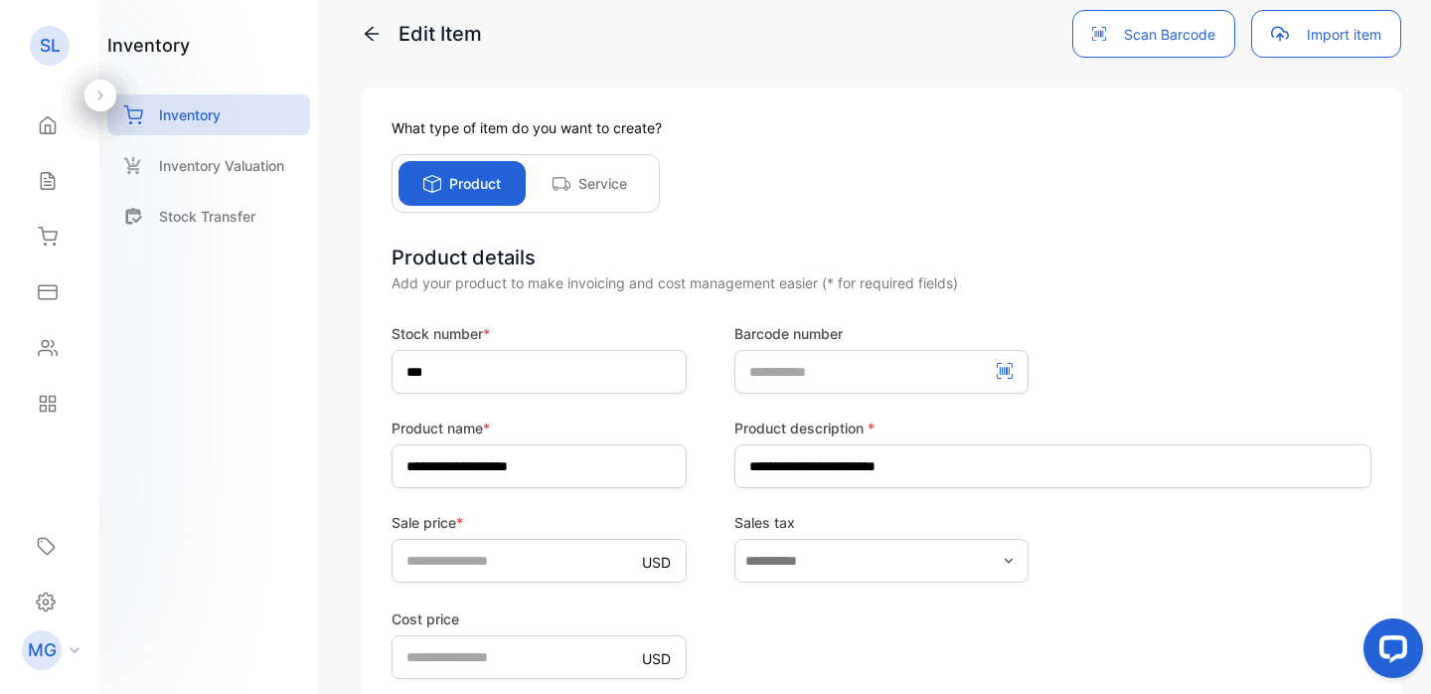
click at [1245, 559] on div "Sale price * USD ***** Sales tax" at bounding box center [882, 547] width 980 height 71
click at [579, 637] on price-inputcostofitem "*" at bounding box center [539, 657] width 295 height 44
type price-inputcostofitem "*****"
click at [1105, 531] on div "Sale price * USD ***** Sales tax" at bounding box center [882, 547] width 980 height 71
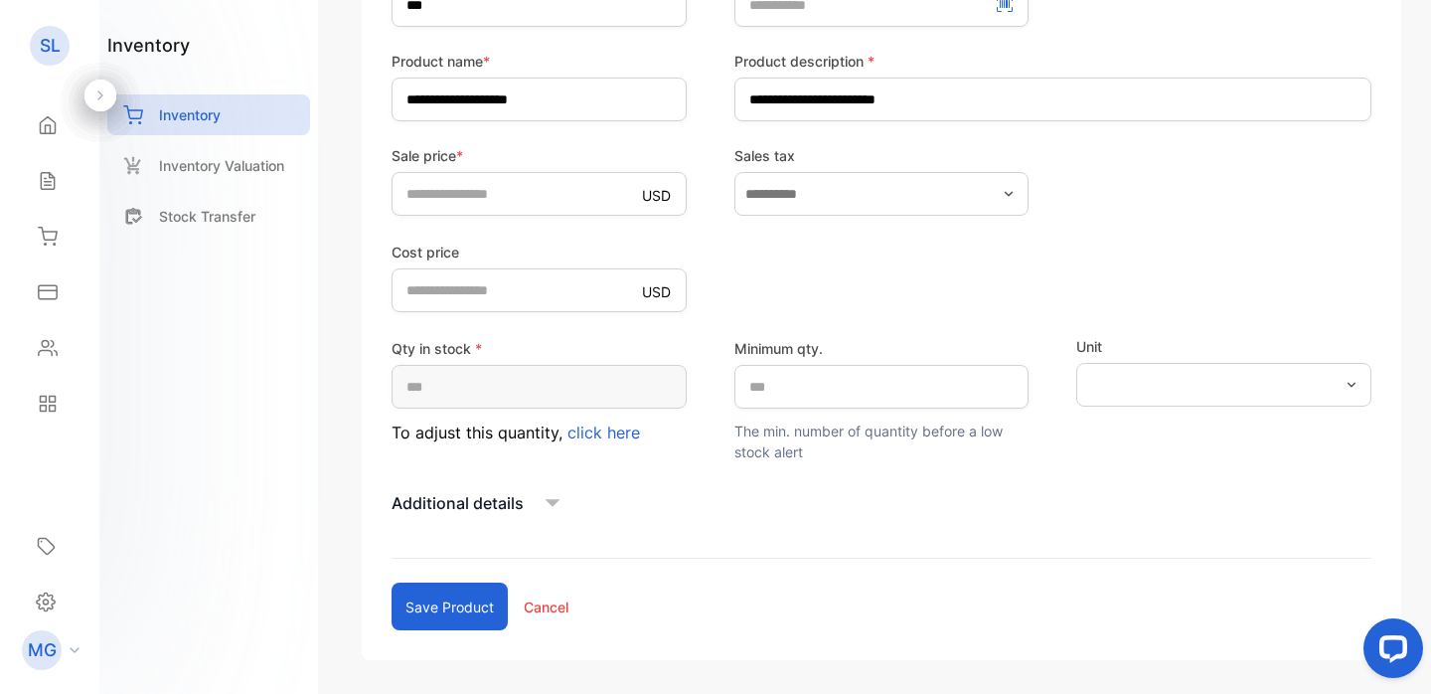
scroll to position [471, 0]
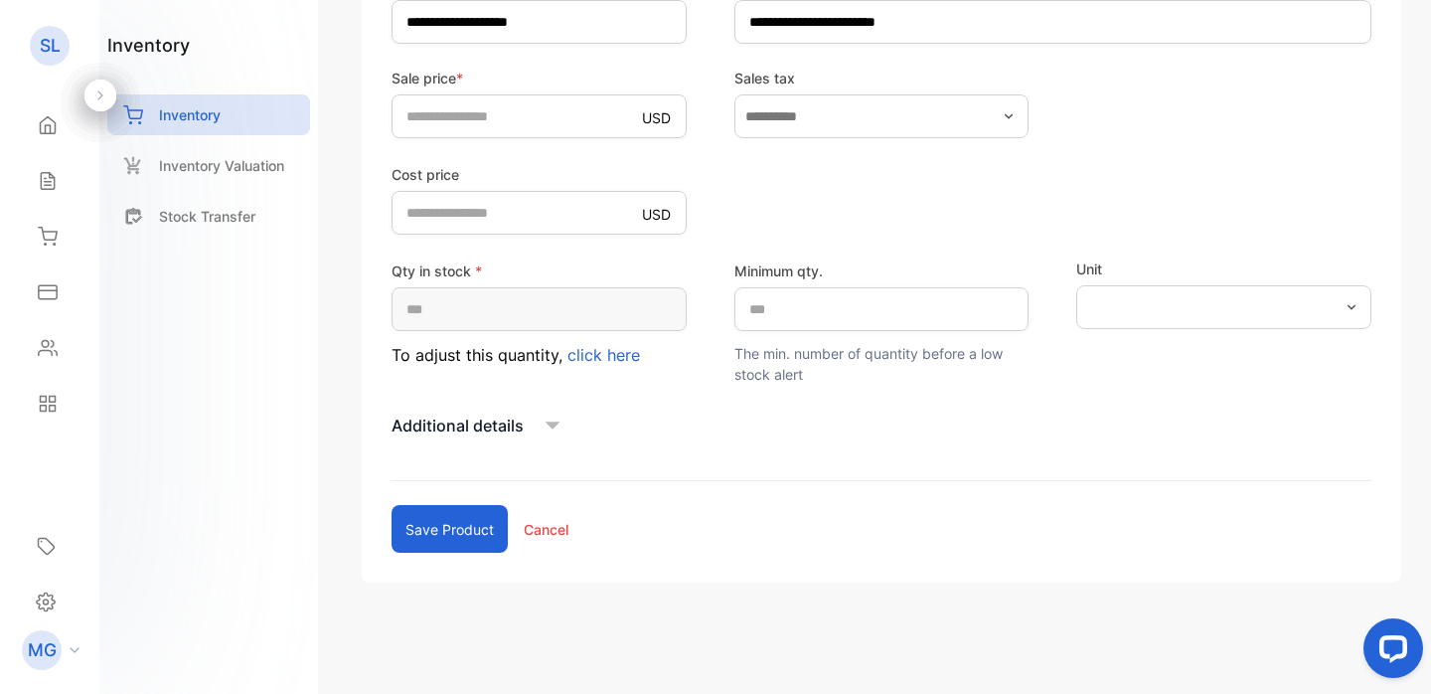
click at [522, 421] on p "Additional details" at bounding box center [458, 426] width 132 height 24
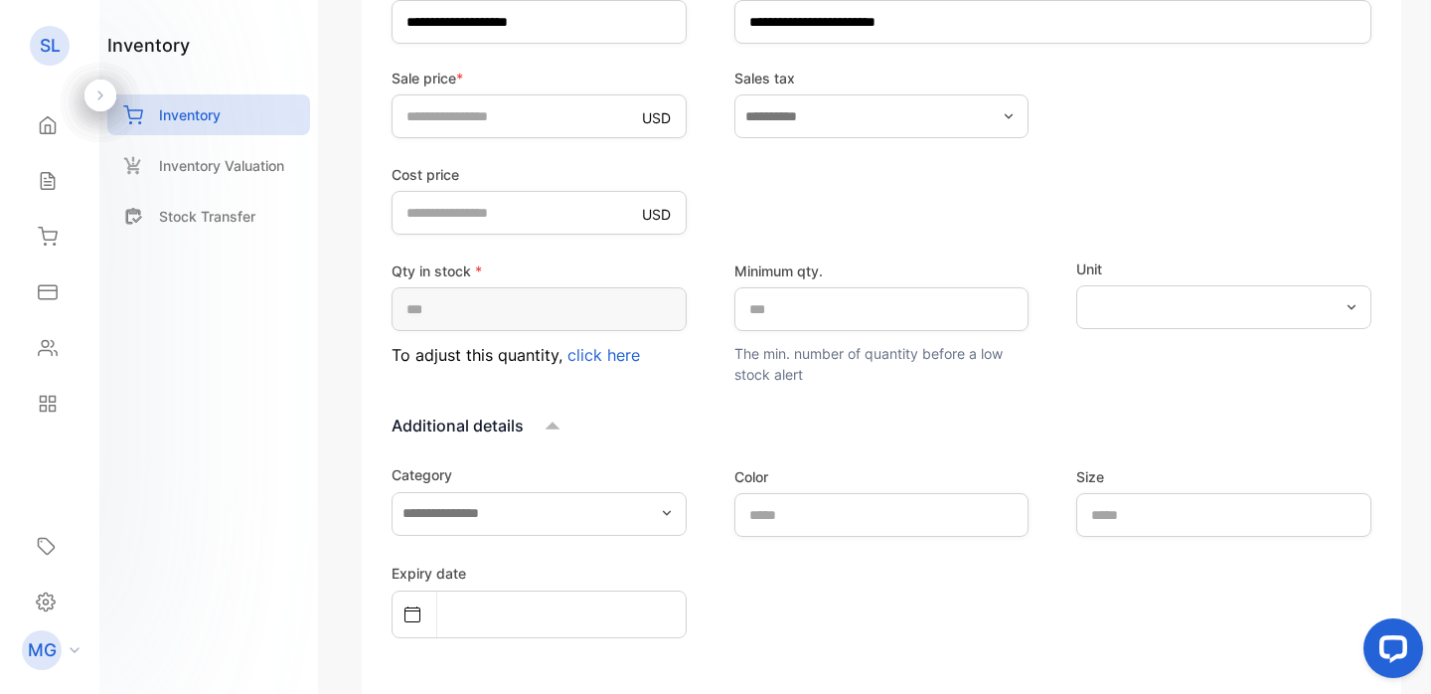
scroll to position [934, 0]
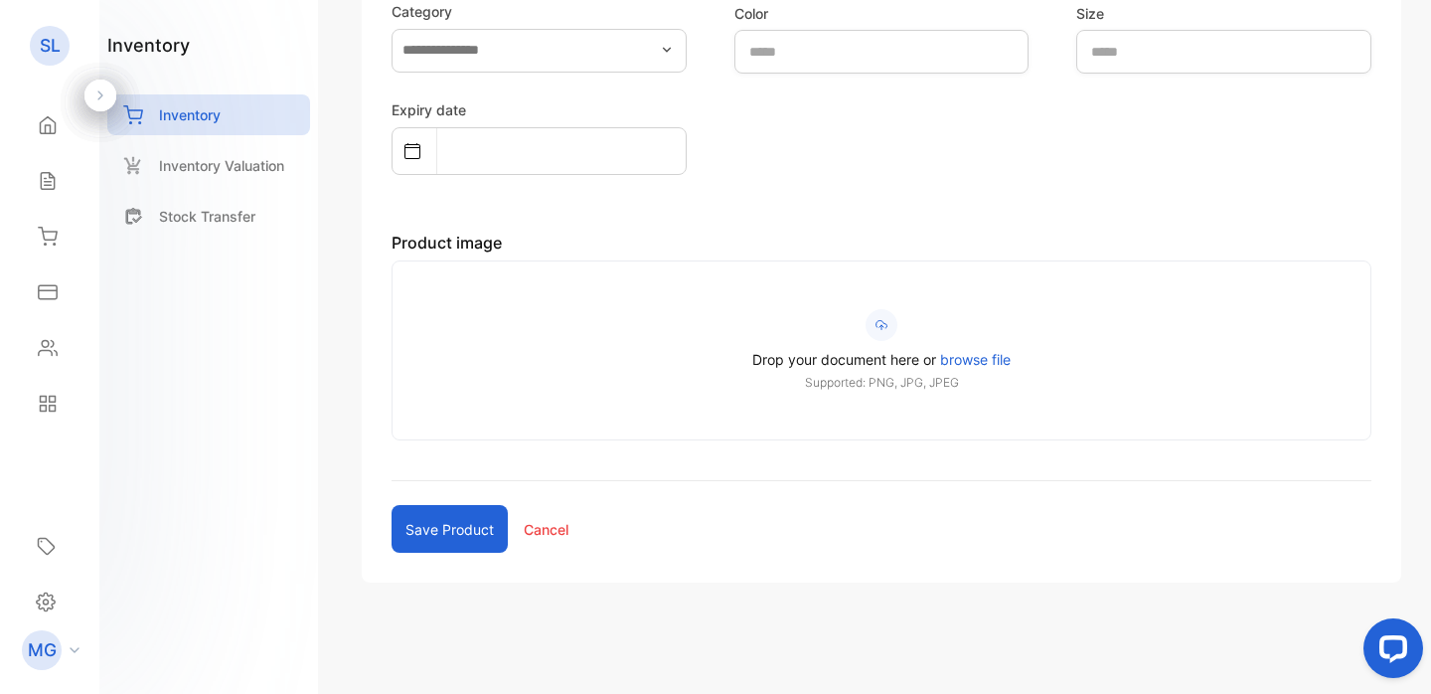
click at [944, 361] on span "browse file" at bounding box center [975, 359] width 71 height 17
click at [0, 0] on input "Drop your document here or browse file Supported: PNG, JPG, JPEG" at bounding box center [0, 0] width 0 height 0
click at [982, 366] on span "browse file" at bounding box center [975, 359] width 71 height 17
click at [0, 0] on input "Drop your document here or browse file Supported: PNG, JPG, JPEG" at bounding box center [0, 0] width 0 height 0
click at [993, 358] on span "browse file" at bounding box center [975, 359] width 71 height 17
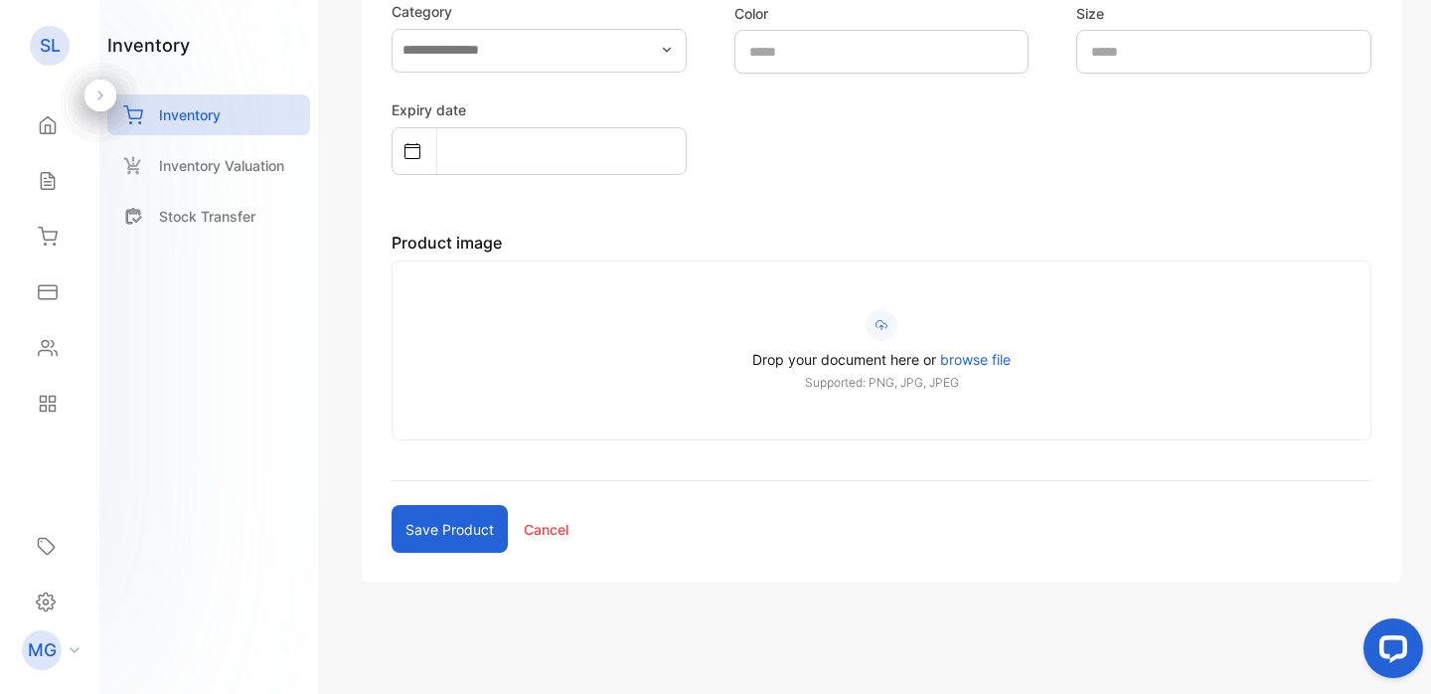
click at [0, 0] on input "Drop your document here or browse file Supported: PNG, JPG, JPEG" at bounding box center [0, 0] width 0 height 0
click at [879, 321] on icon at bounding box center [882, 325] width 12 height 12
click at [0, 0] on input "Drop your document here or browse file Supported: PNG, JPG, JPEG" at bounding box center [0, 0] width 0 height 0
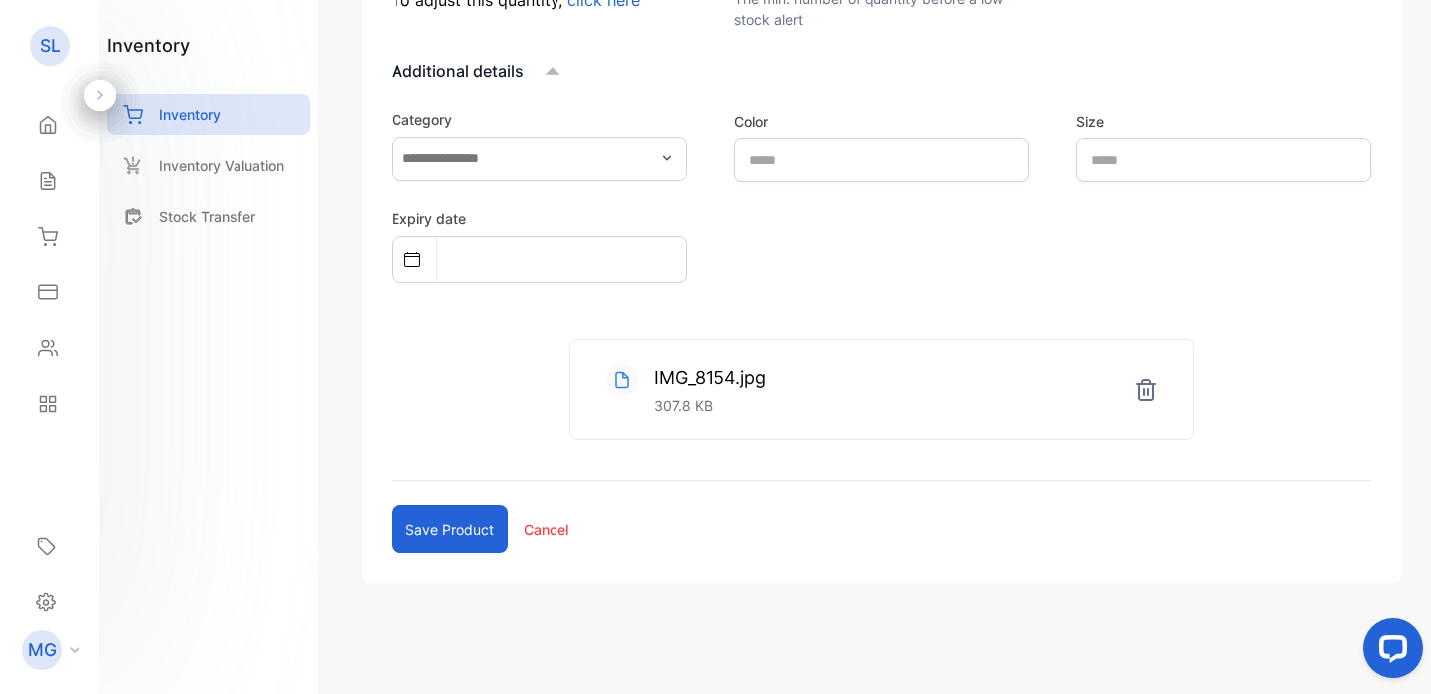
scroll to position [826, 0]
click at [466, 528] on button "Save product" at bounding box center [450, 529] width 116 height 48
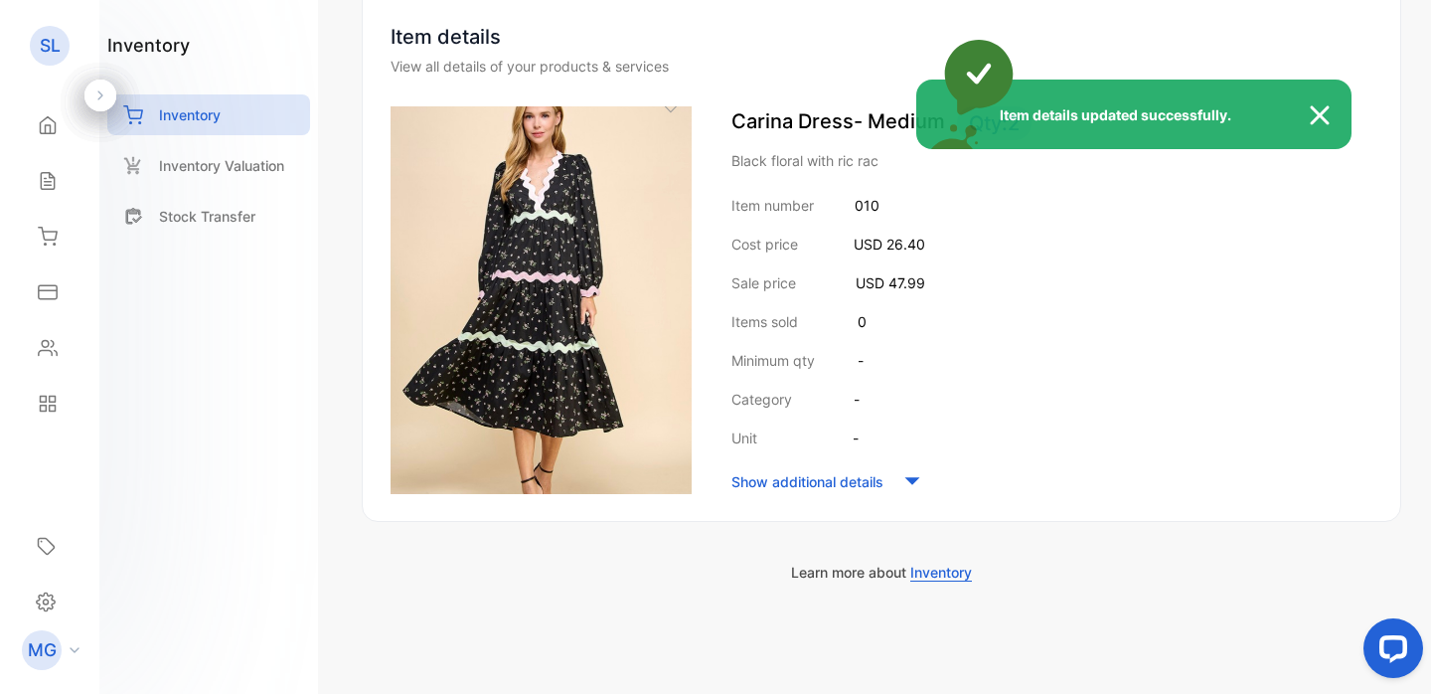
click at [187, 116] on div "Item details updated successfully." at bounding box center [715, 347] width 1431 height 694
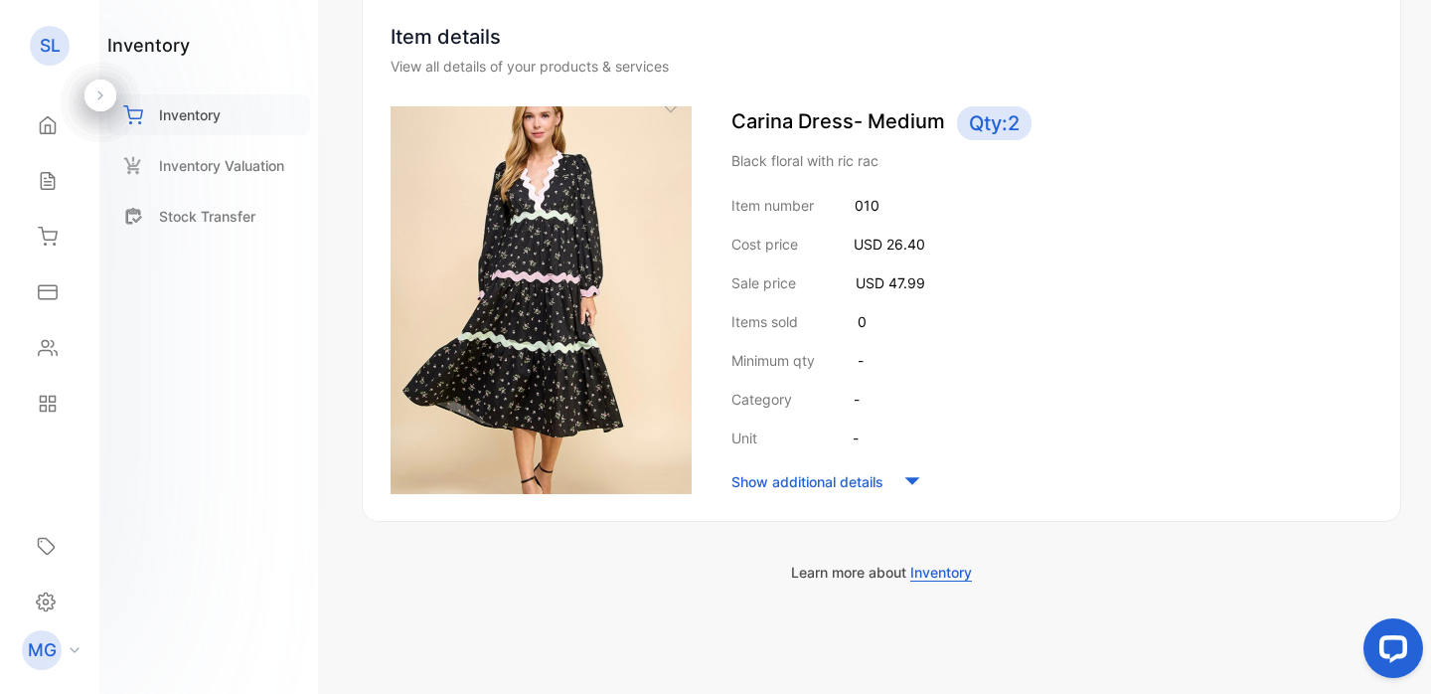
click at [189, 116] on p "Inventory" at bounding box center [190, 114] width 62 height 21
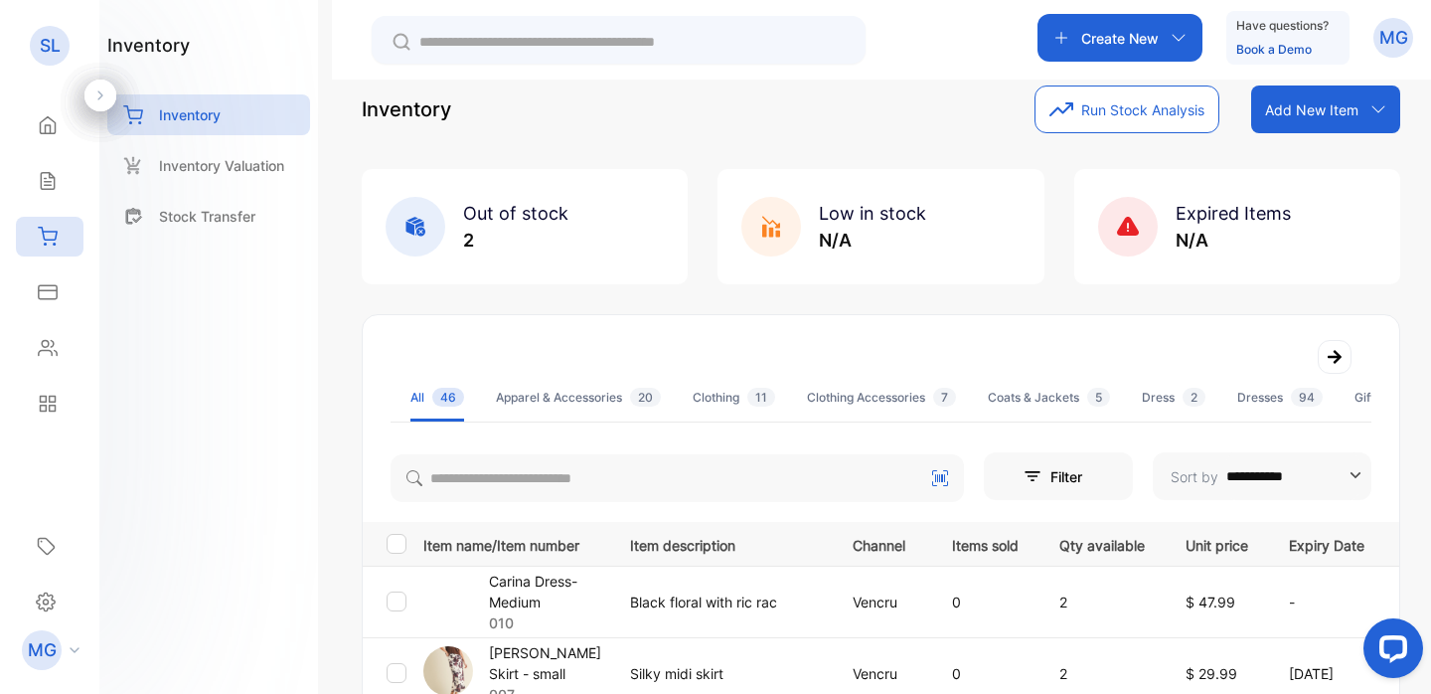
scroll to position [37, 0]
